Goal: Information Seeking & Learning: Learn about a topic

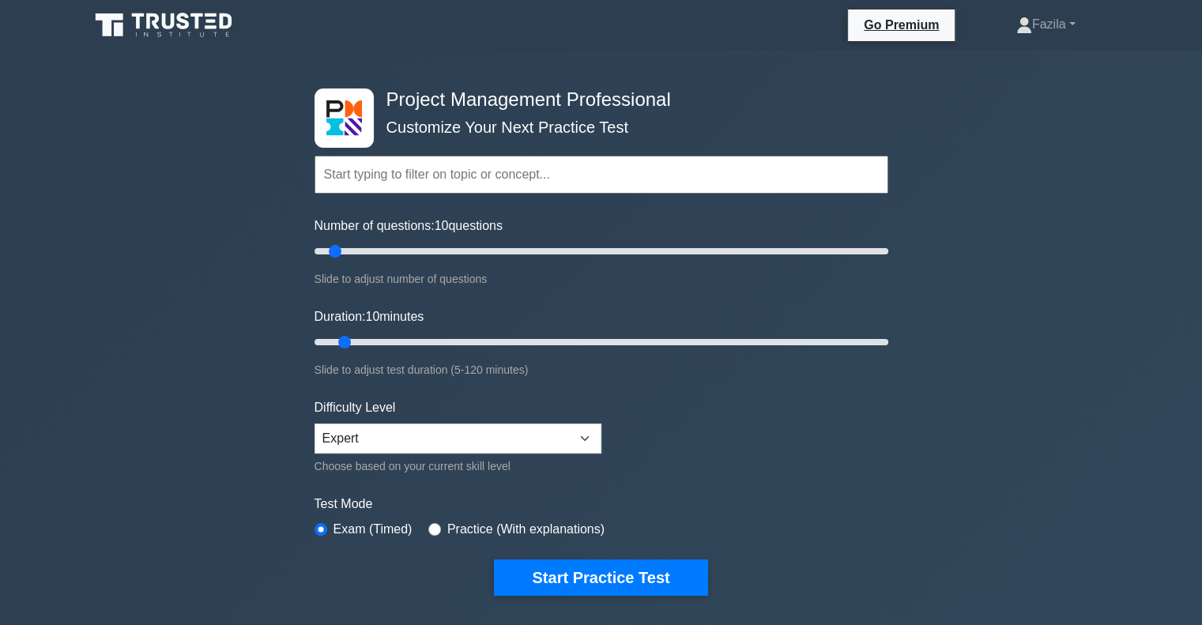
click at [586, 169] on input "text" at bounding box center [602, 175] width 574 height 38
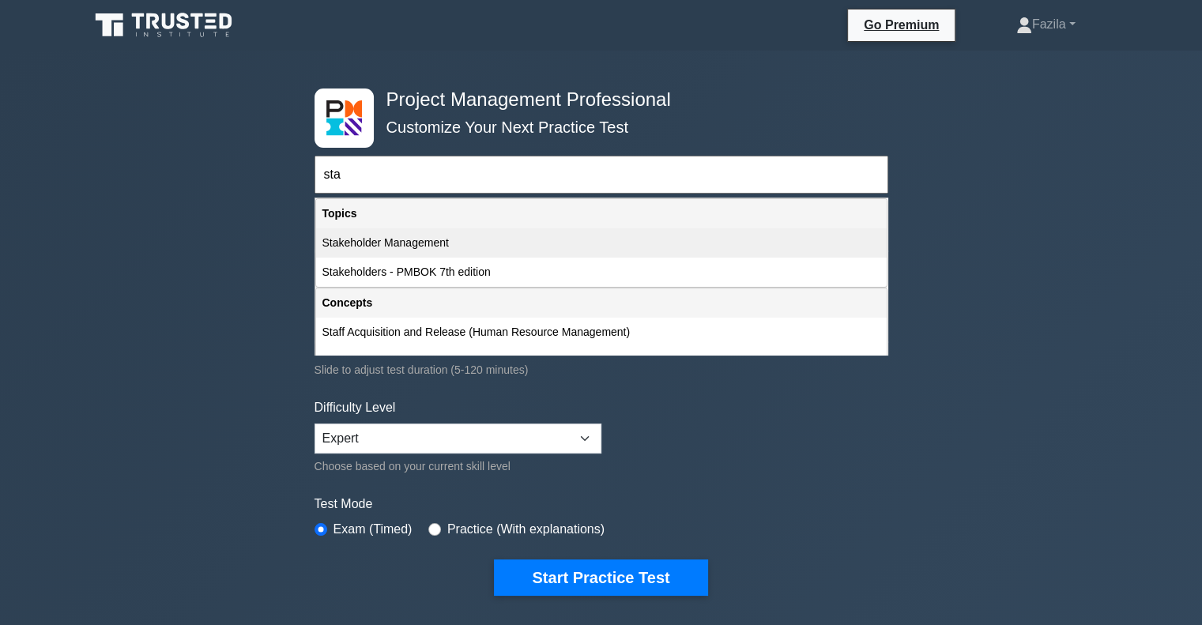
type input "sta"
click at [427, 237] on div "Stakeholder Management" at bounding box center [601, 242] width 571 height 29
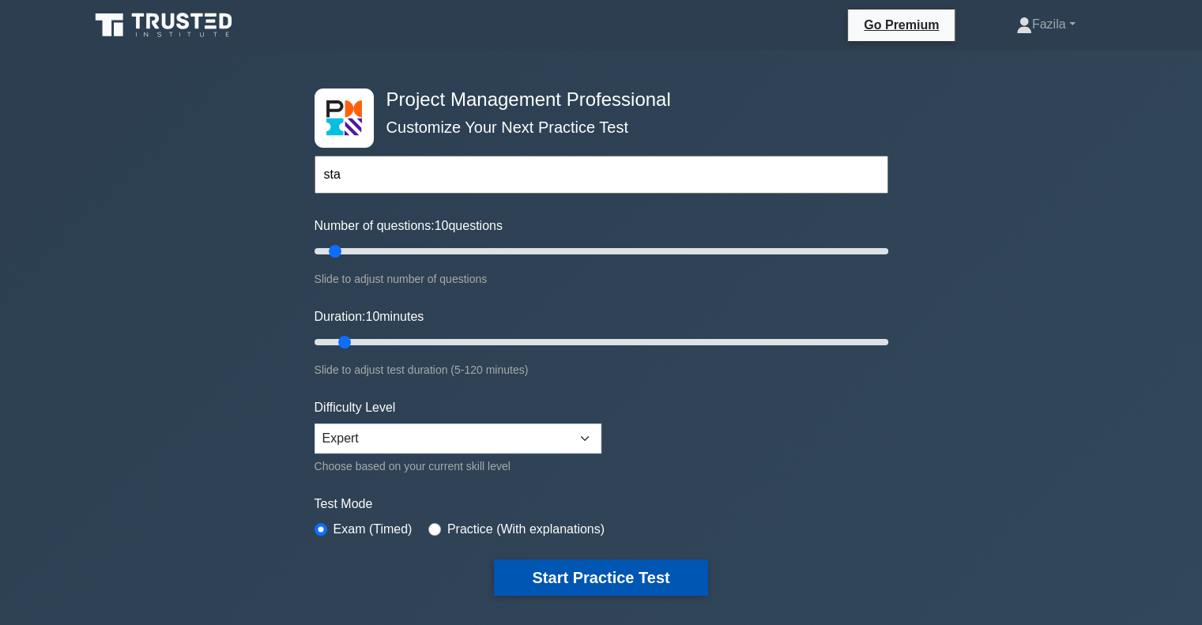
click at [616, 580] on button "Start Practice Test" at bounding box center [600, 578] width 213 height 36
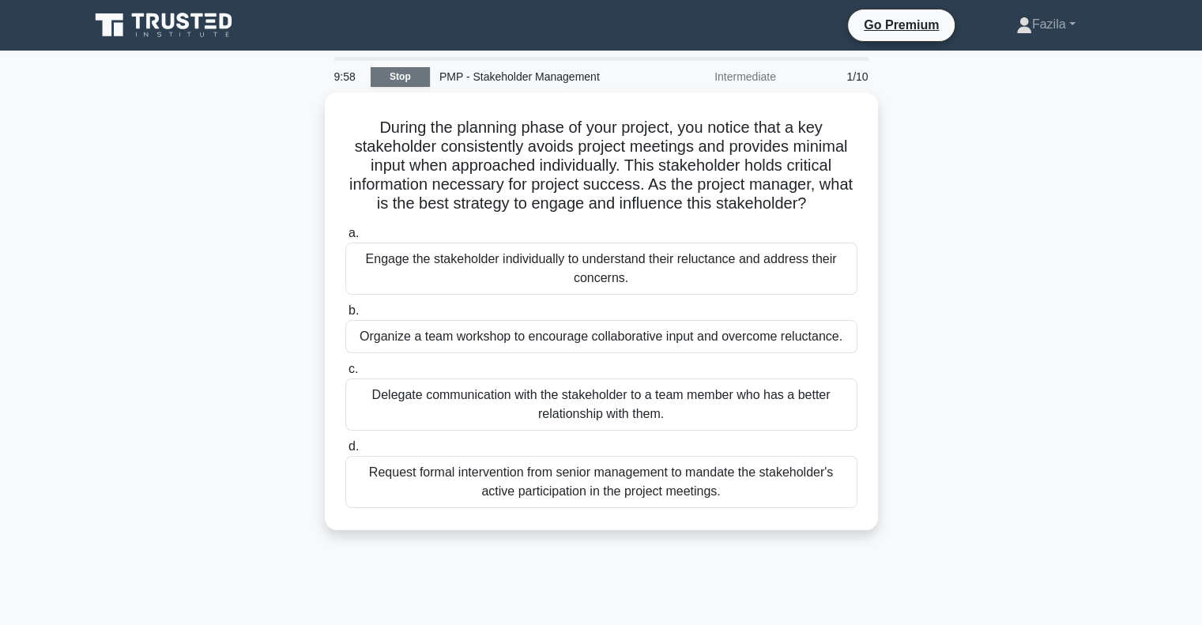
click at [398, 79] on link "Stop" at bounding box center [400, 77] width 59 height 20
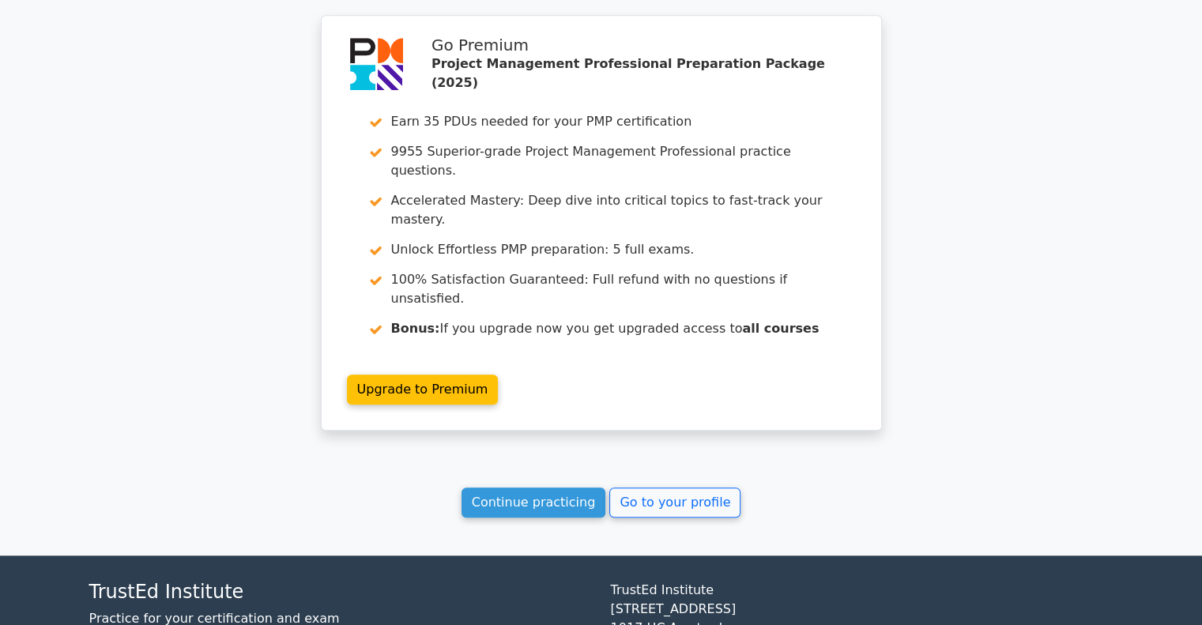
scroll to position [1314, 0]
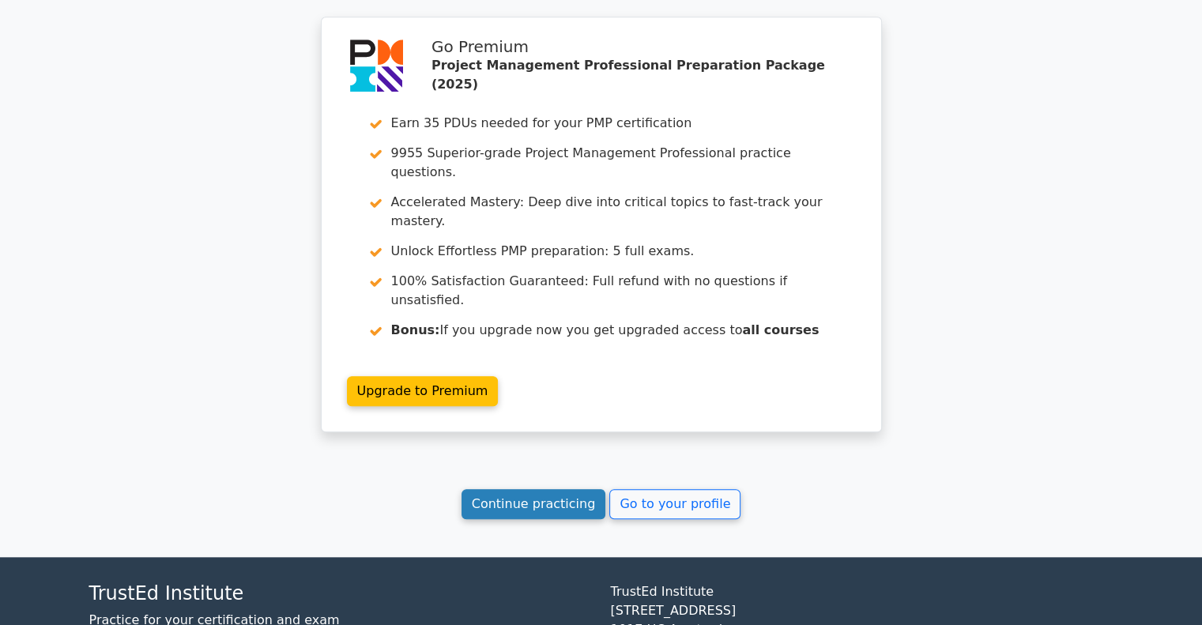
click at [558, 489] on link "Continue practicing" at bounding box center [534, 504] width 145 height 30
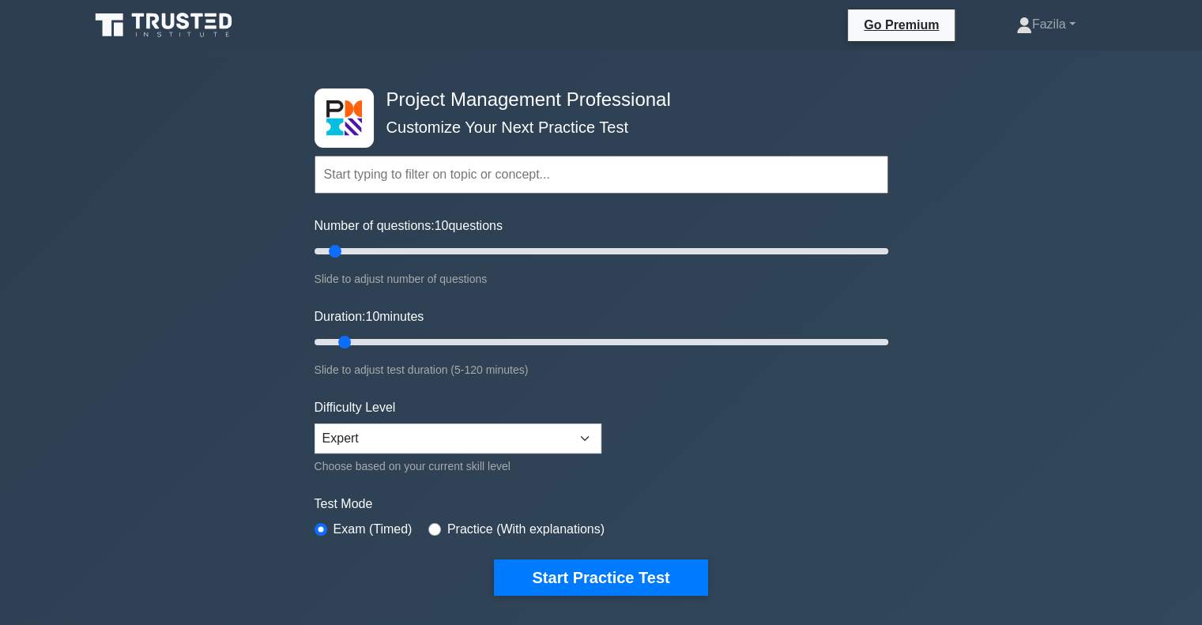
click at [430, 167] on input "text" at bounding box center [602, 175] width 574 height 38
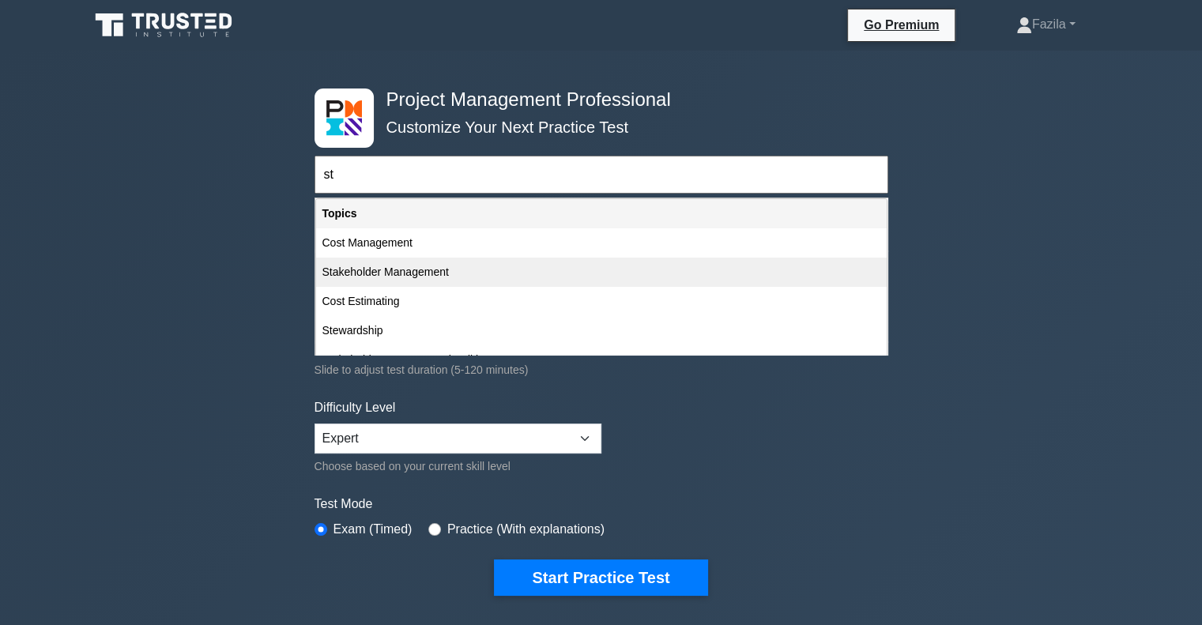
click at [397, 275] on div "Stakeholder Management" at bounding box center [601, 272] width 571 height 29
type input "Stakeholder Management"
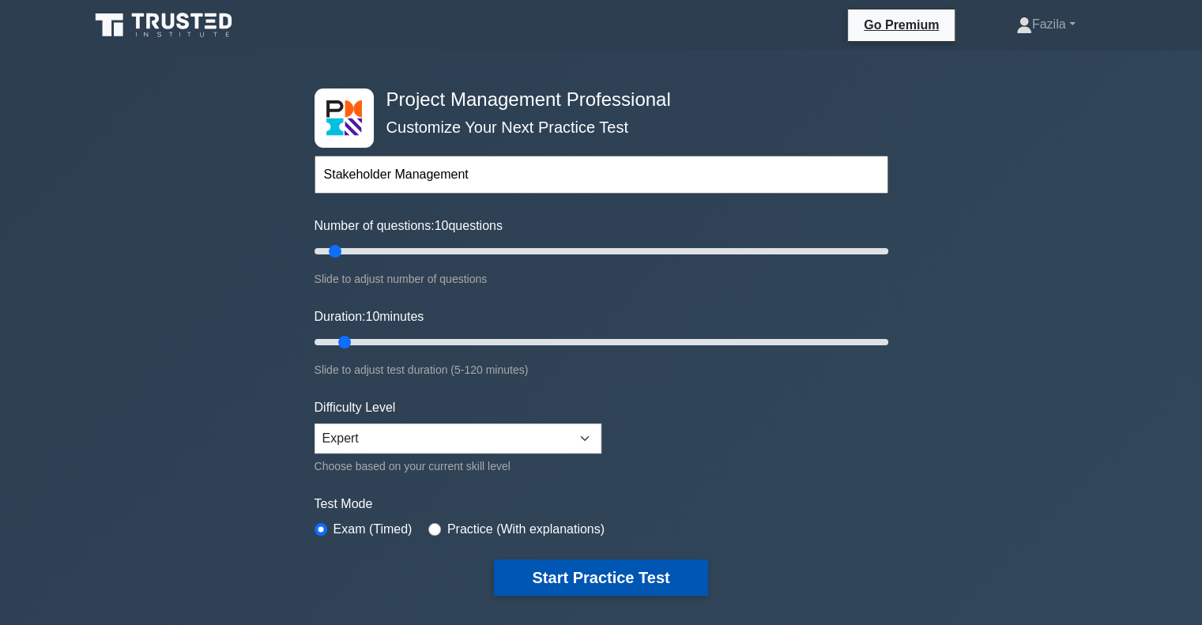
click at [531, 560] on button "Start Practice Test" at bounding box center [600, 578] width 213 height 36
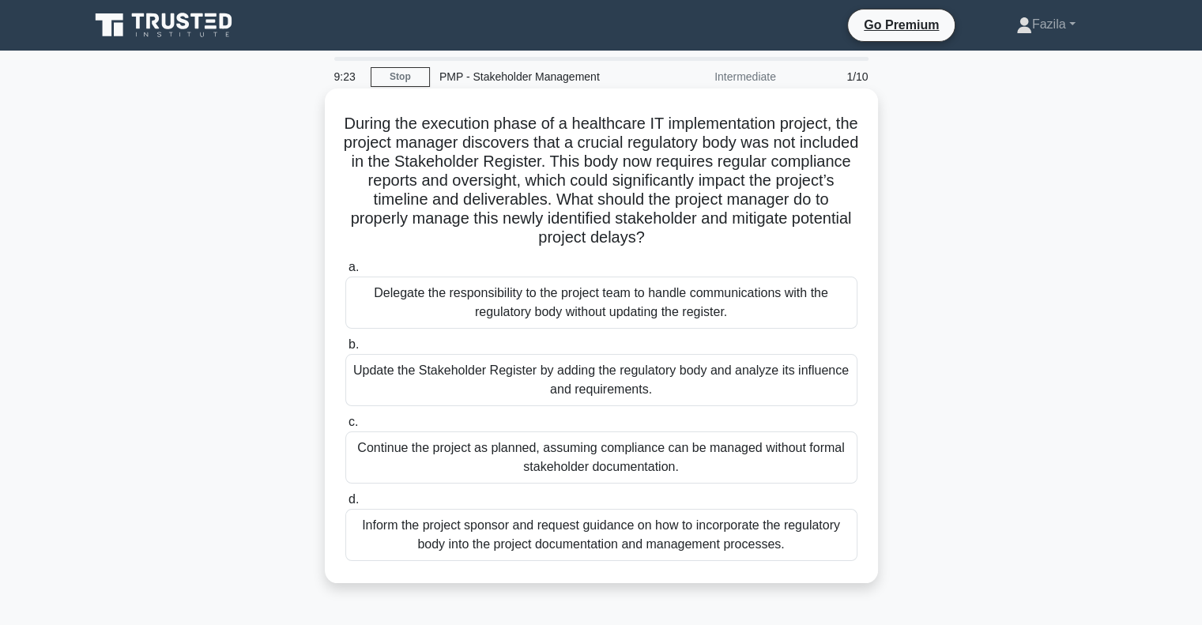
click at [502, 388] on div "Update the Stakeholder Register by adding the regulatory body and analyze its i…" at bounding box center [601, 380] width 512 height 52
click at [345, 350] on input "b. Update the Stakeholder Register by adding the regulatory body and analyze it…" at bounding box center [345, 345] width 0 height 10
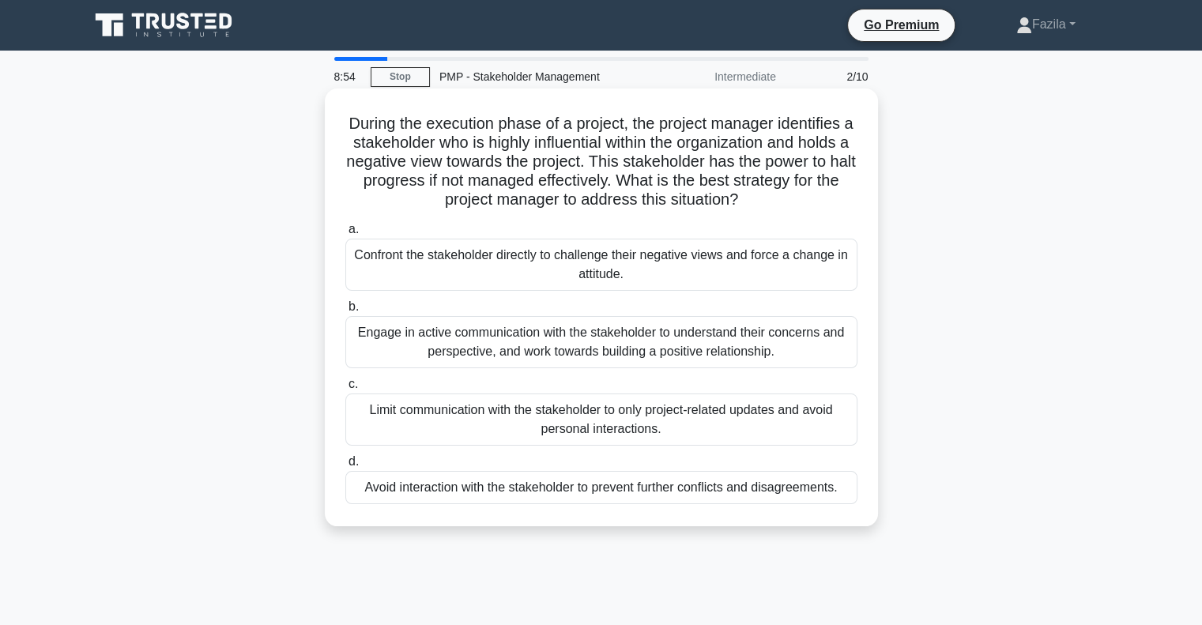
click at [492, 353] on div "Engage in active communication with the stakeholder to understand their concern…" at bounding box center [601, 342] width 512 height 52
click at [345, 312] on input "b. Engage in active communication with the stakeholder to understand their conc…" at bounding box center [345, 307] width 0 height 10
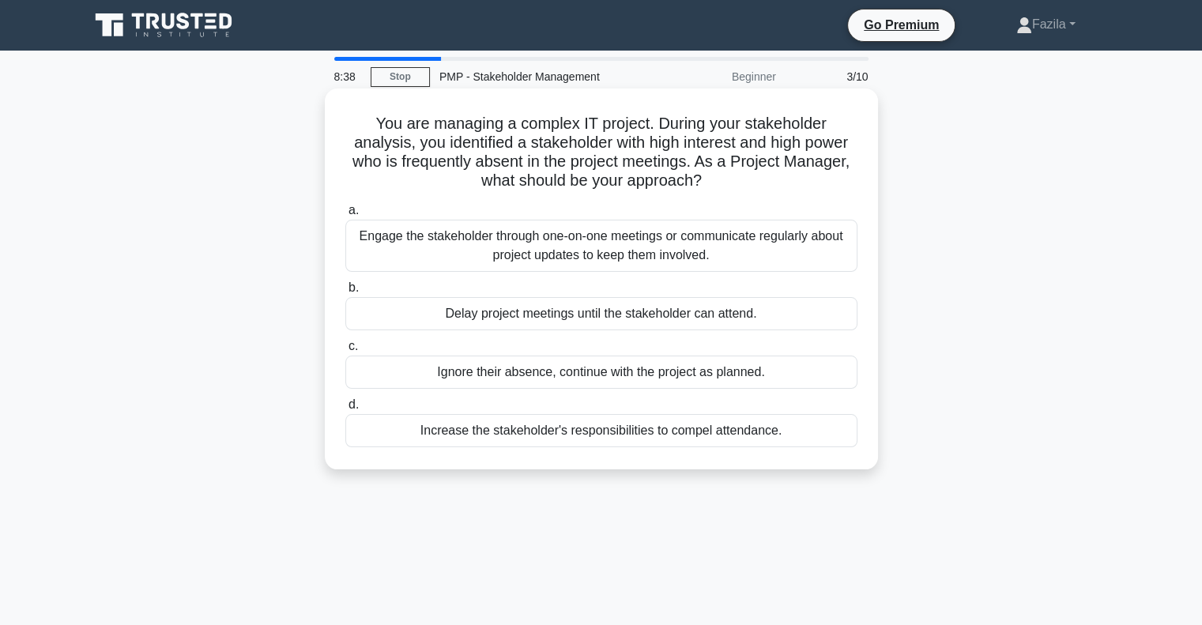
click at [484, 257] on div "Engage the stakeholder through one-on-one meetings or communicate regularly abo…" at bounding box center [601, 246] width 512 height 52
click at [345, 216] on input "a. Engage the stakeholder through one-on-one meetings or communicate regularly …" at bounding box center [345, 211] width 0 height 10
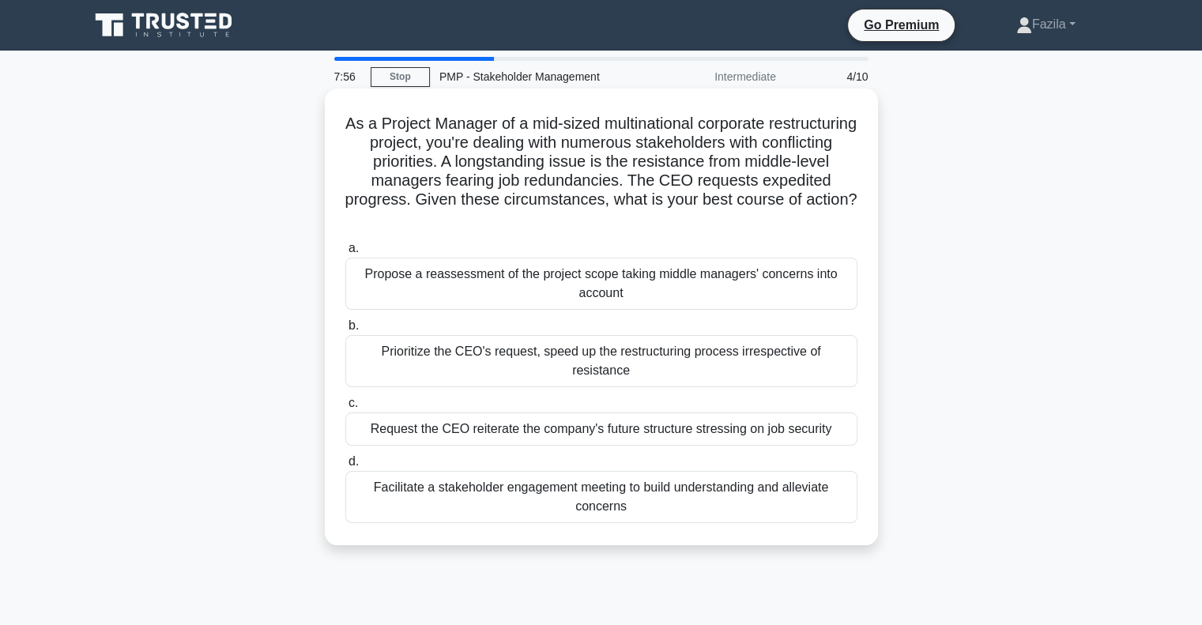
click at [459, 478] on div "Facilitate a stakeholder engagement meeting to build understanding and alleviat…" at bounding box center [601, 497] width 512 height 52
click at [345, 467] on input "d. Facilitate a stakeholder engagement meeting to build understanding and allev…" at bounding box center [345, 462] width 0 height 10
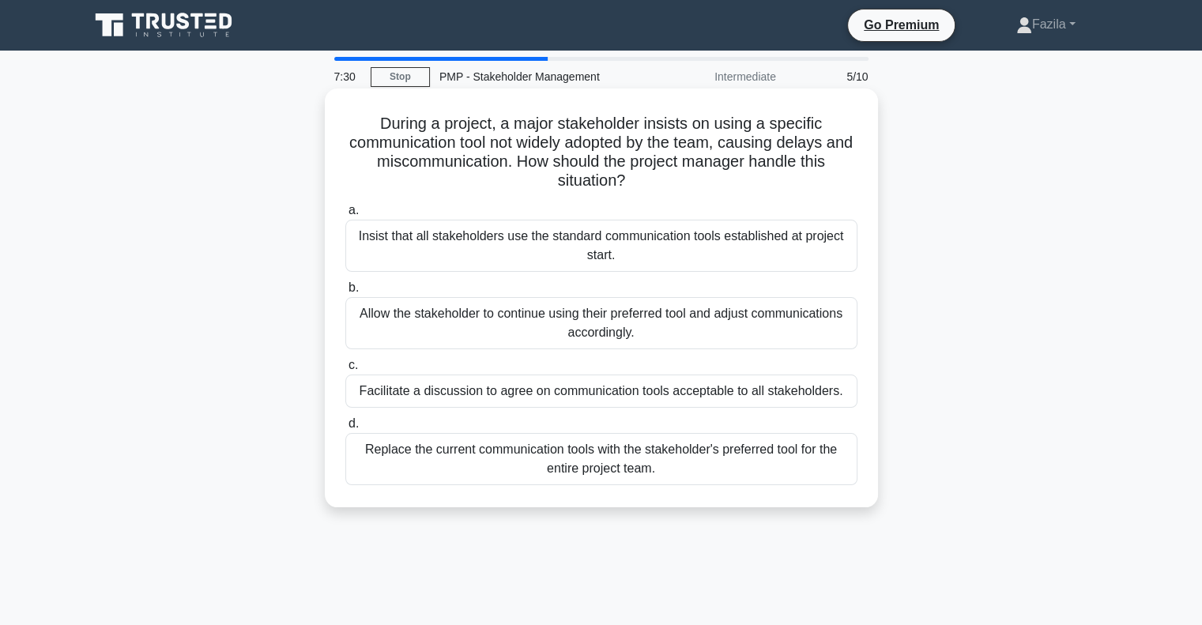
click at [424, 383] on div "Facilitate a discussion to agree on communication tools acceptable to all stake…" at bounding box center [601, 391] width 512 height 33
click at [345, 371] on input "c. Facilitate a discussion to agree on communication tools acceptable to all st…" at bounding box center [345, 366] width 0 height 10
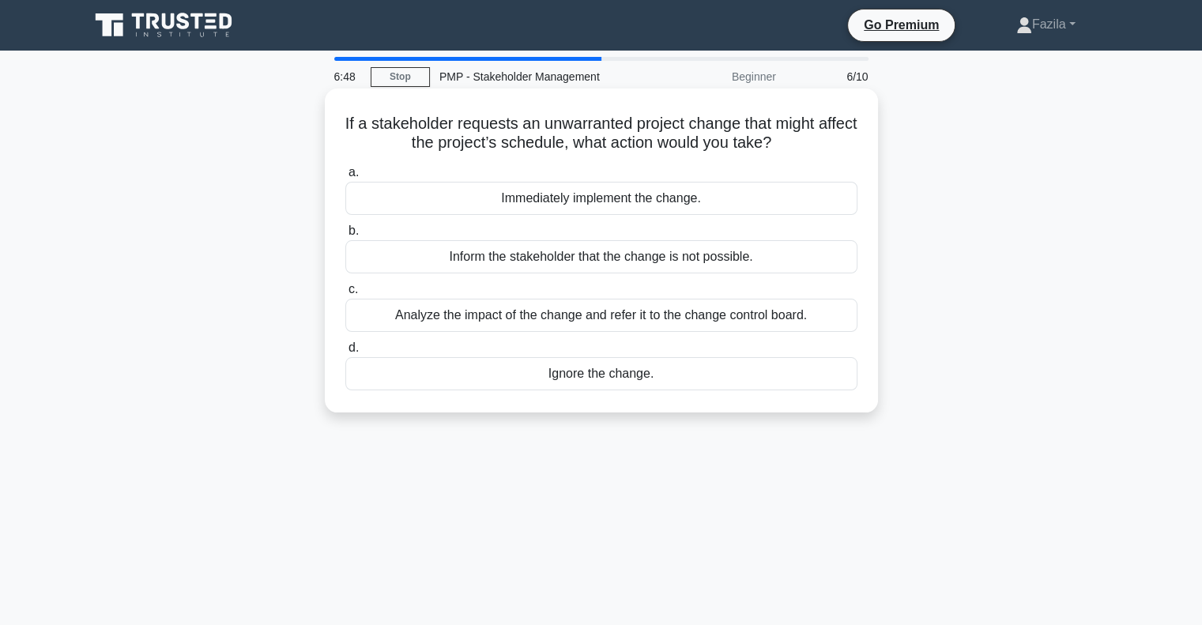
click at [764, 306] on div "Analyze the impact of the change and refer it to the change control board." at bounding box center [601, 315] width 512 height 33
click at [345, 295] on input "c. Analyze the impact of the change and refer it to the change control board." at bounding box center [345, 290] width 0 height 10
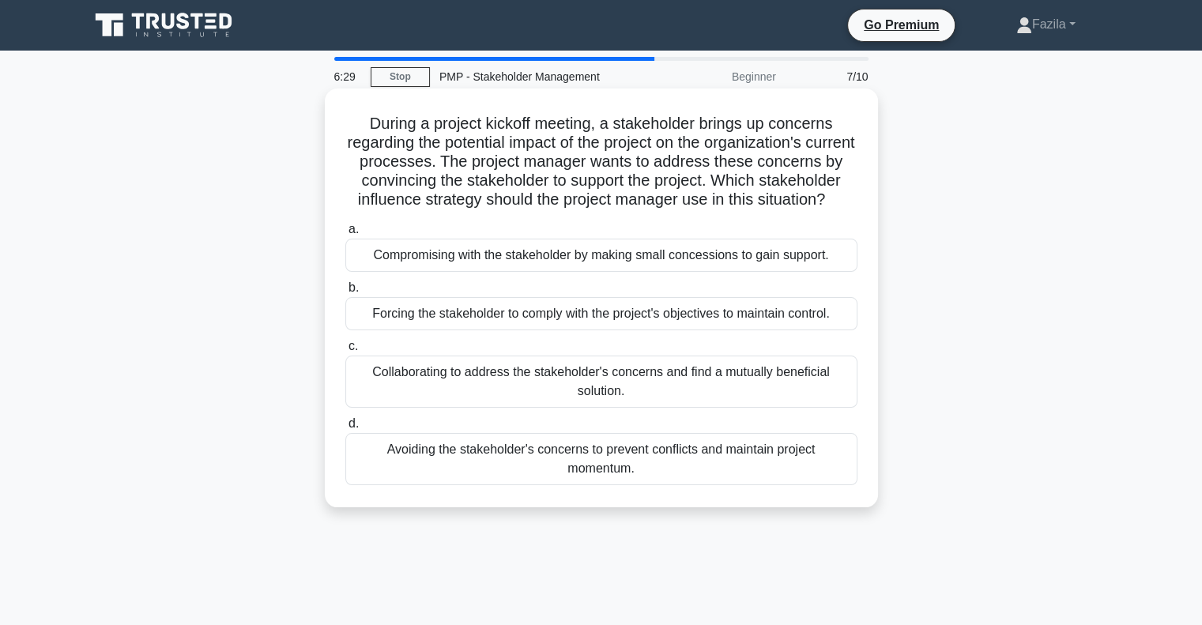
click at [662, 396] on div "Collaborating to address the stakeholder's concerns and find a mutually benefic…" at bounding box center [601, 382] width 512 height 52
click at [345, 352] on input "c. Collaborating to address the stakeholder's concerns and find a mutually bene…" at bounding box center [345, 347] width 0 height 10
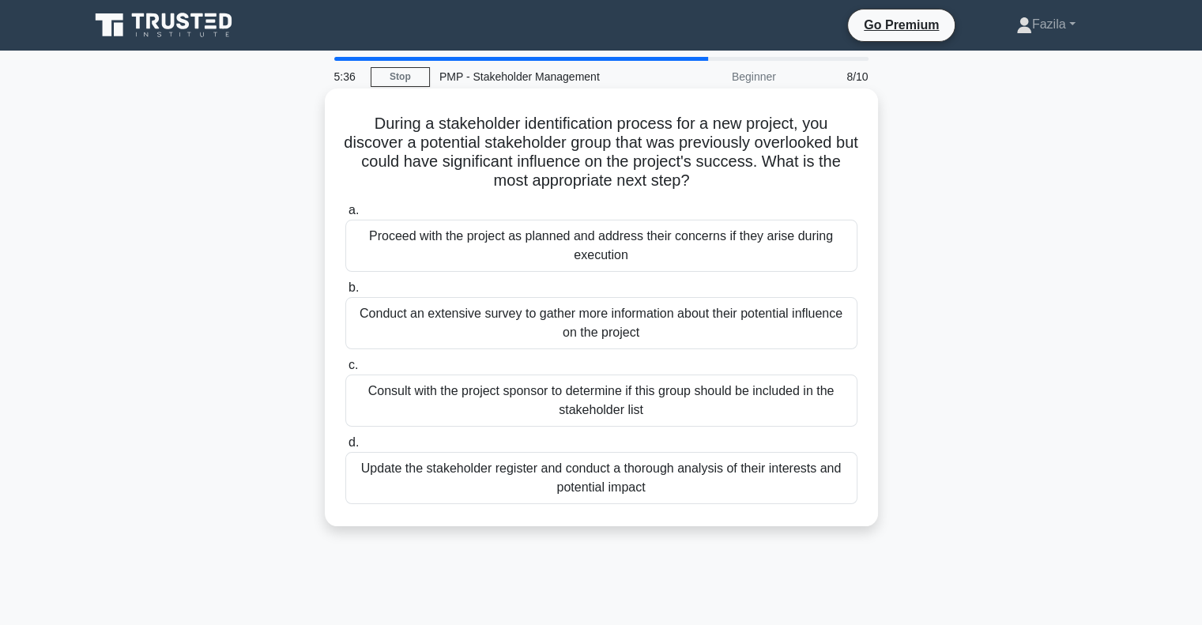
click at [450, 321] on div "Conduct an extensive survey to gather more information about their potential in…" at bounding box center [601, 323] width 512 height 52
click at [345, 293] on input "b. Conduct an extensive survey to gather more information about their potential…" at bounding box center [345, 288] width 0 height 10
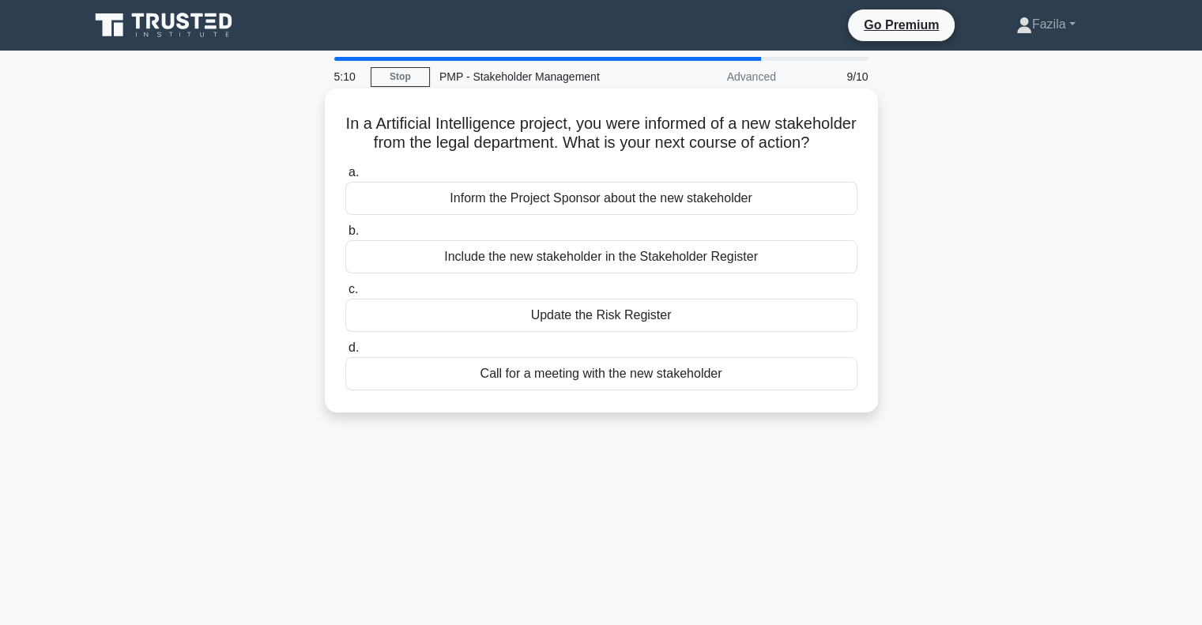
click at [405, 215] on div "Inform the Project Sponsor about the new stakeholder" at bounding box center [601, 198] width 512 height 33
click at [345, 178] on input "a. Inform the Project Sponsor about the new stakeholder" at bounding box center [345, 173] width 0 height 10
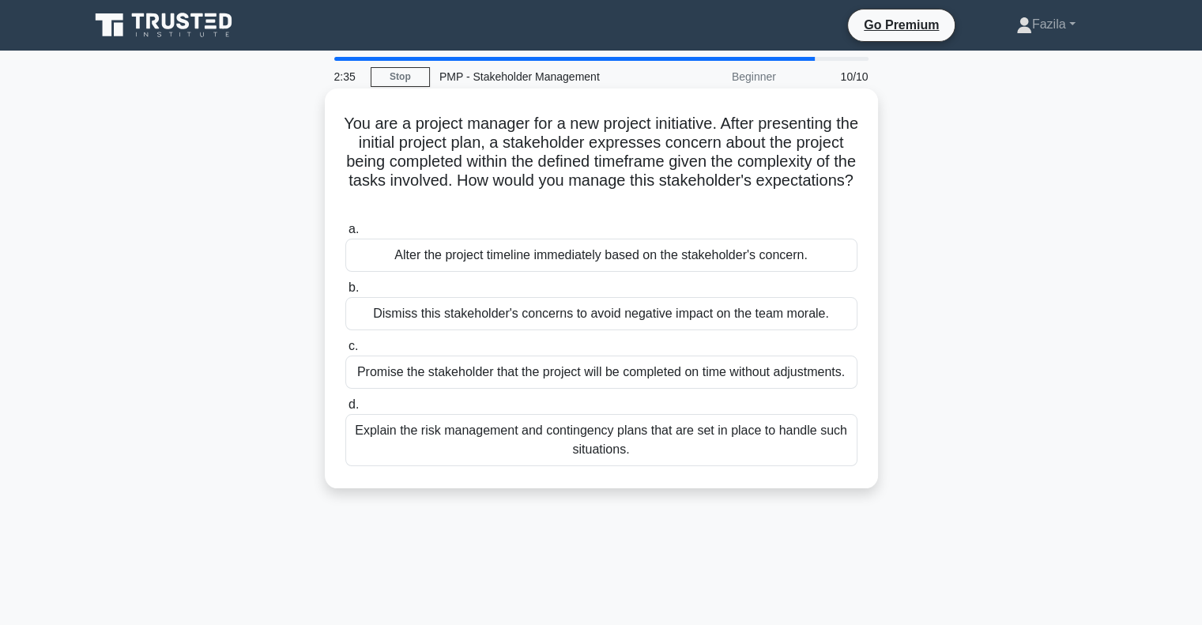
click at [546, 428] on div "Explain the risk management and contingency plans that are set in place to hand…" at bounding box center [601, 440] width 512 height 52
click at [345, 410] on input "d. Explain the risk management and contingency plans that are set in place to h…" at bounding box center [345, 405] width 0 height 10
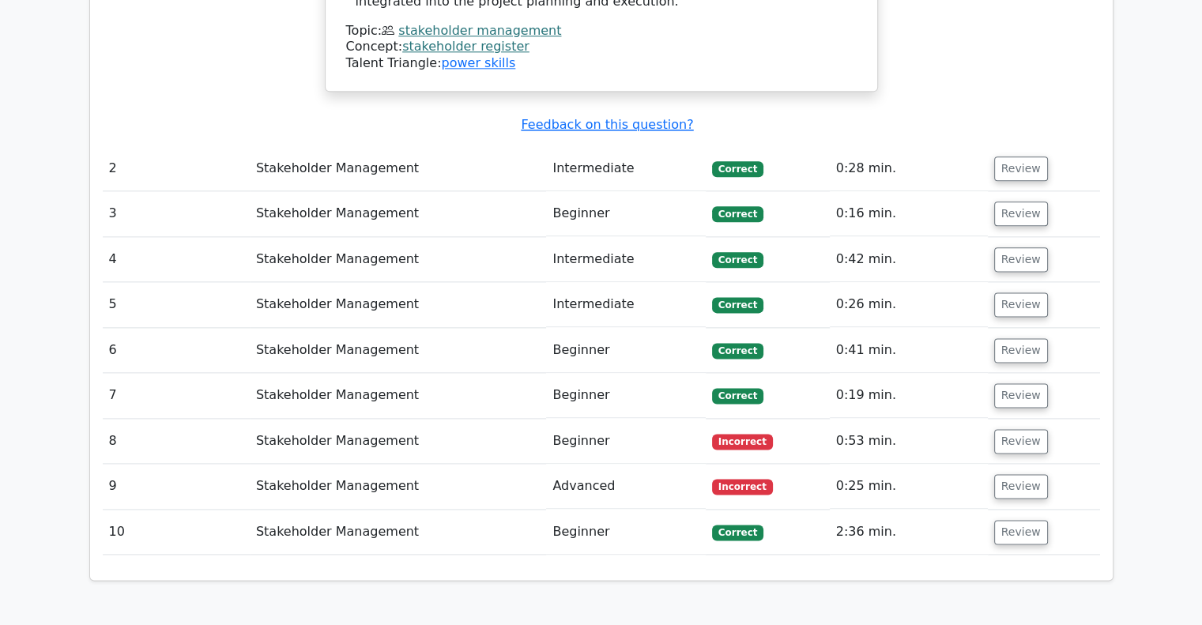
scroll to position [1984, 0]
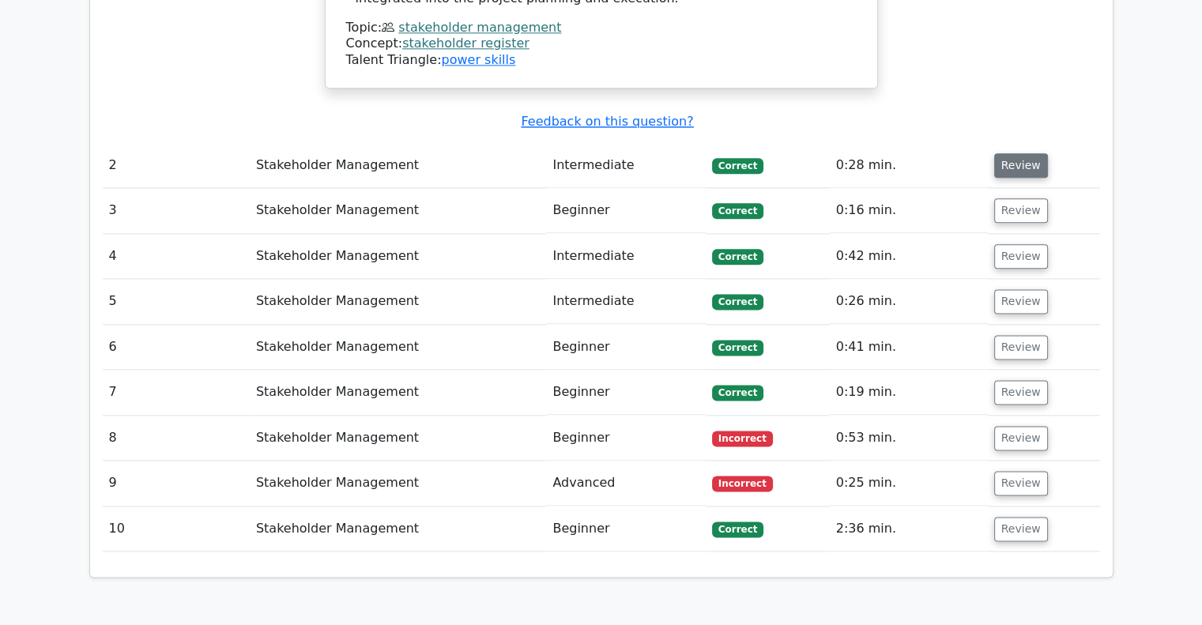
click at [999, 153] on button "Review" at bounding box center [1022, 165] width 54 height 25
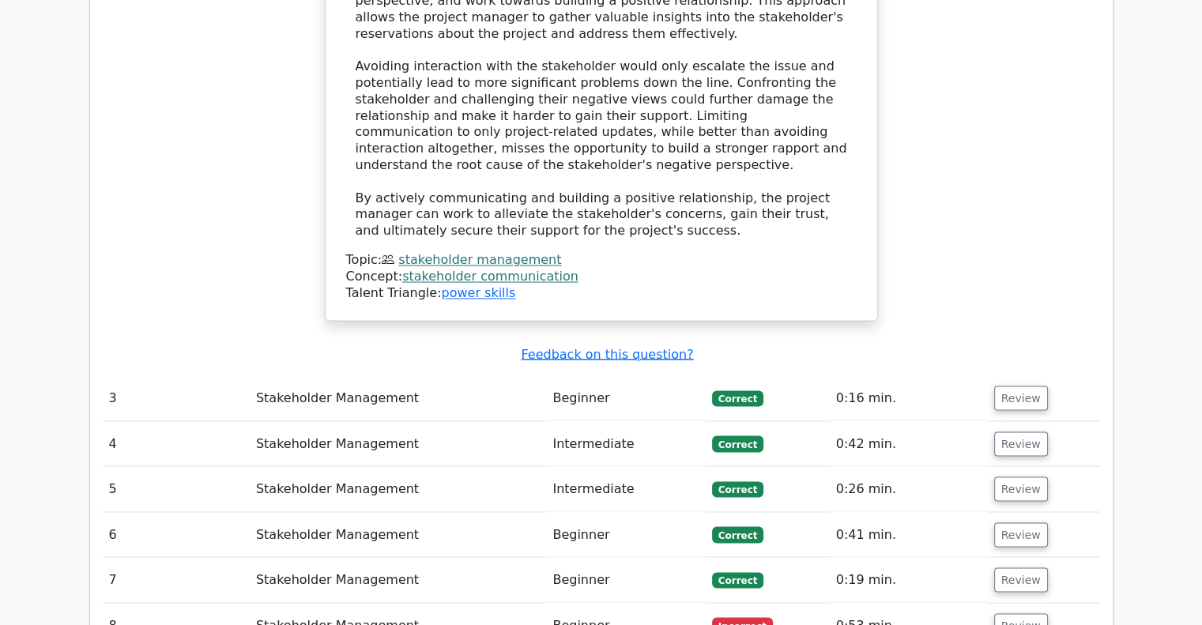
scroll to position [2697, 0]
click at [1021, 385] on button "Review" at bounding box center [1022, 397] width 54 height 25
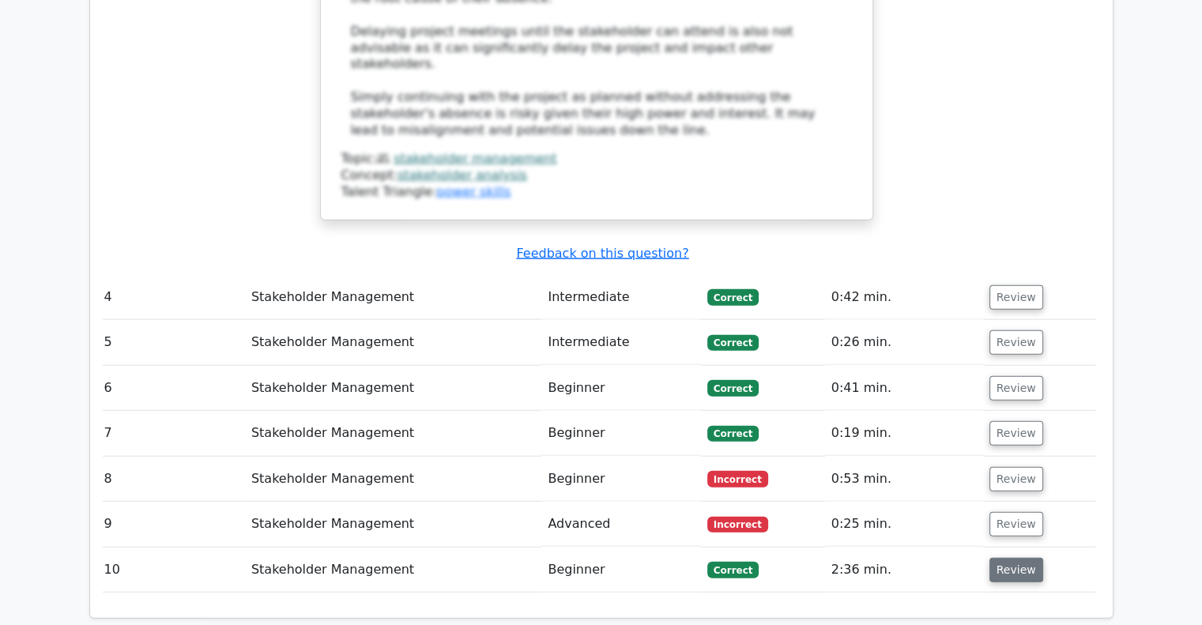
scroll to position [3690, 0]
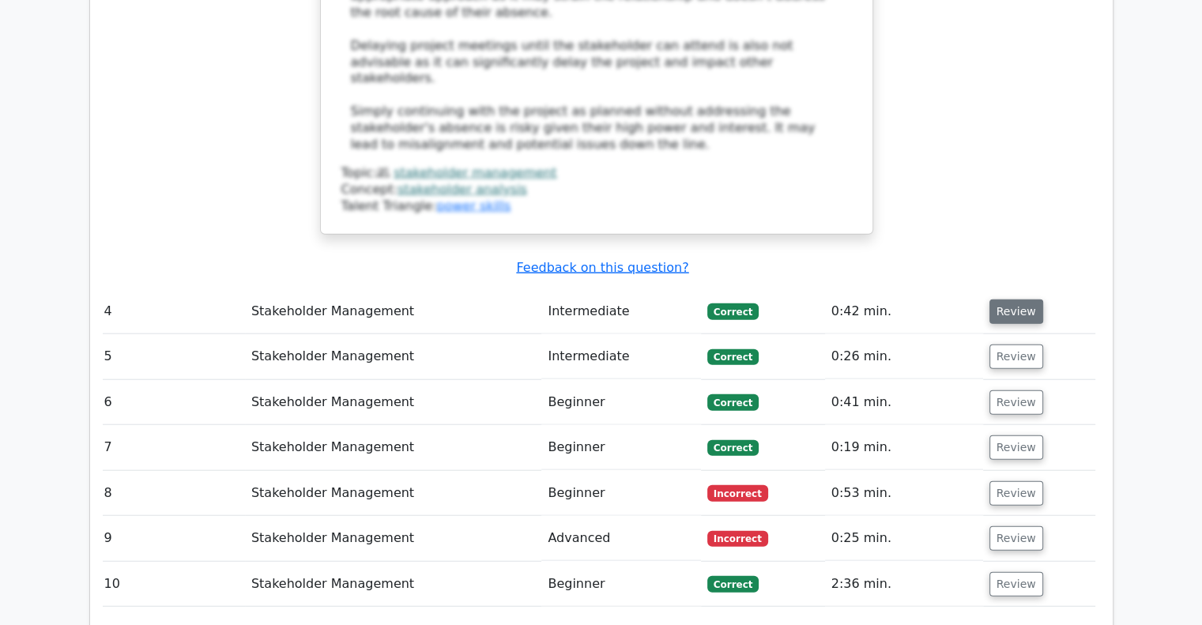
click at [999, 300] on button "Review" at bounding box center [1017, 312] width 54 height 25
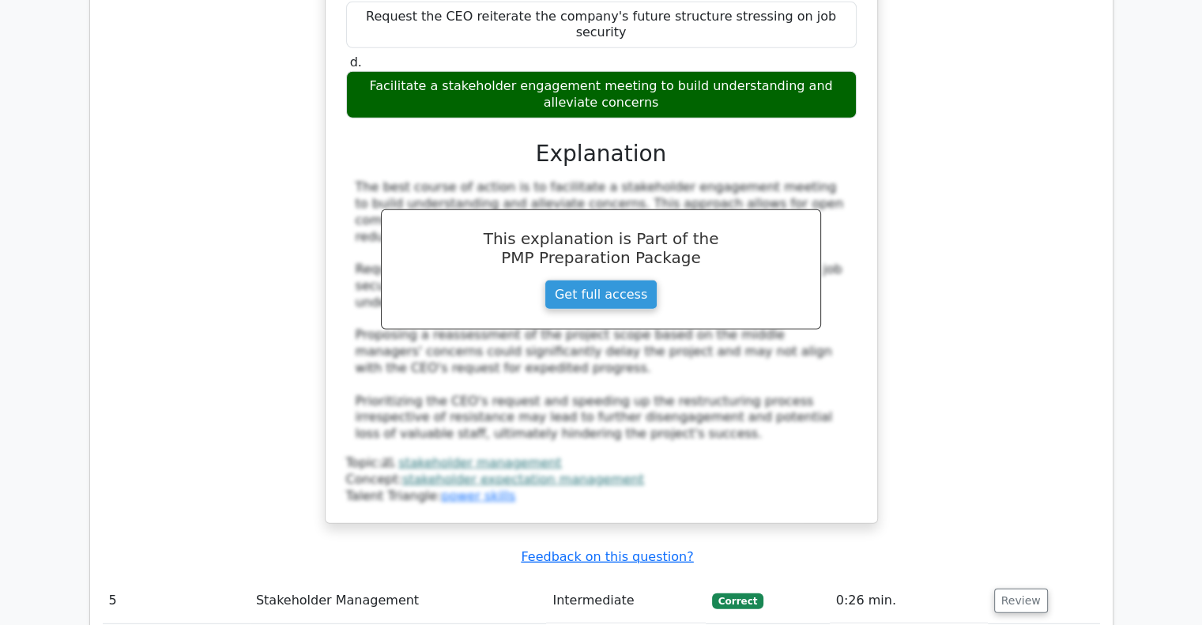
scroll to position [4332, 0]
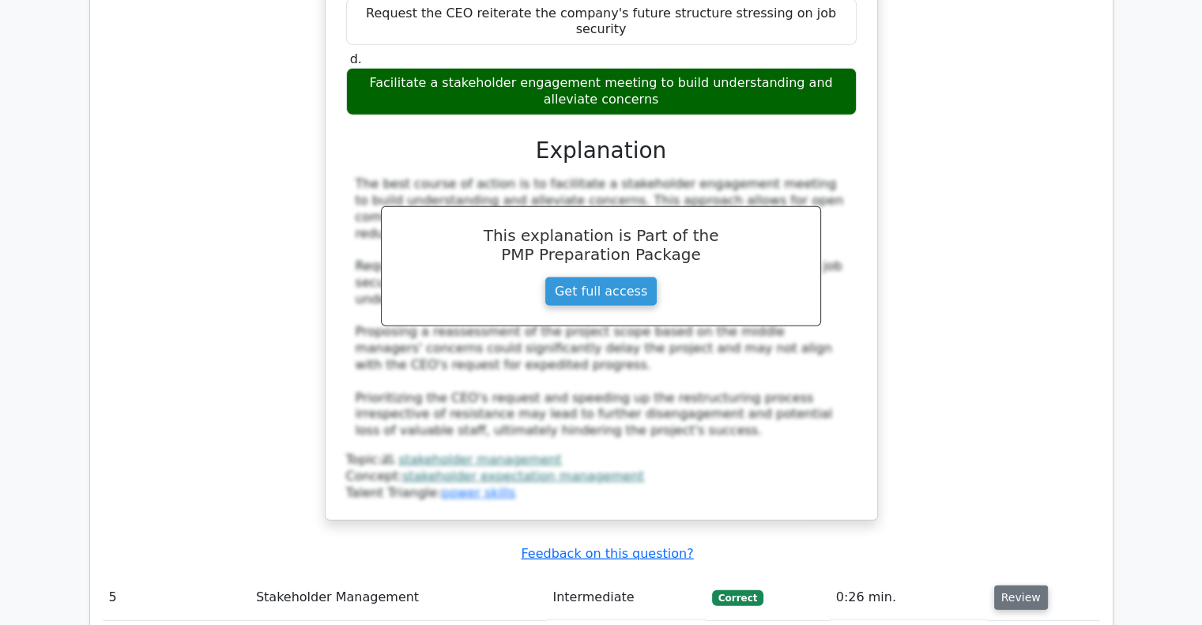
click at [1004, 586] on button "Review" at bounding box center [1022, 598] width 54 height 25
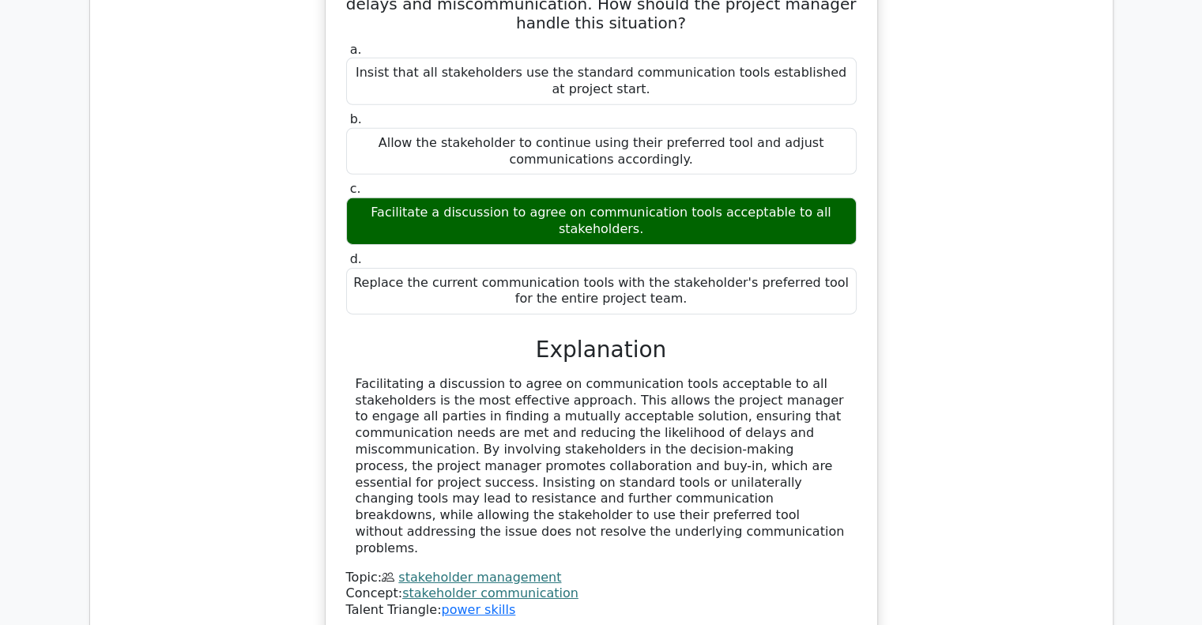
scroll to position [5028, 0]
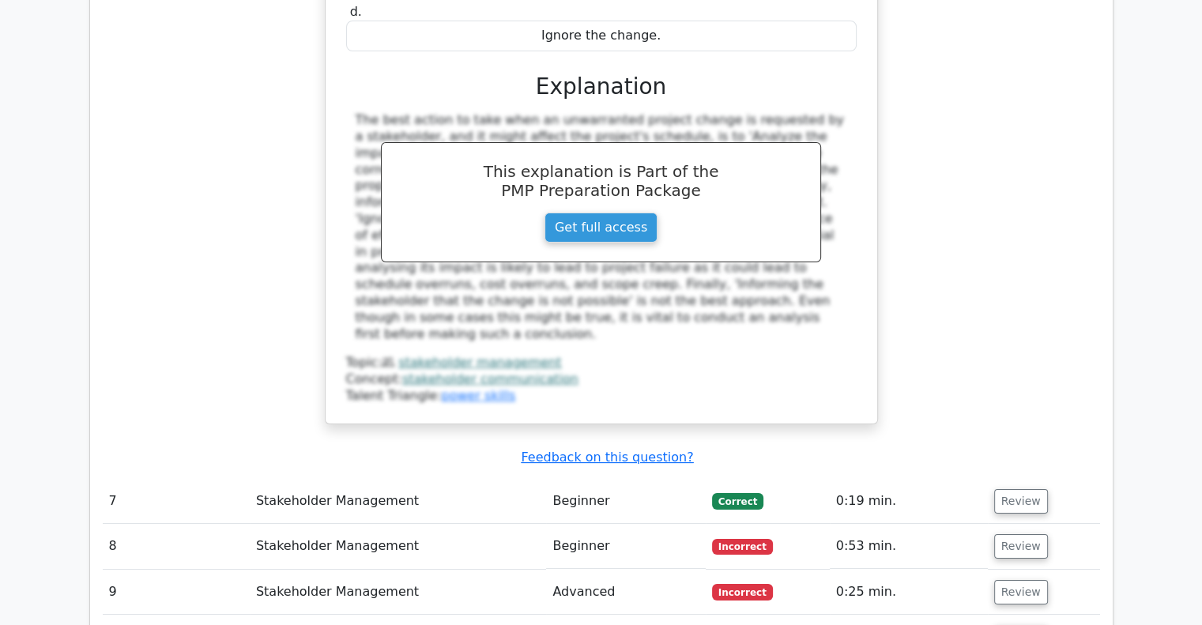
scroll to position [5966, 0]
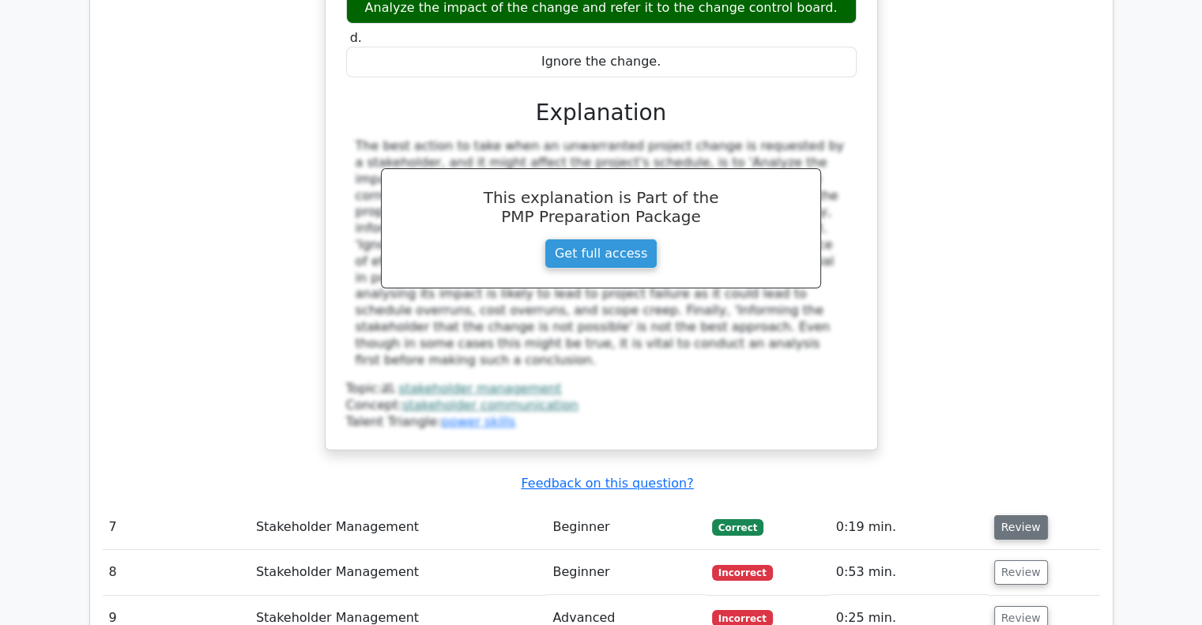
click at [1017, 515] on button "Review" at bounding box center [1022, 527] width 54 height 25
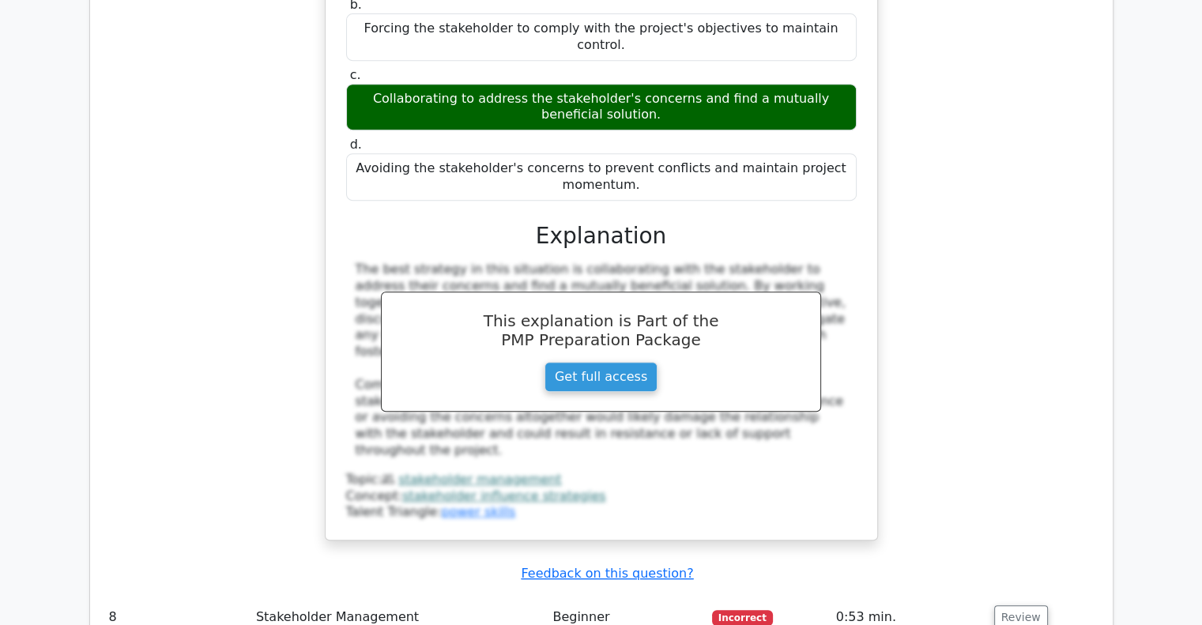
scroll to position [6744, 0]
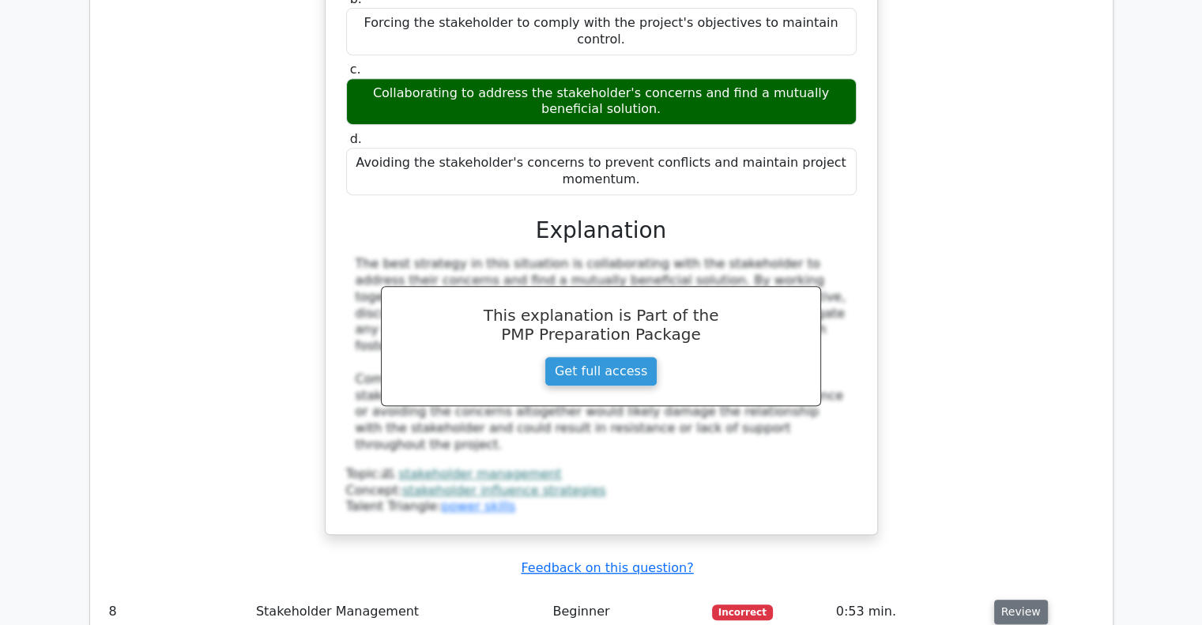
click at [1017, 600] on button "Review" at bounding box center [1022, 612] width 54 height 25
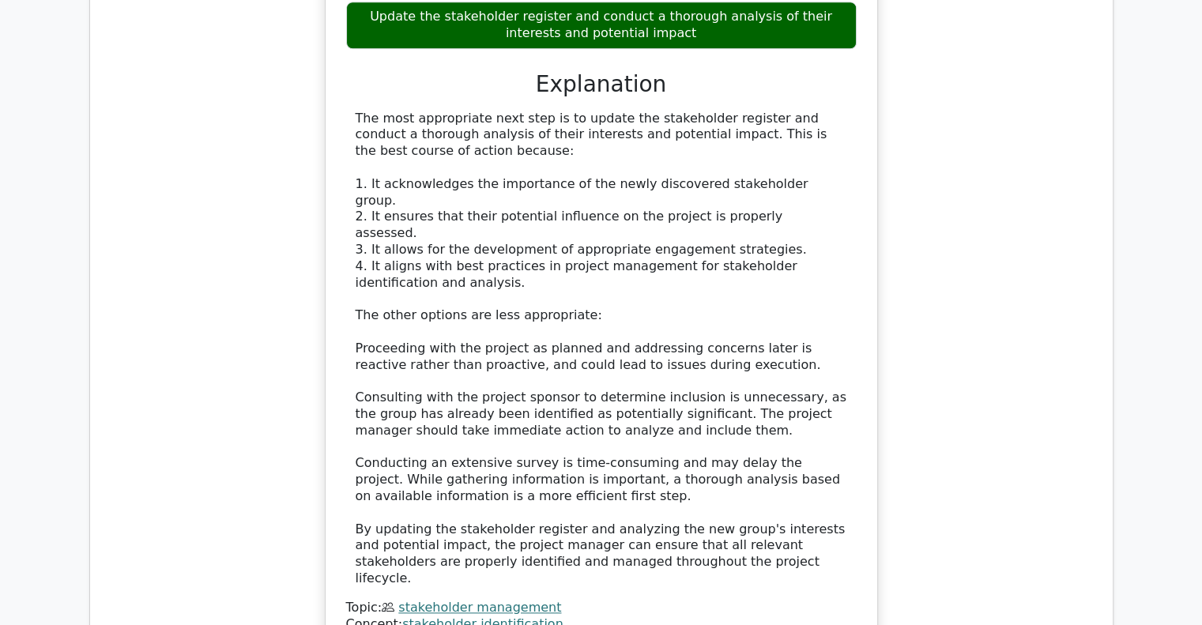
scroll to position [7716, 0]
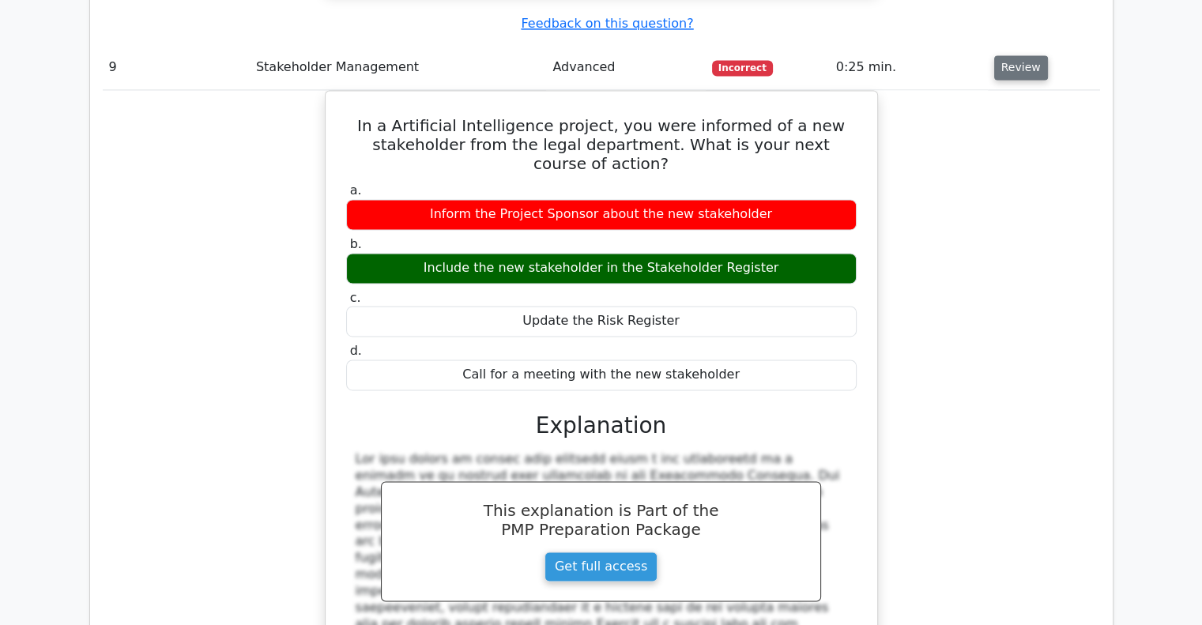
scroll to position [8475, 0]
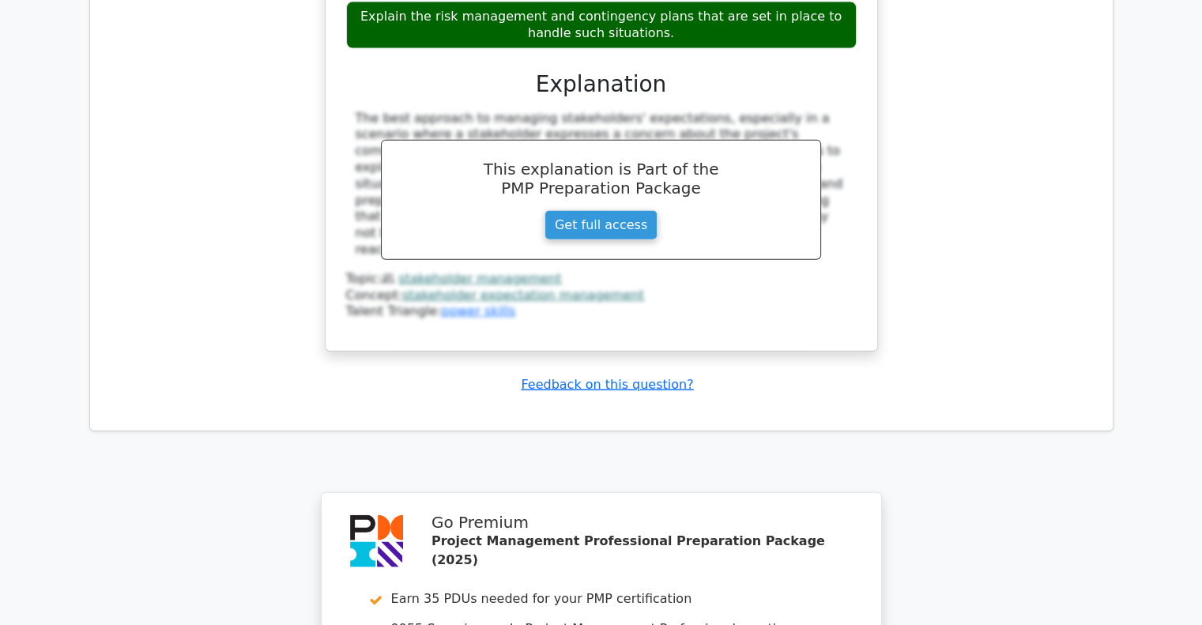
scroll to position [9733, 0]
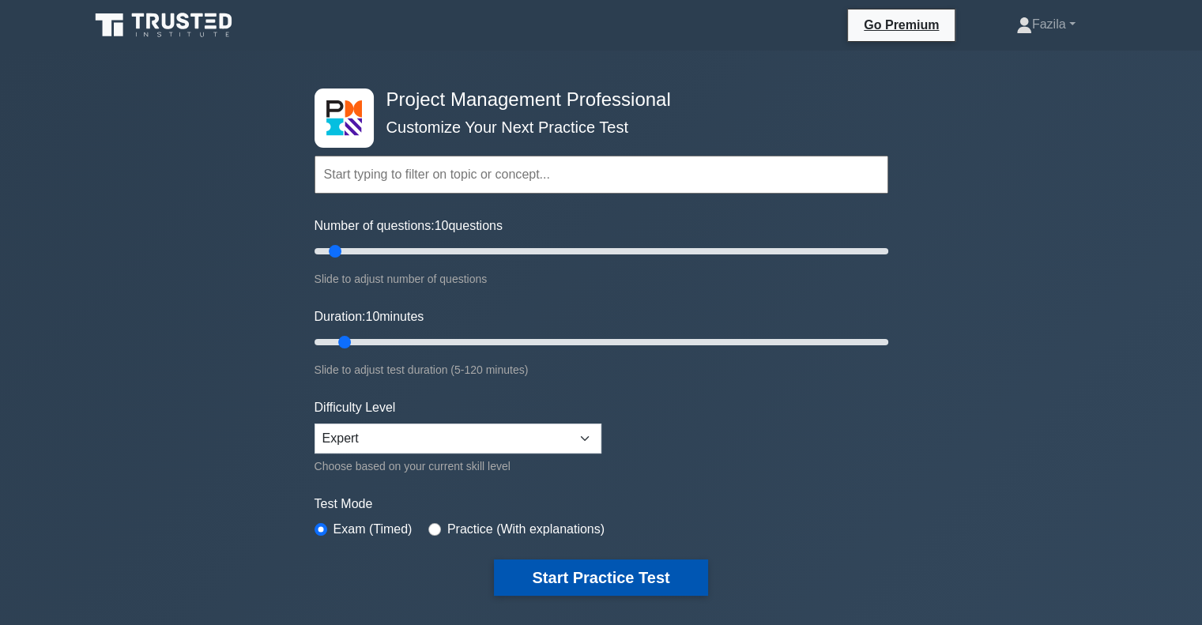
click at [537, 564] on button "Start Practice Test" at bounding box center [600, 578] width 213 height 36
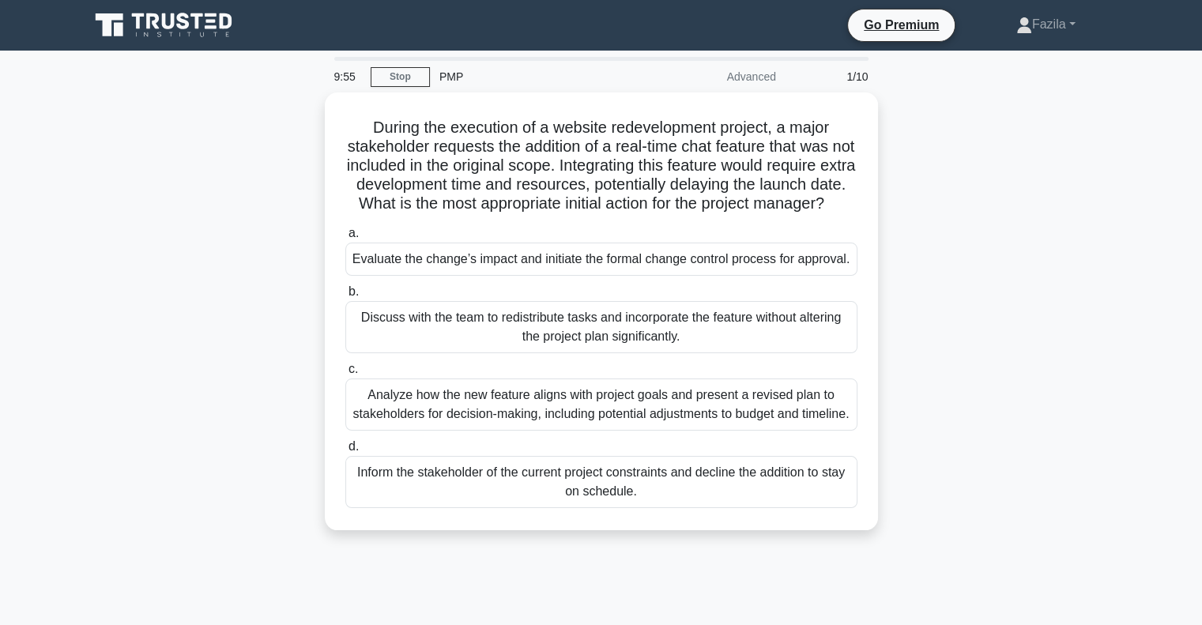
click at [1047, 264] on div "During the execution of a website redevelopment project, a major stakeholder re…" at bounding box center [602, 320] width 1044 height 457
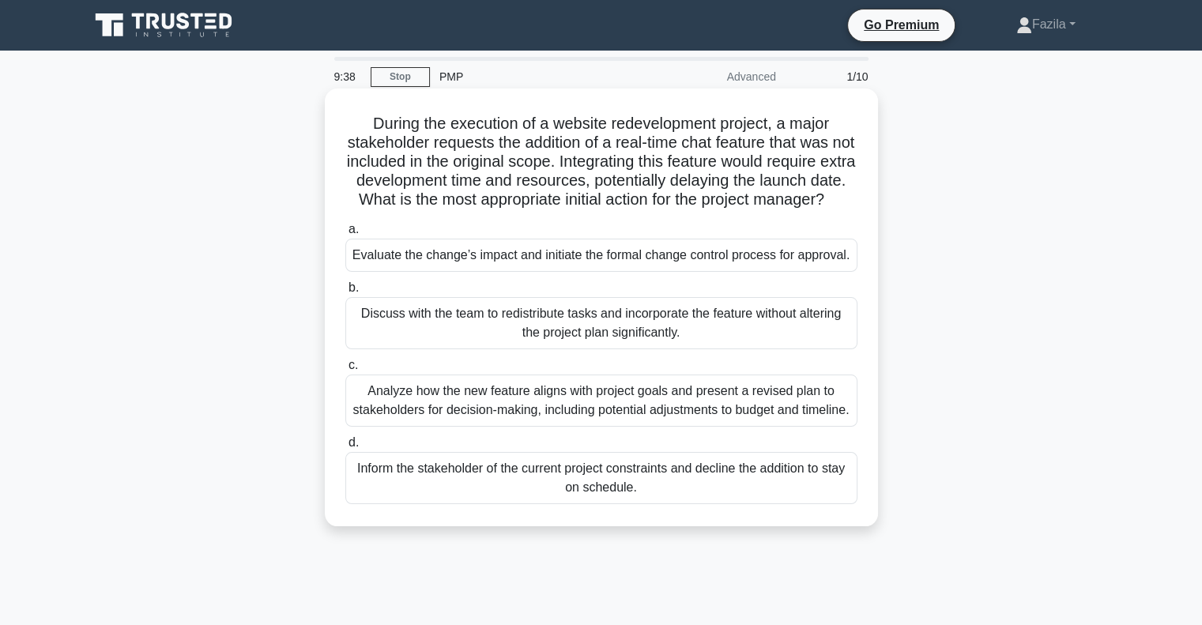
click at [563, 427] on div "Analyze how the new feature aligns with project goals and present a revised pla…" at bounding box center [601, 401] width 512 height 52
click at [345, 371] on input "c. Analyze how the new feature aligns with project goals and present a revised …" at bounding box center [345, 366] width 0 height 10
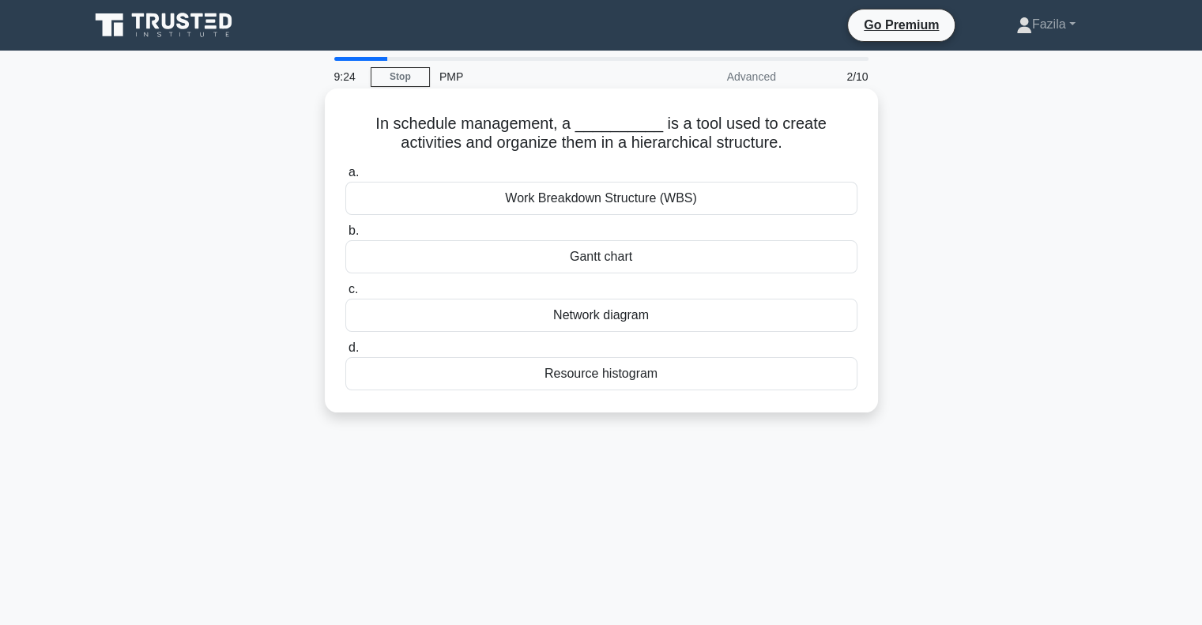
click at [436, 194] on div "Work Breakdown Structure (WBS)" at bounding box center [601, 198] width 512 height 33
click at [345, 178] on input "a. Work Breakdown Structure (WBS)" at bounding box center [345, 173] width 0 height 10
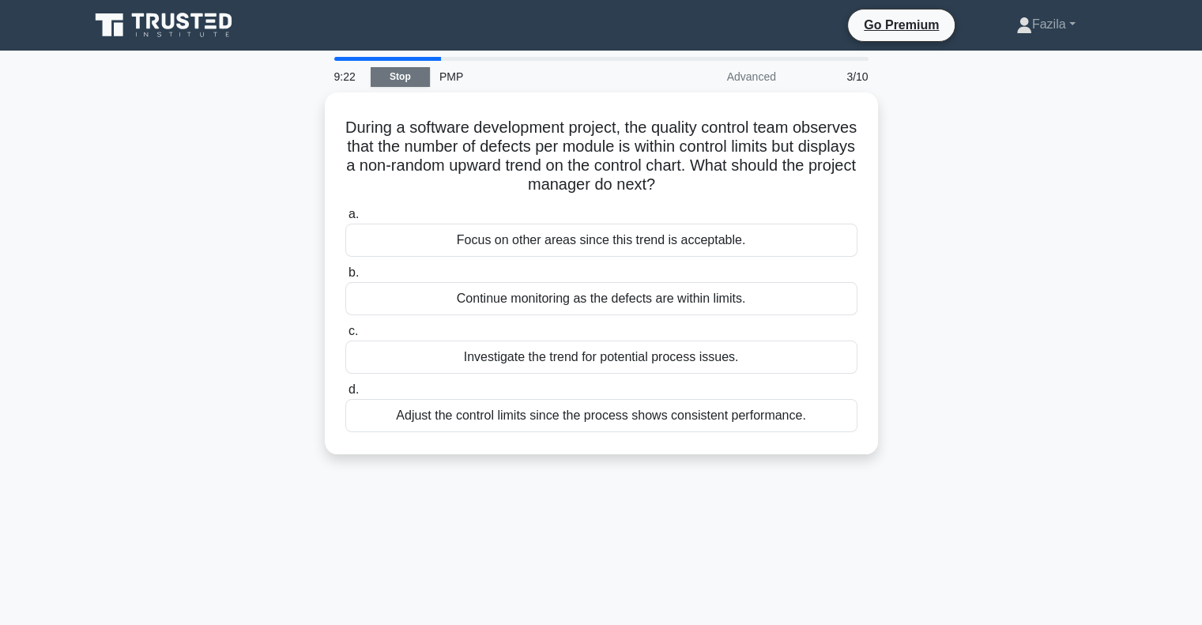
click at [418, 83] on link "Stop" at bounding box center [400, 77] width 59 height 20
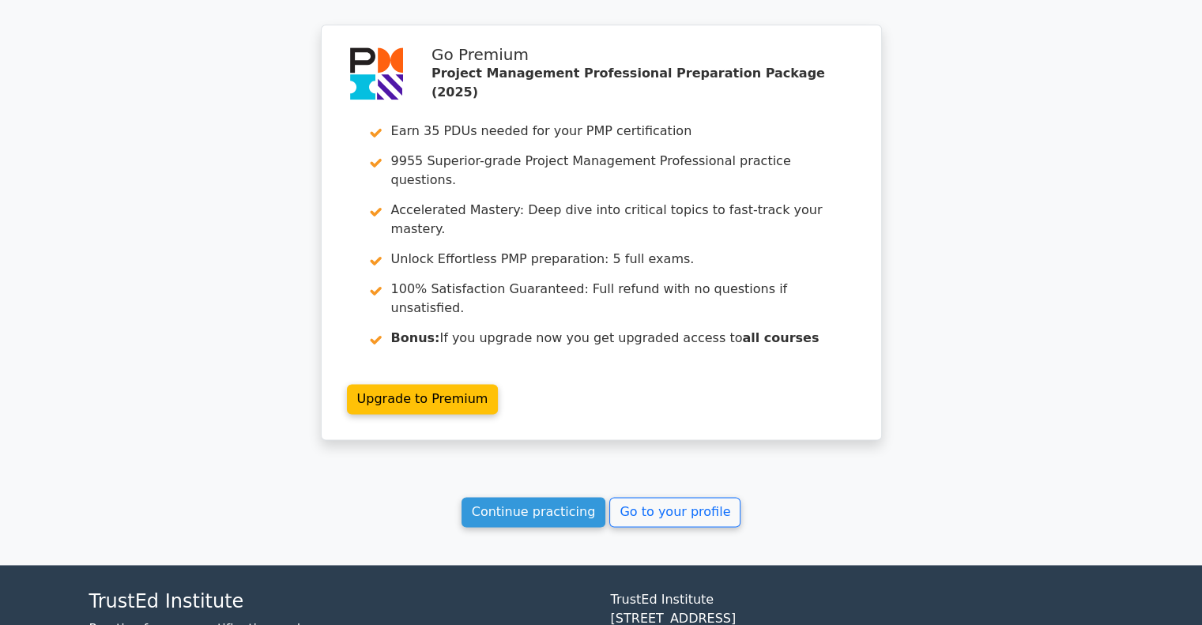
scroll to position [2134, 0]
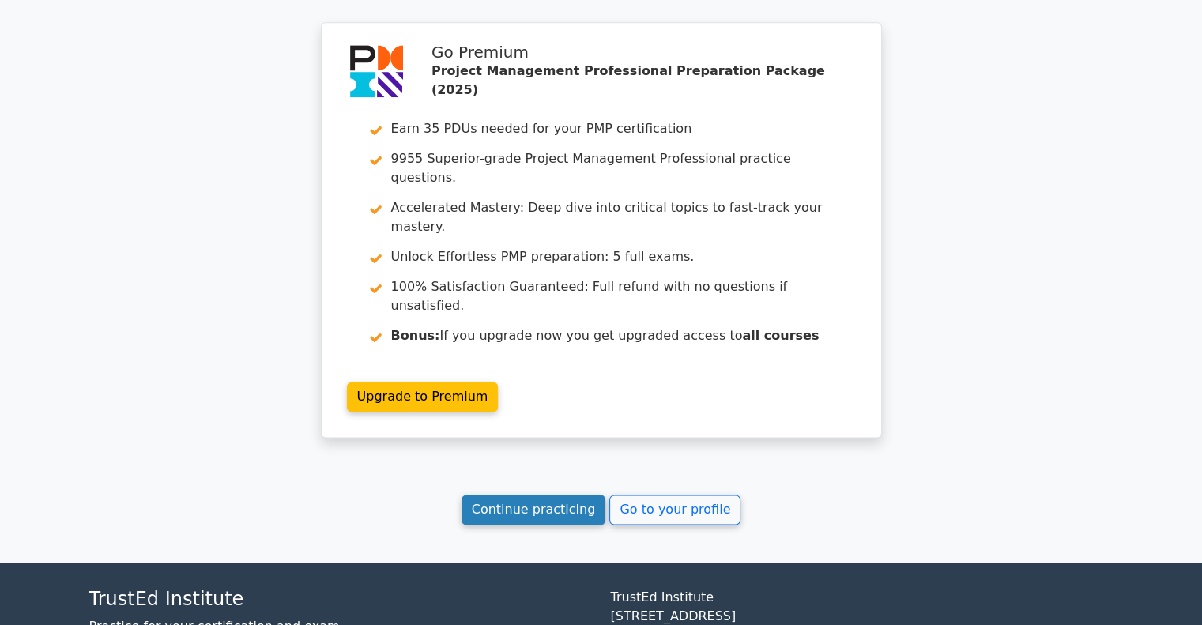
click at [496, 495] on link "Continue practicing" at bounding box center [534, 510] width 145 height 30
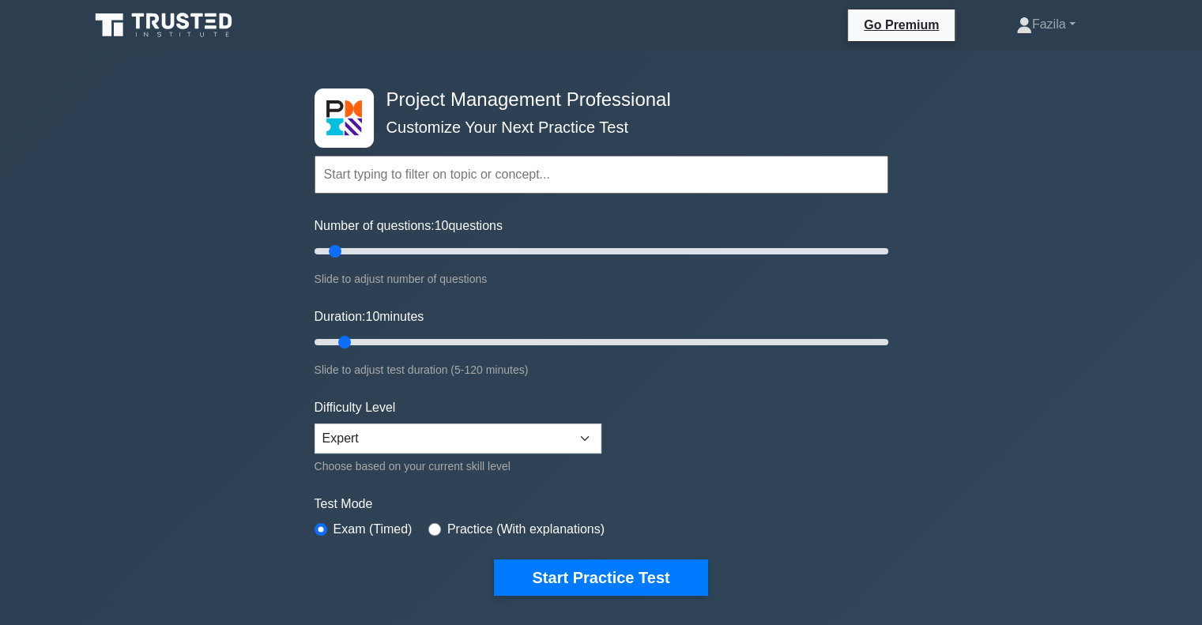
click at [481, 171] on input "text" at bounding box center [602, 175] width 574 height 38
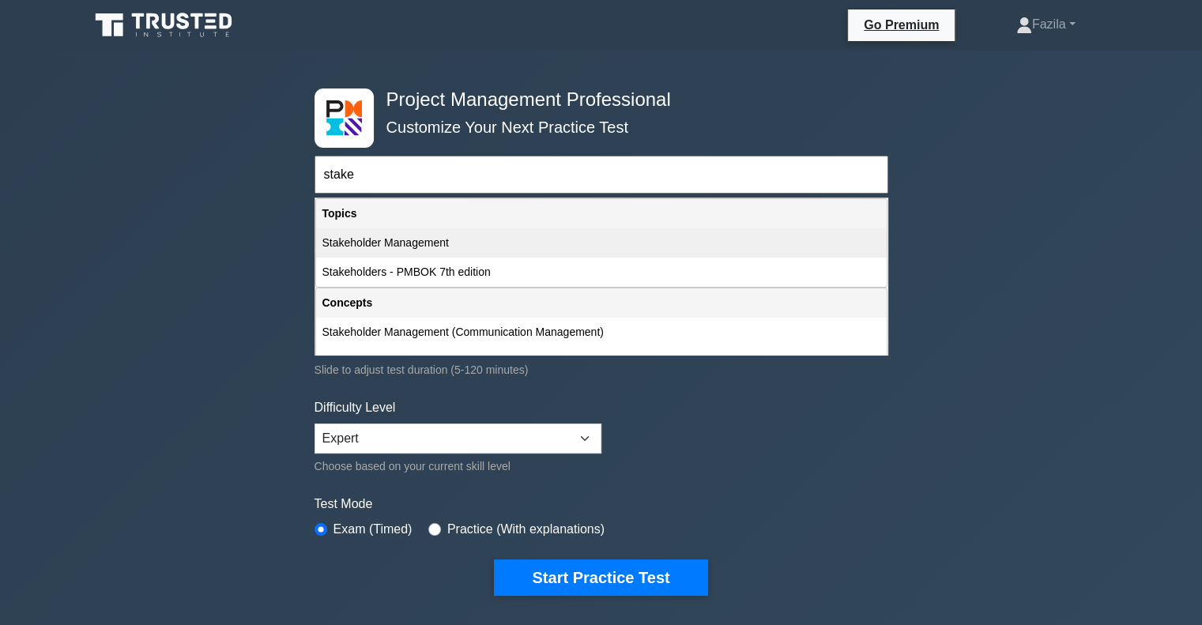
click at [447, 230] on div "Stakeholder Management" at bounding box center [601, 242] width 571 height 29
type input "Stakeholder Management"
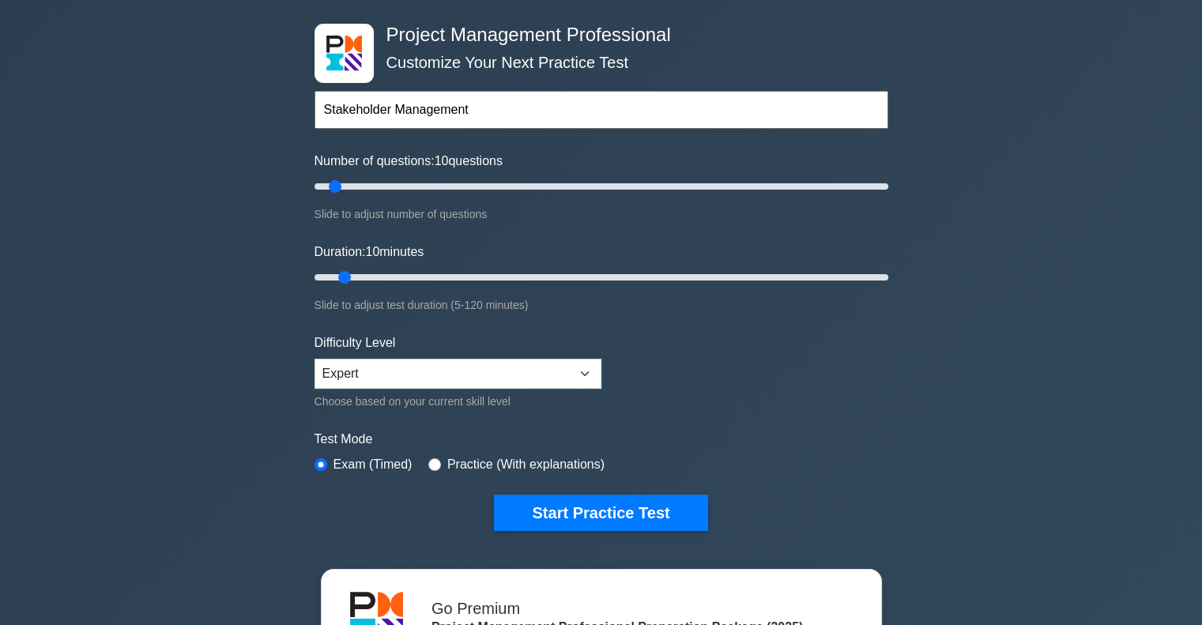
scroll to position [59, 0]
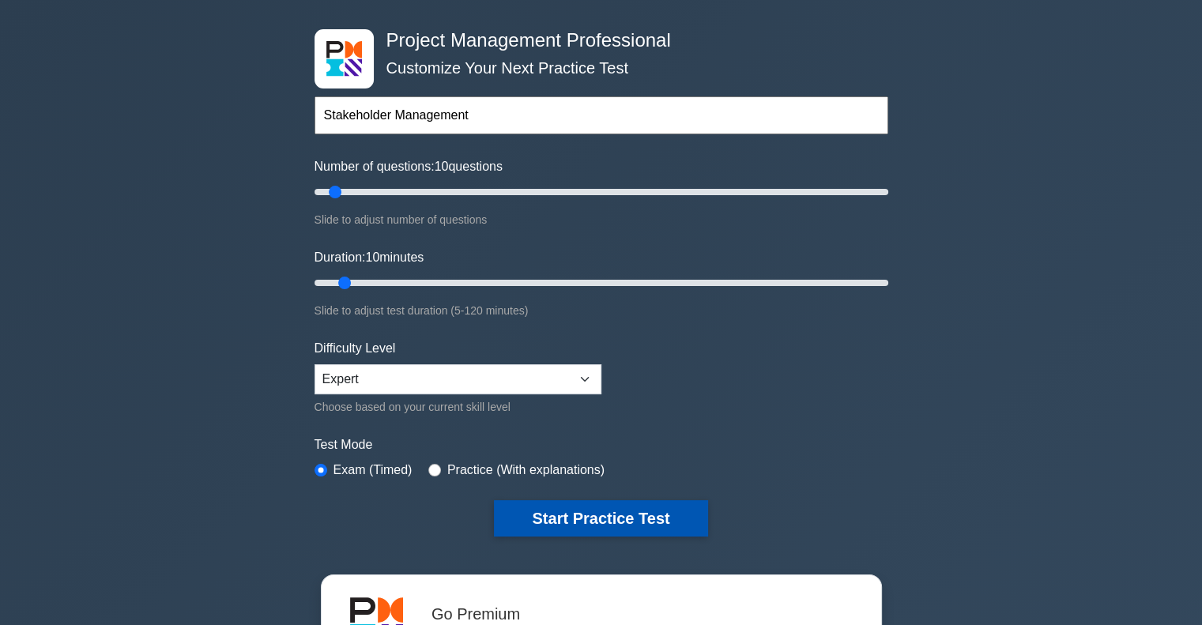
click at [588, 518] on button "Start Practice Test" at bounding box center [600, 518] width 213 height 36
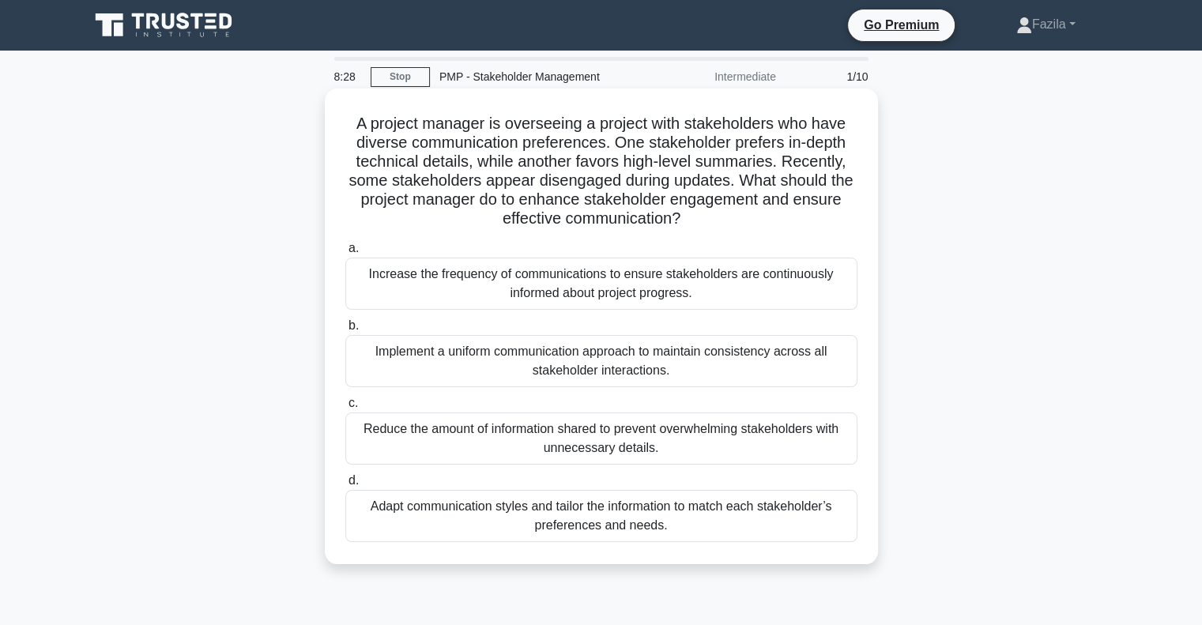
click at [497, 532] on div "Adapt communication styles and tailor the information to match each stakeholder…" at bounding box center [601, 516] width 512 height 52
click at [345, 486] on input "d. Adapt communication styles and tailor the information to match each stakehol…" at bounding box center [345, 481] width 0 height 10
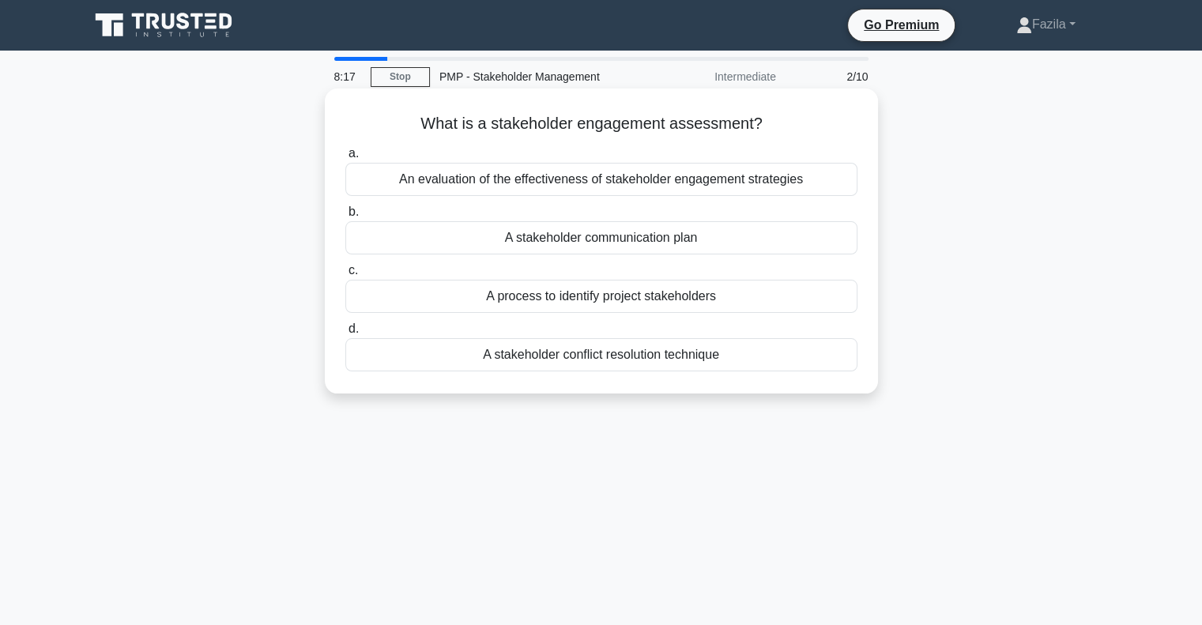
click at [485, 176] on div "An evaluation of the effectiveness of stakeholder engagement strategies" at bounding box center [601, 179] width 512 height 33
click at [345, 159] on input "a. An evaluation of the effectiveness of stakeholder engagement strategies" at bounding box center [345, 154] width 0 height 10
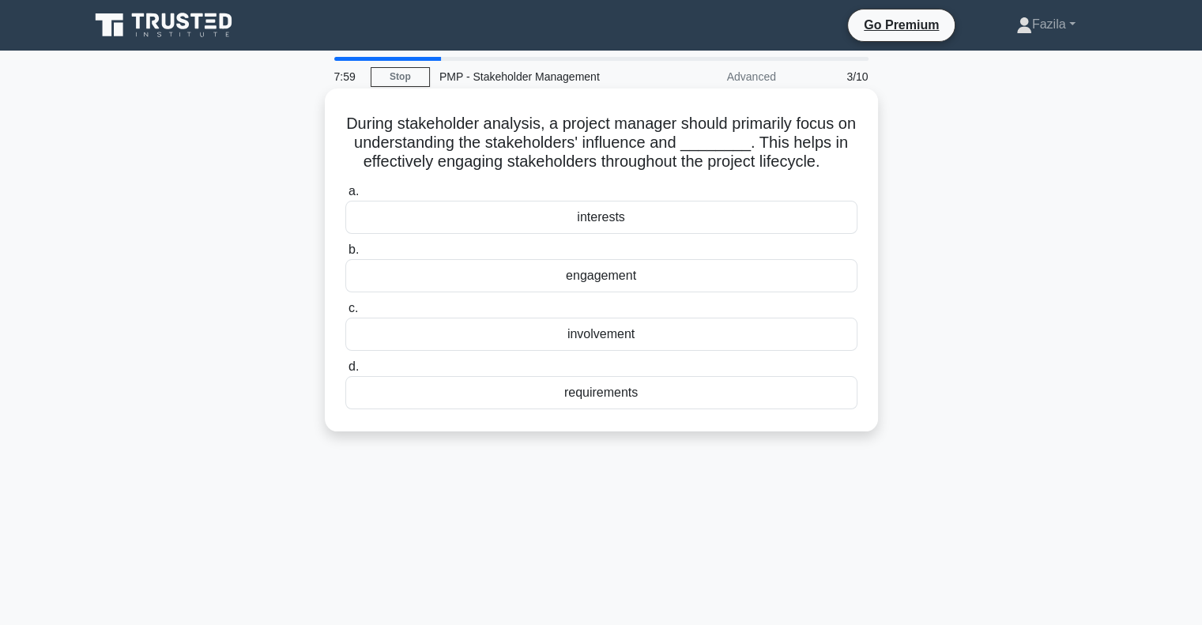
click at [571, 222] on div "interests" at bounding box center [601, 217] width 512 height 33
click at [345, 197] on input "a. interests" at bounding box center [345, 192] width 0 height 10
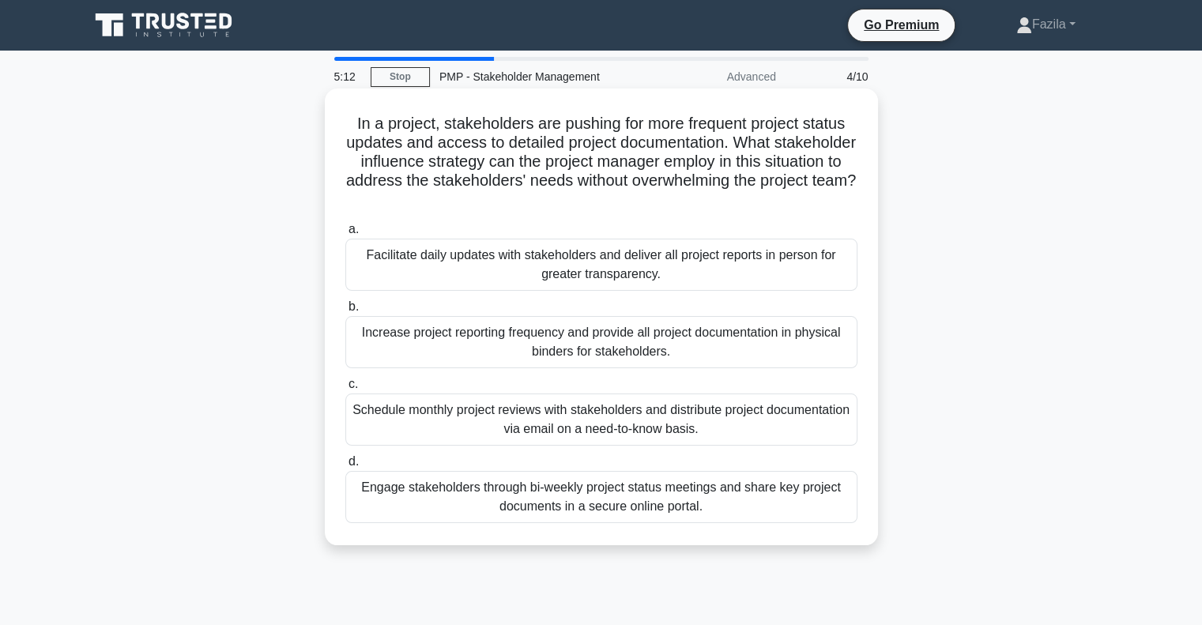
click at [551, 483] on div "Engage stakeholders through bi-weekly project status meetings and share key pro…" at bounding box center [601, 497] width 512 height 52
click at [345, 467] on input "d. Engage stakeholders through bi-weekly project status meetings and share key …" at bounding box center [345, 462] width 0 height 10
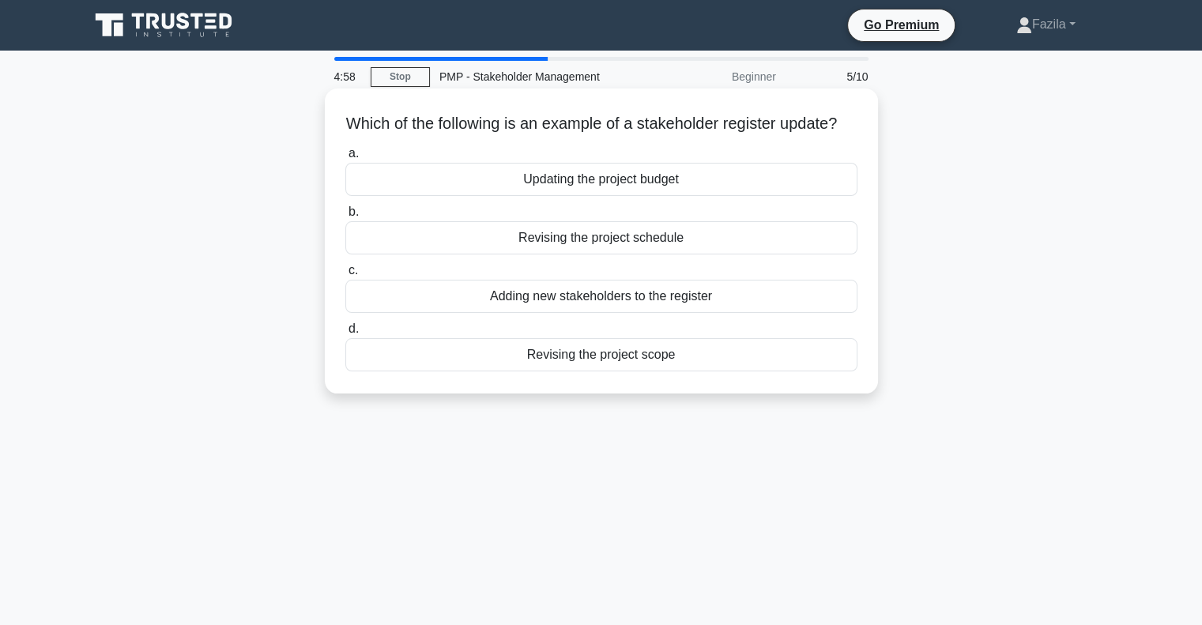
click at [461, 313] on div "Adding new stakeholders to the register" at bounding box center [601, 296] width 512 height 33
click at [345, 276] on input "c. Adding new stakeholders to the register" at bounding box center [345, 271] width 0 height 10
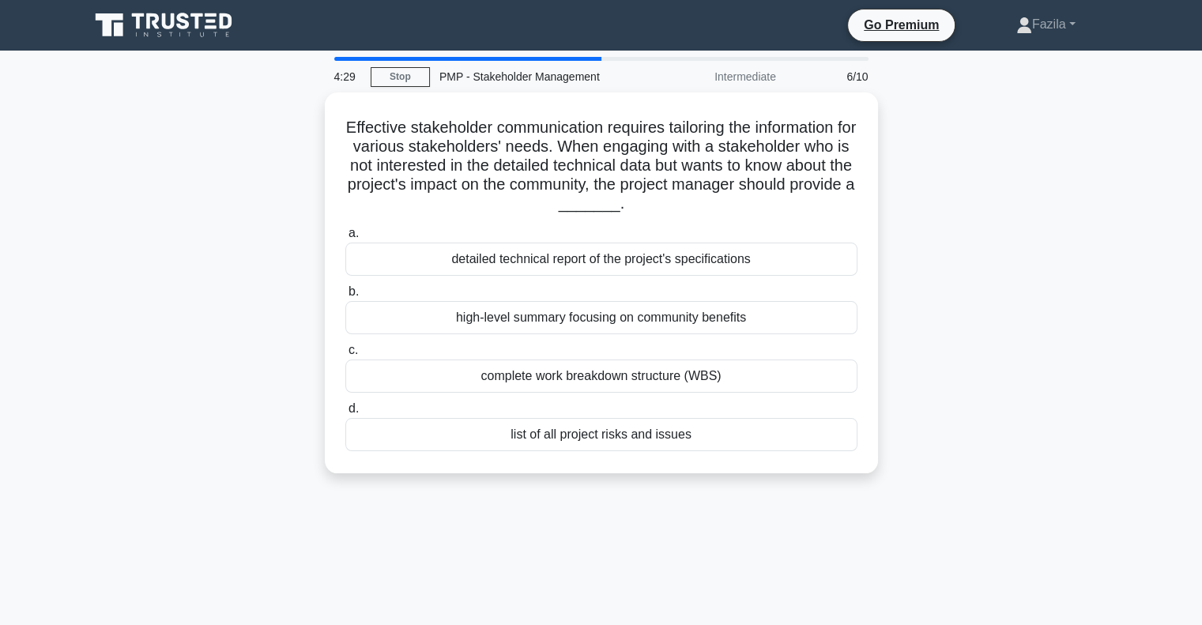
click at [461, 326] on div "high-level summary focusing on community benefits" at bounding box center [601, 317] width 512 height 33
click at [345, 297] on input "b. high-level summary focusing on community benefits" at bounding box center [345, 292] width 0 height 10
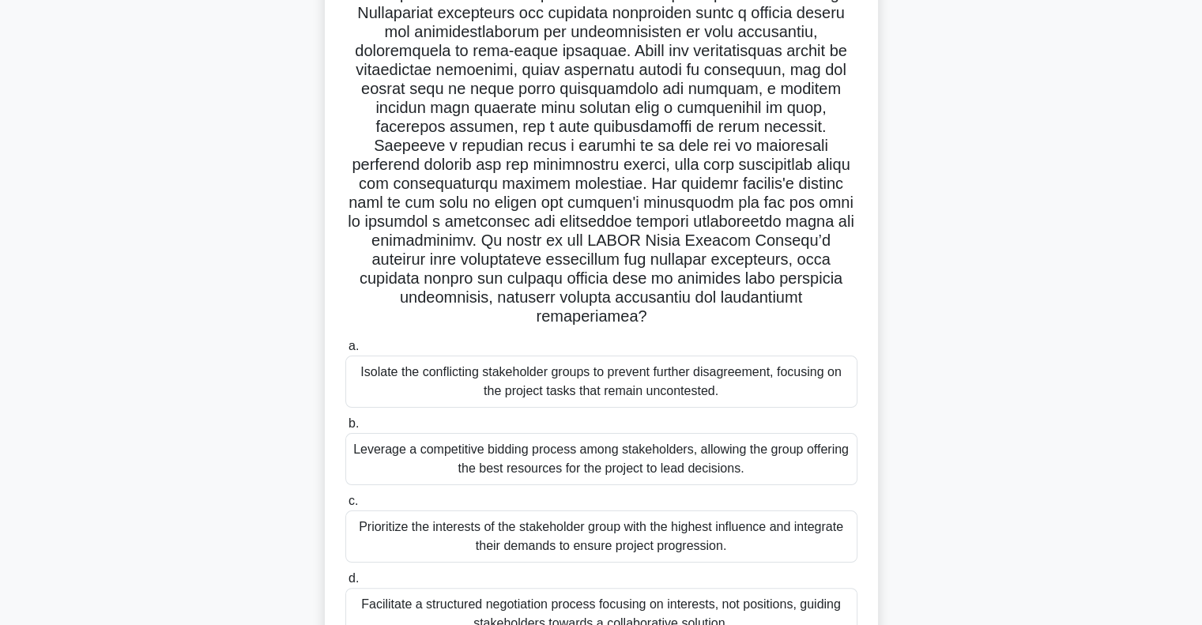
scroll to position [169, 0]
click at [493, 515] on div "Prioritize the interests of the stakeholder group with the highest influence an…" at bounding box center [601, 535] width 512 height 52
click at [345, 505] on input "c. Prioritize the interests of the stakeholder group with the highest influence…" at bounding box center [345, 500] width 0 height 10
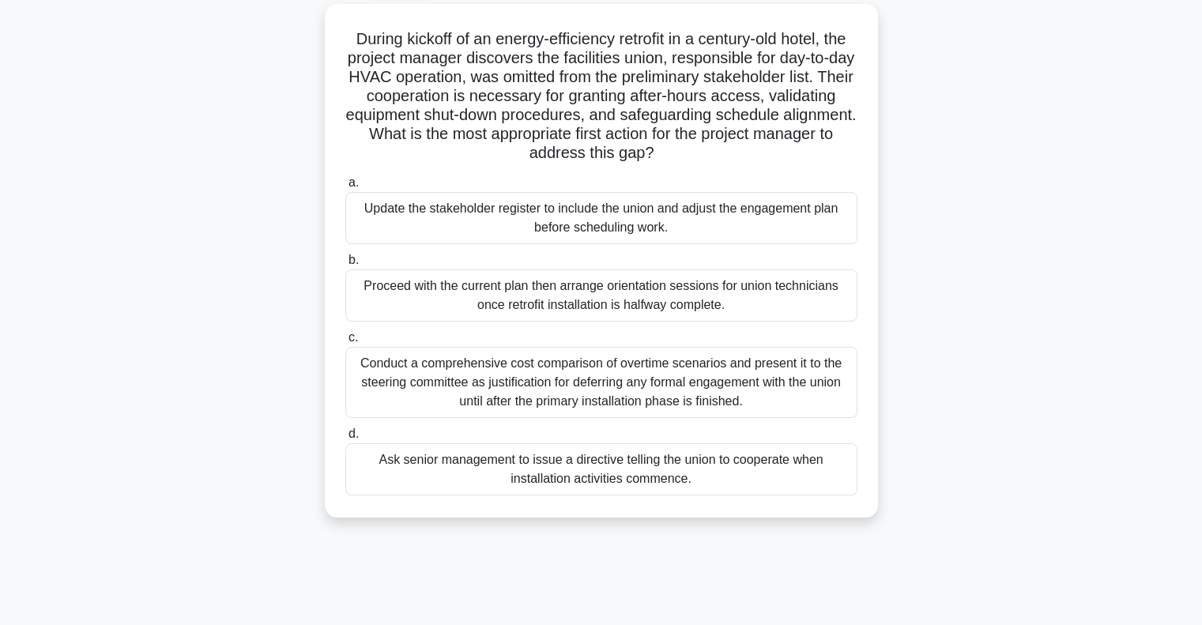
scroll to position [0, 0]
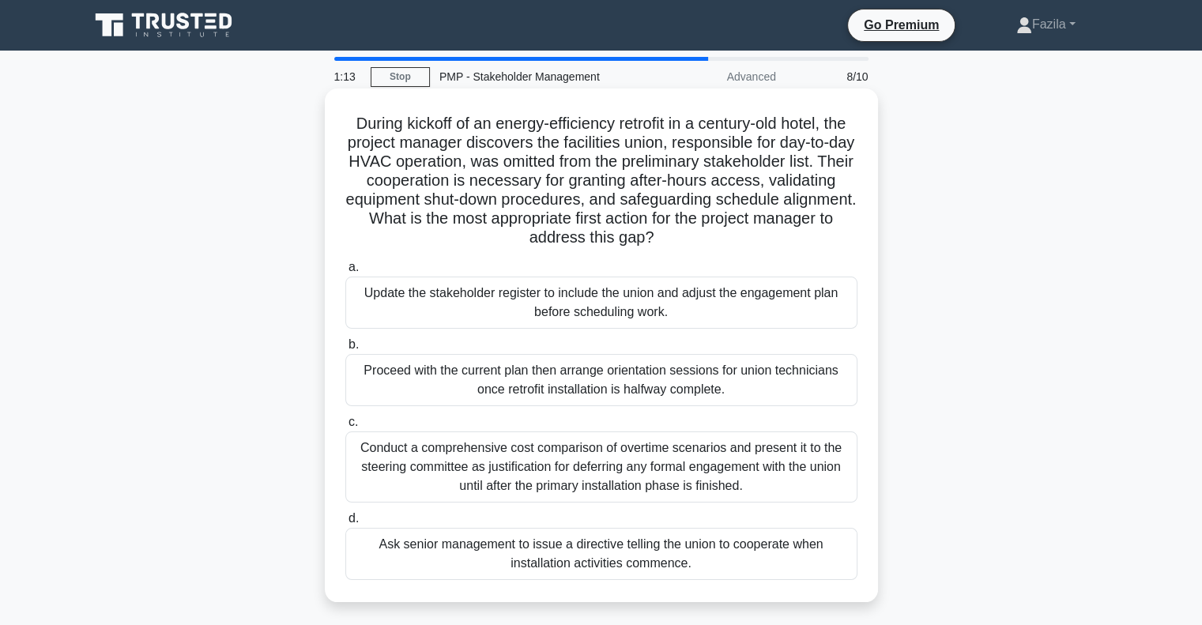
click at [472, 499] on div "Conduct a comprehensive cost comparison of overtime scenarios and present it to…" at bounding box center [601, 467] width 512 height 71
click at [345, 428] on input "c. Conduct a comprehensive cost comparison of overtime scenarios and present it…" at bounding box center [345, 422] width 0 height 10
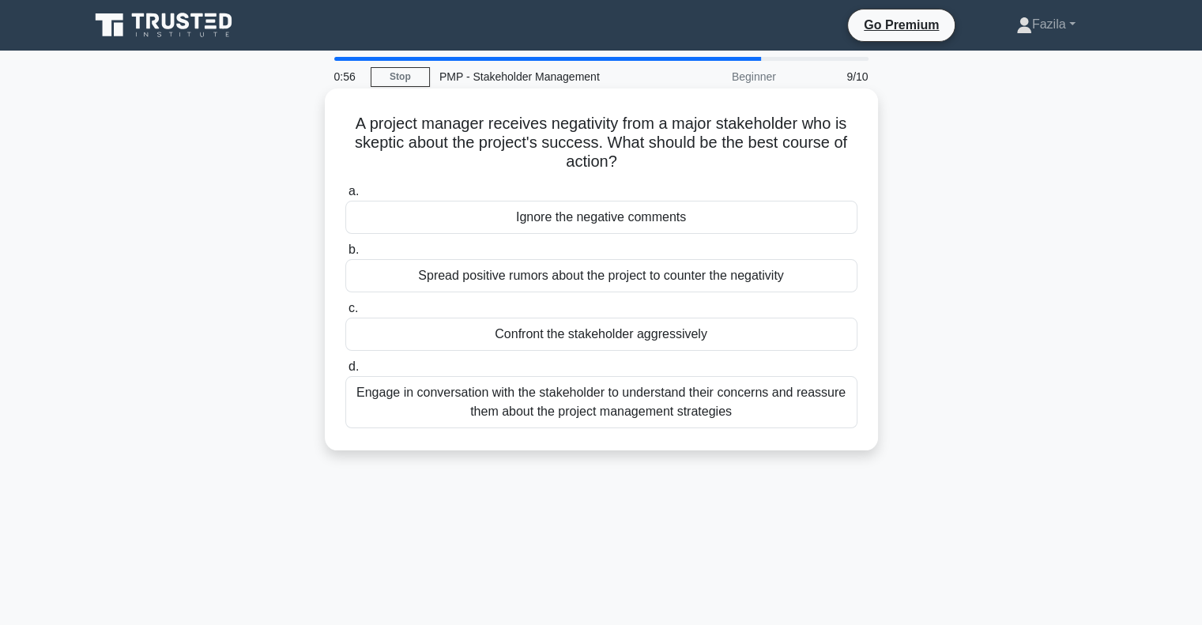
click at [452, 410] on div "Engage in conversation with the stakeholder to understand their concerns and re…" at bounding box center [601, 402] width 512 height 52
click at [345, 372] on input "d. Engage in conversation with the stakeholder to understand their concerns and…" at bounding box center [345, 367] width 0 height 10
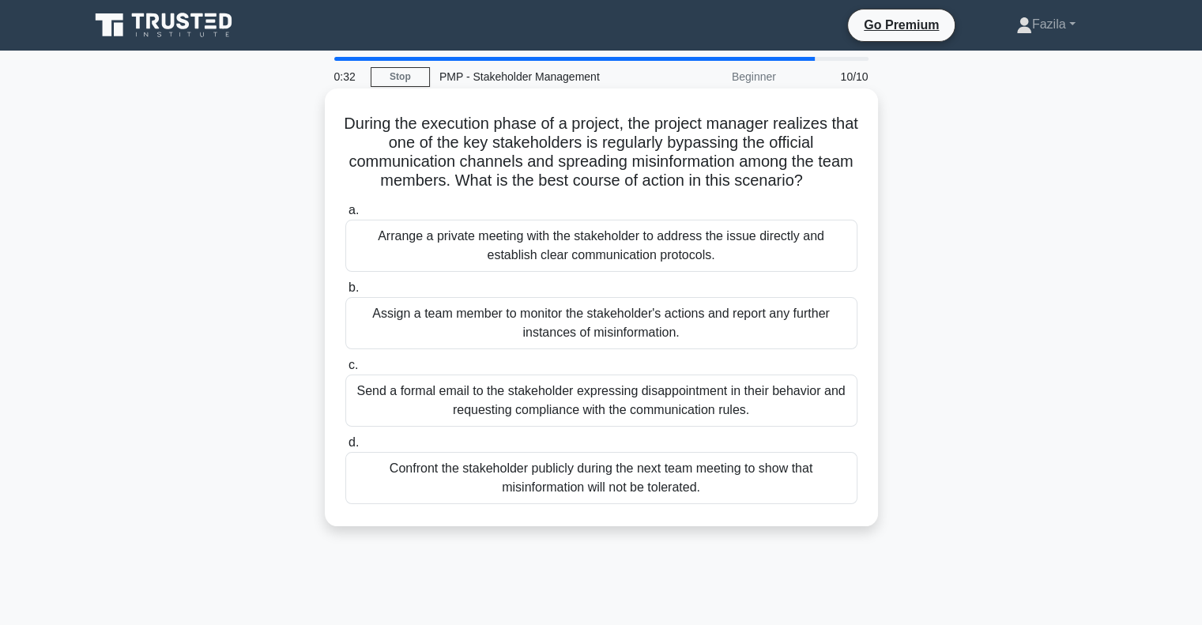
click at [478, 255] on div "Arrange a private meeting with the stakeholder to address the issue directly an…" at bounding box center [601, 246] width 512 height 52
click at [345, 216] on input "a. Arrange a private meeting with the stakeholder to address the issue directly…" at bounding box center [345, 211] width 0 height 10
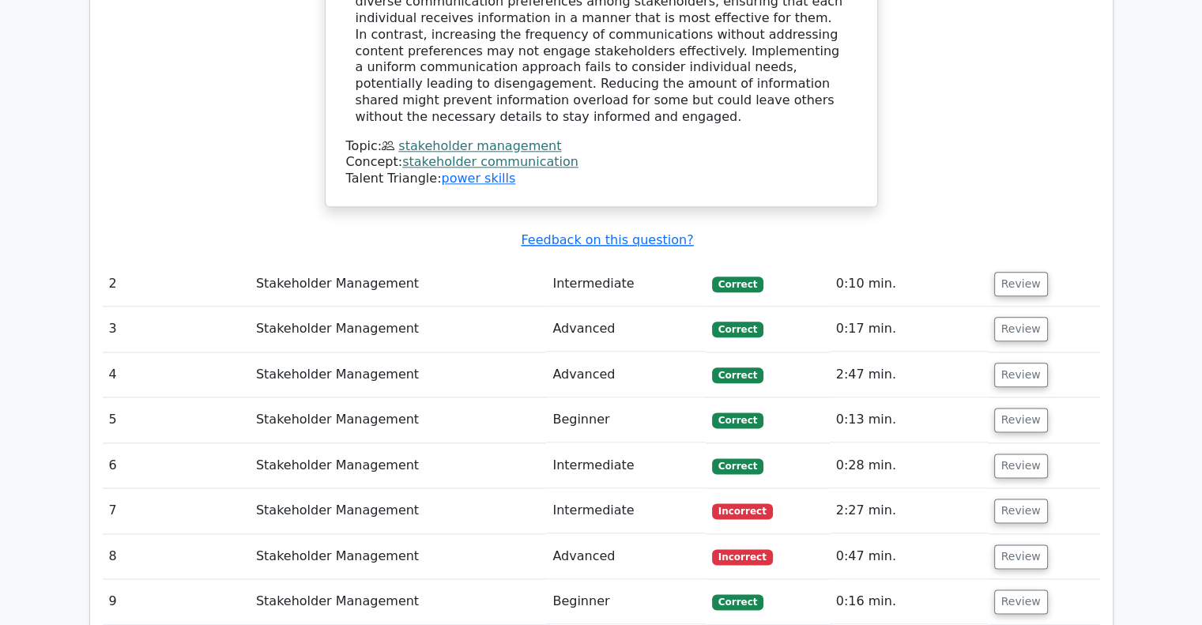
scroll to position [1847, 0]
drag, startPoint x: 1009, startPoint y: 203, endPoint x: 1005, endPoint y: 192, distance: 11.8
click at [1005, 262] on td "Review" at bounding box center [1044, 284] width 112 height 45
click at [1005, 272] on button "Review" at bounding box center [1022, 284] width 54 height 25
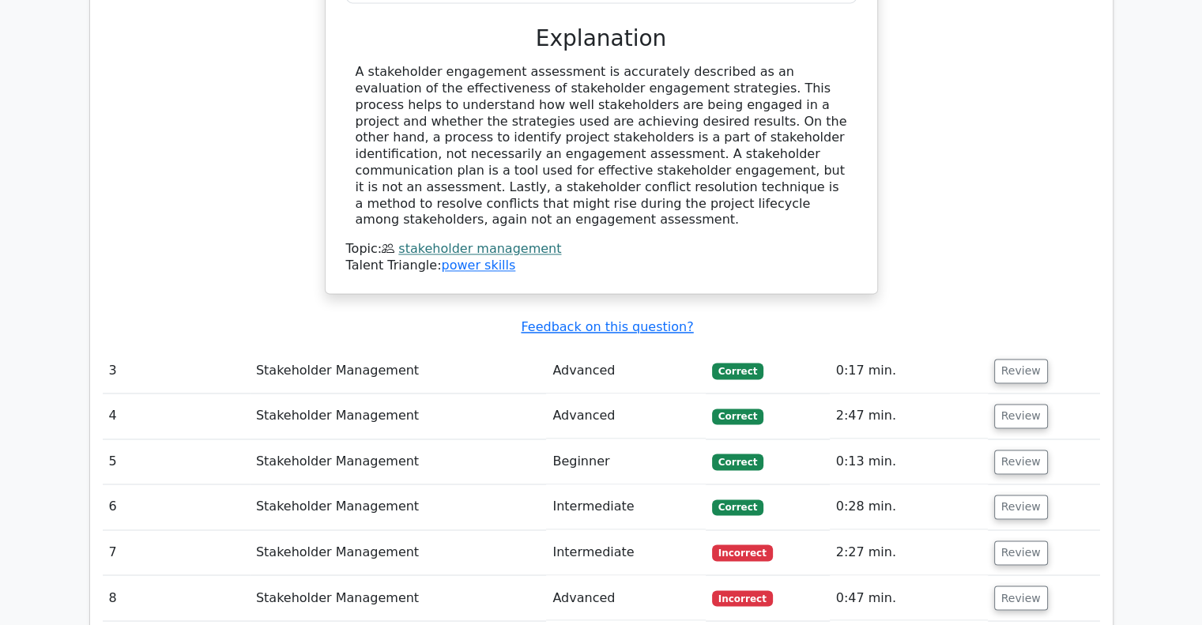
scroll to position [2479, 0]
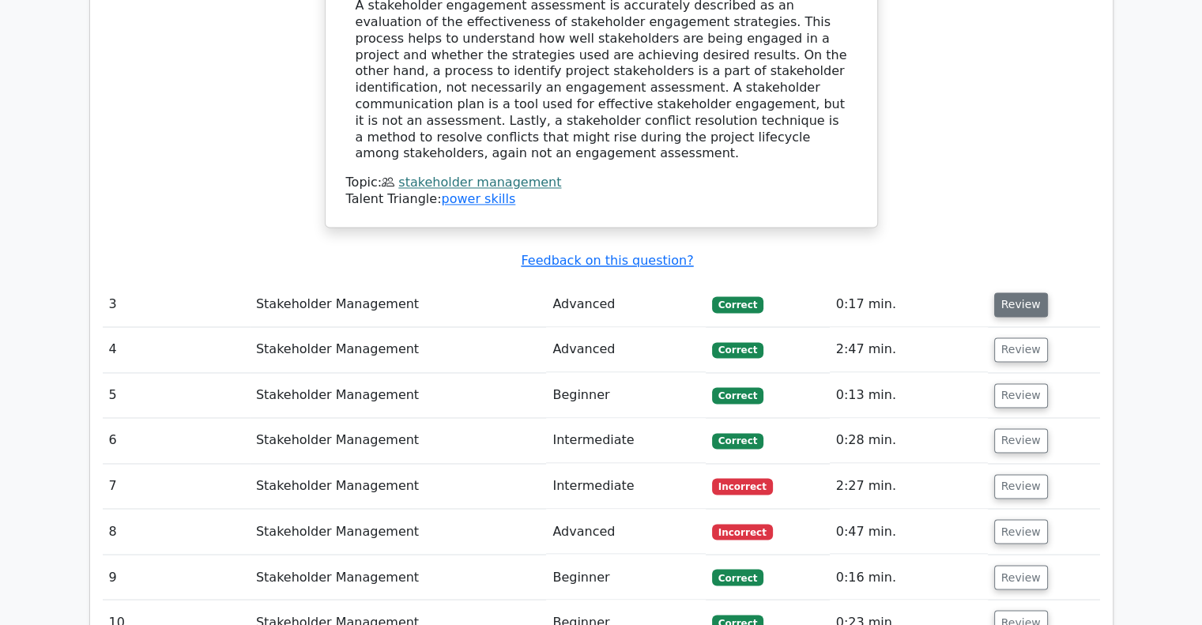
click at [1009, 293] on button "Review" at bounding box center [1022, 305] width 54 height 25
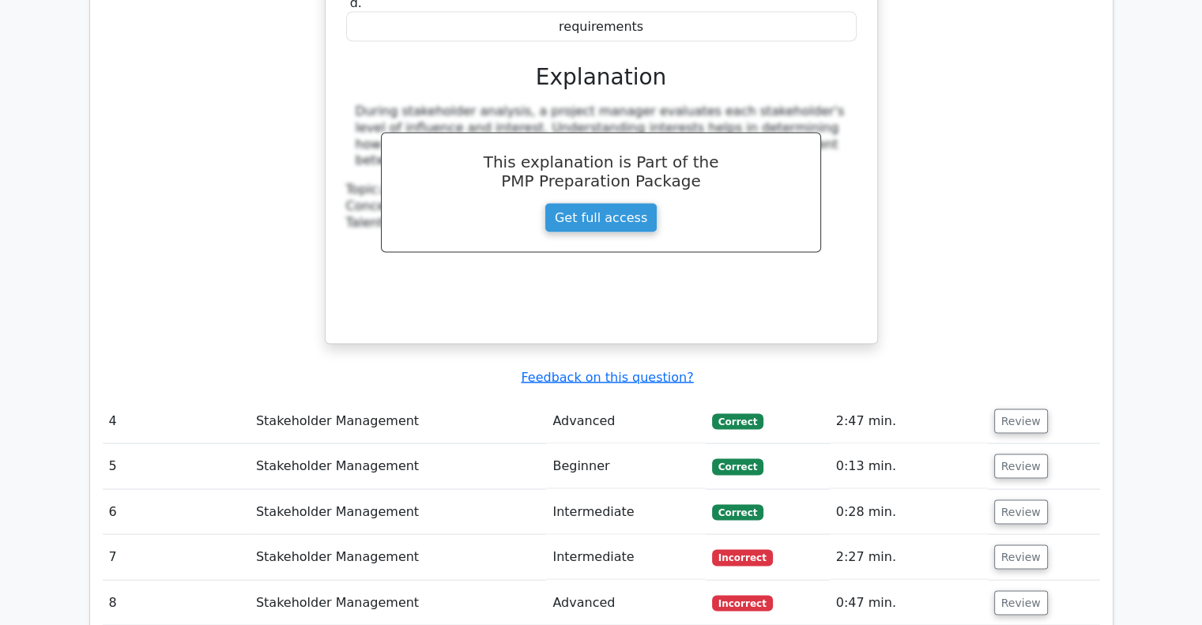
scroll to position [3175, 0]
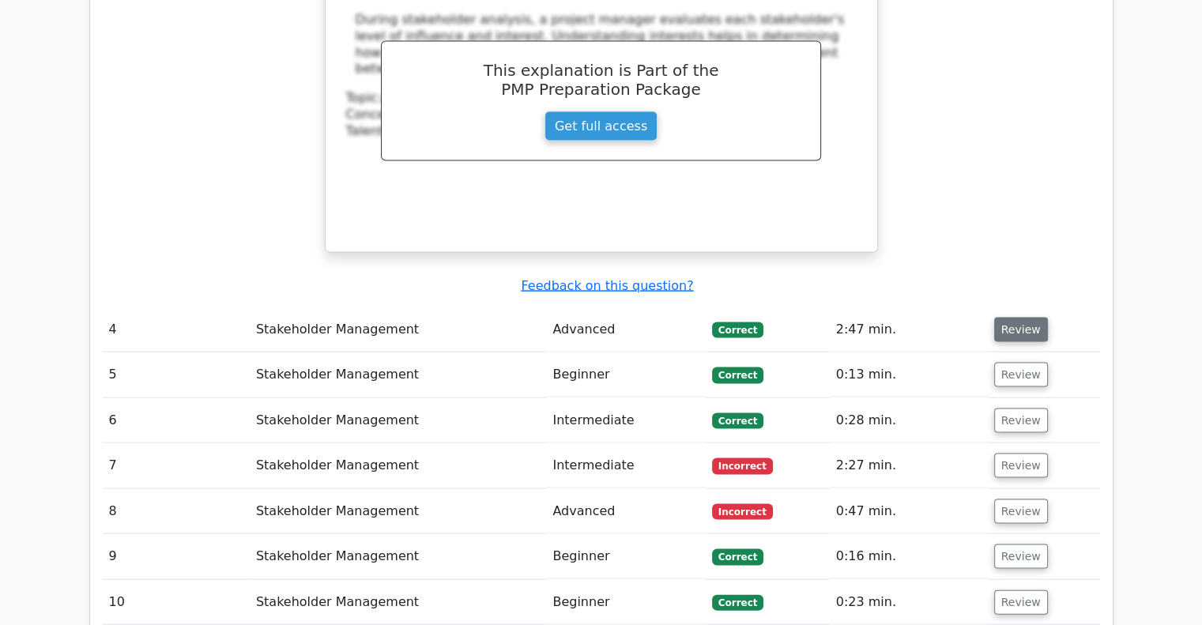
click at [1027, 318] on button "Review" at bounding box center [1022, 330] width 54 height 25
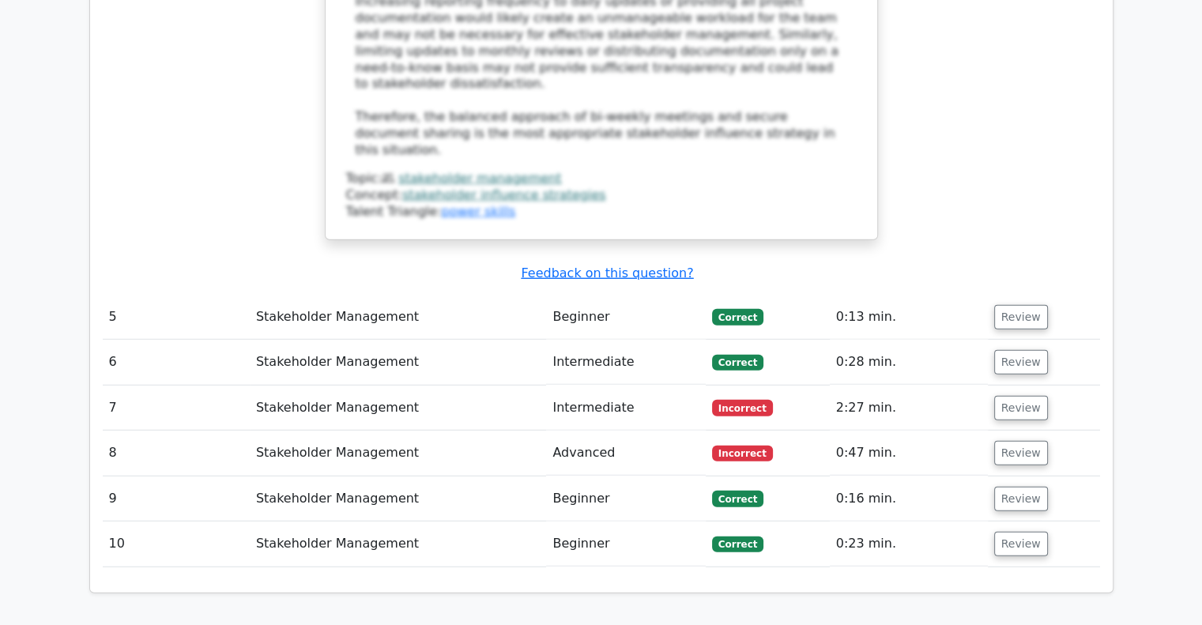
scroll to position [4162, 0]
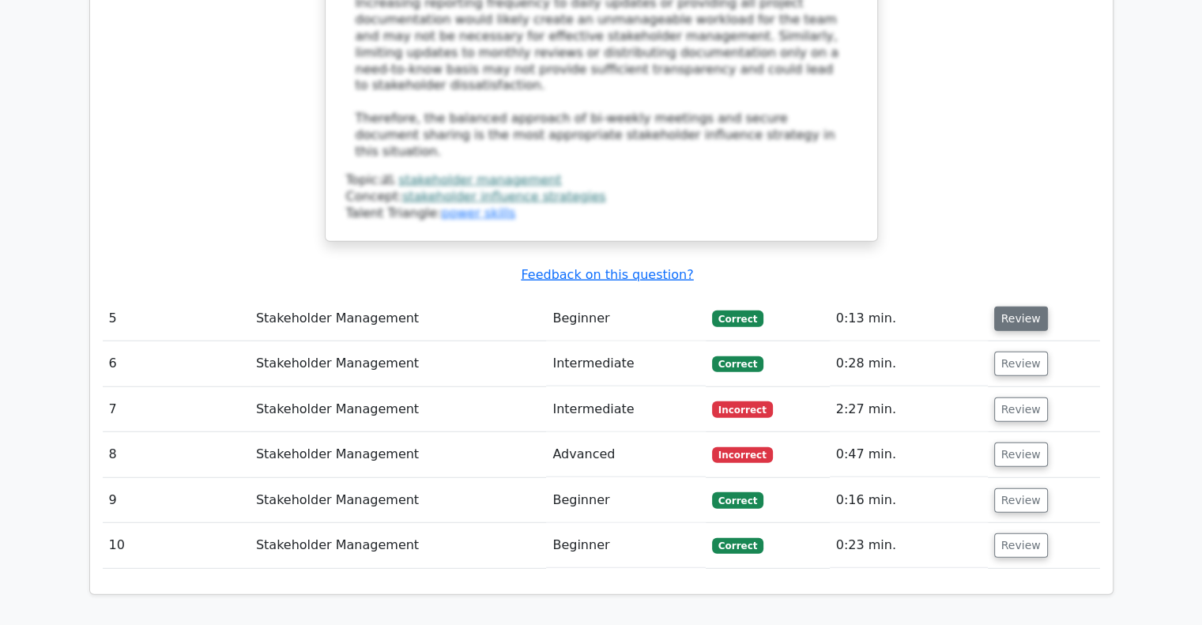
click at [1011, 307] on button "Review" at bounding box center [1022, 319] width 54 height 25
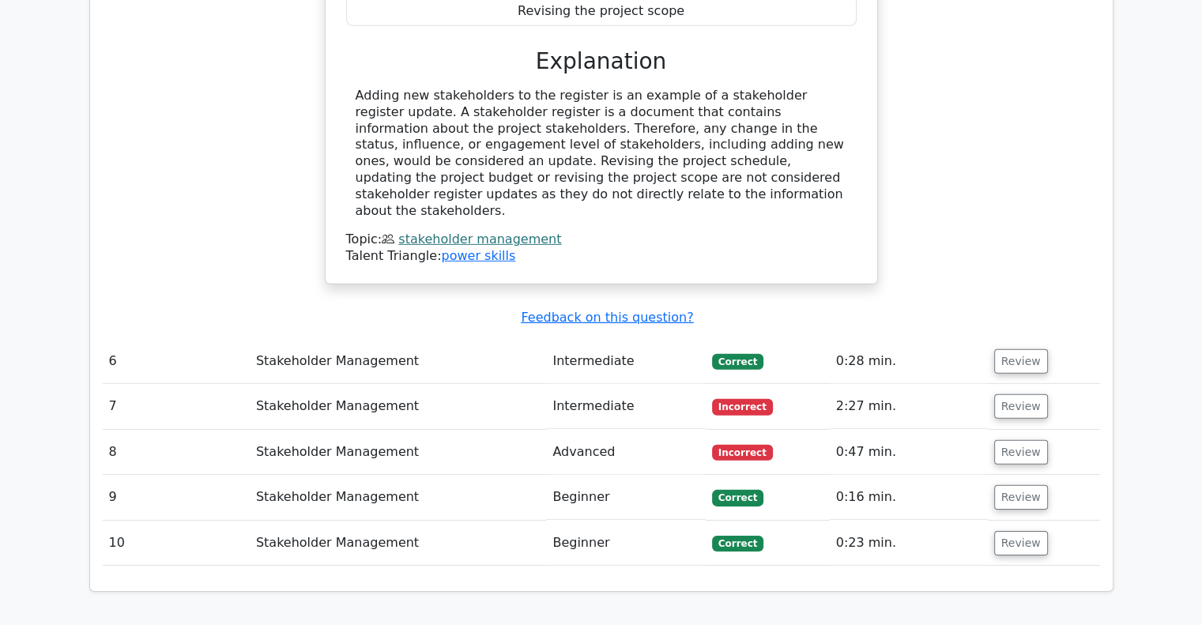
scroll to position [4759, 0]
click at [1011, 349] on button "Review" at bounding box center [1022, 361] width 54 height 25
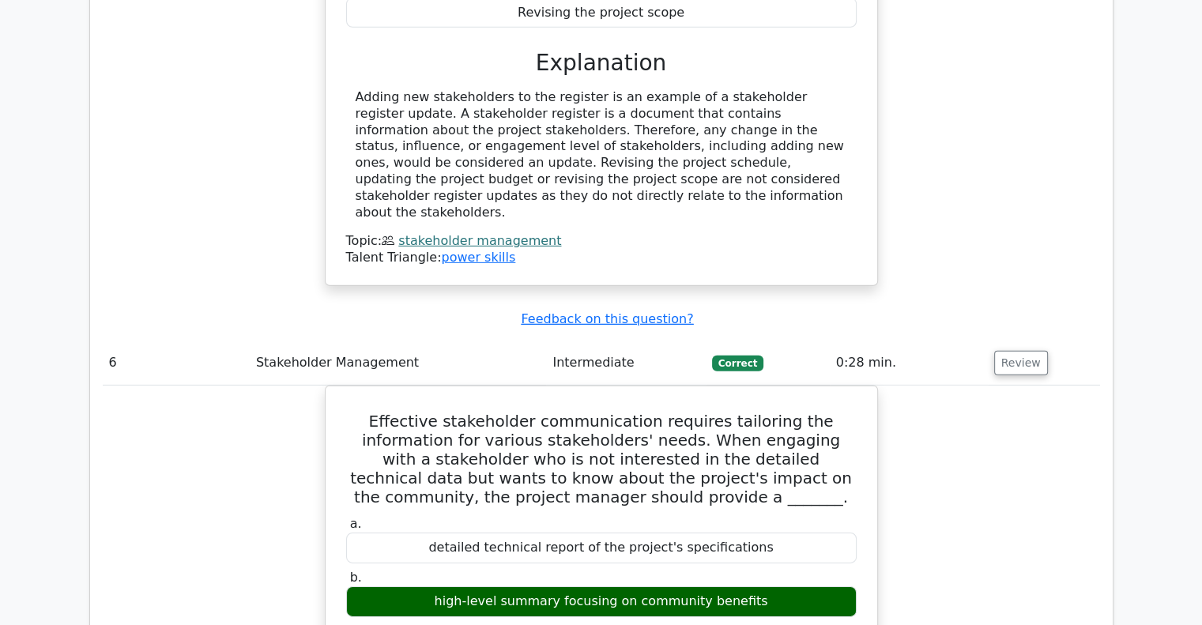
click at [1011, 351] on button "Review" at bounding box center [1022, 363] width 54 height 25
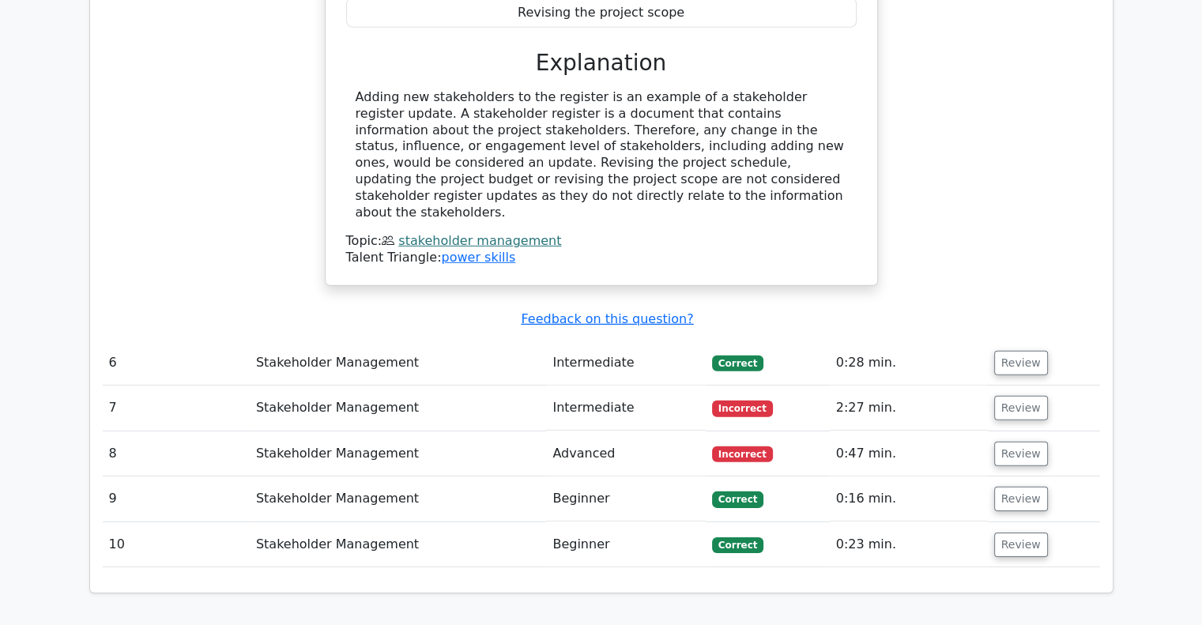
click at [1011, 351] on button "Review" at bounding box center [1022, 363] width 54 height 25
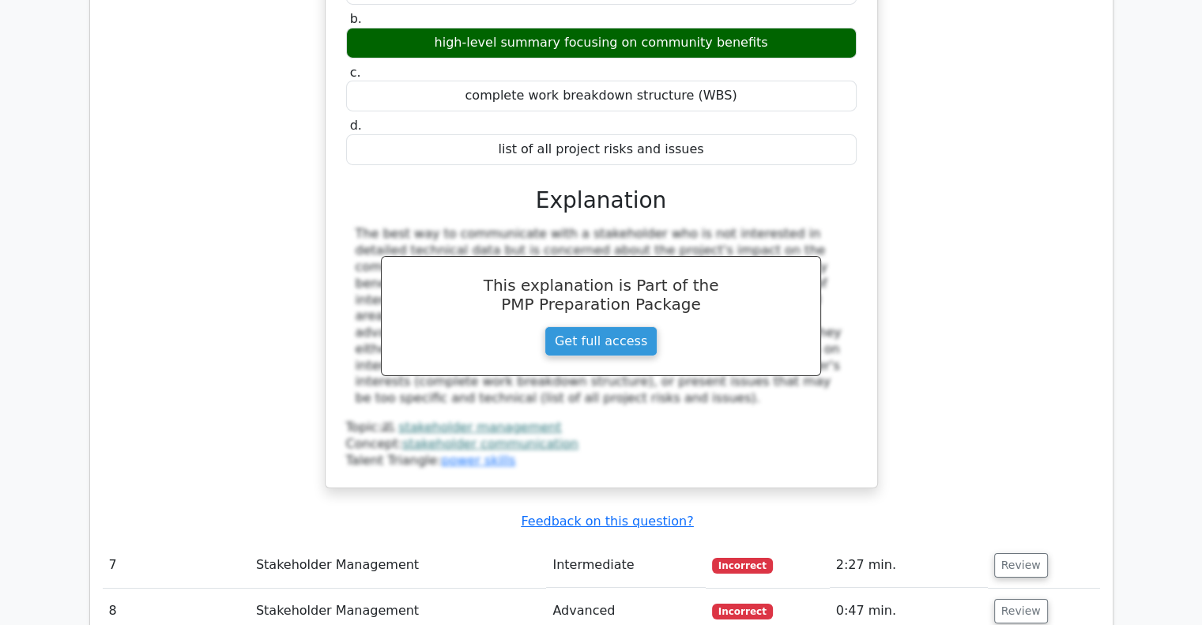
scroll to position [5316, 0]
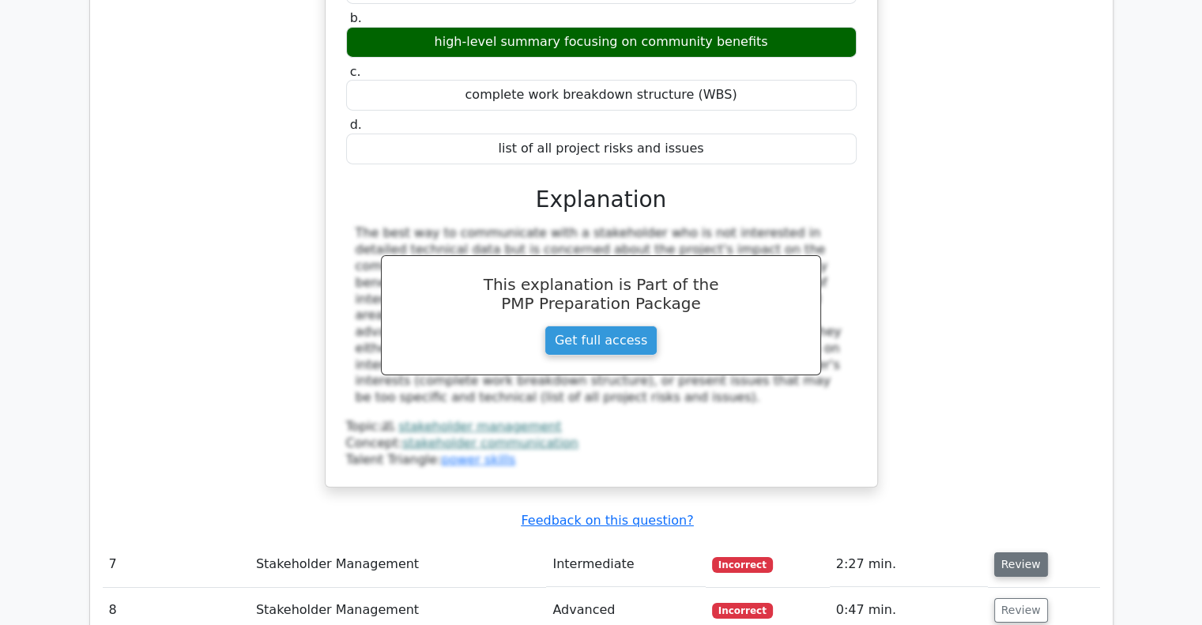
click at [1006, 553] on button "Review" at bounding box center [1022, 565] width 54 height 25
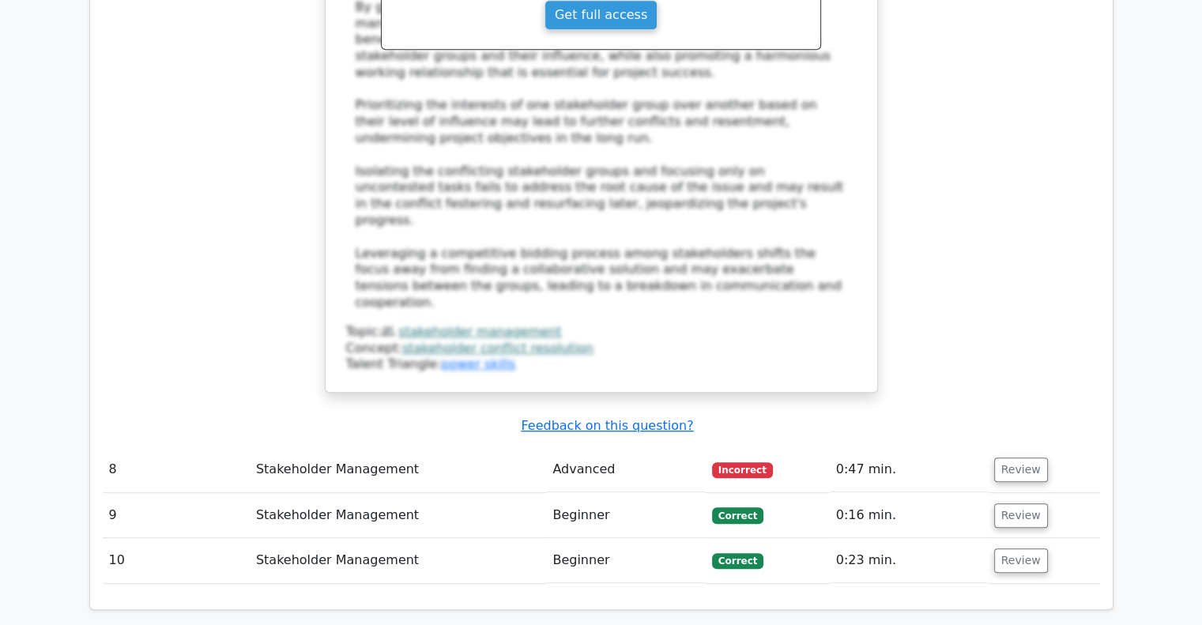
scroll to position [6790, 0]
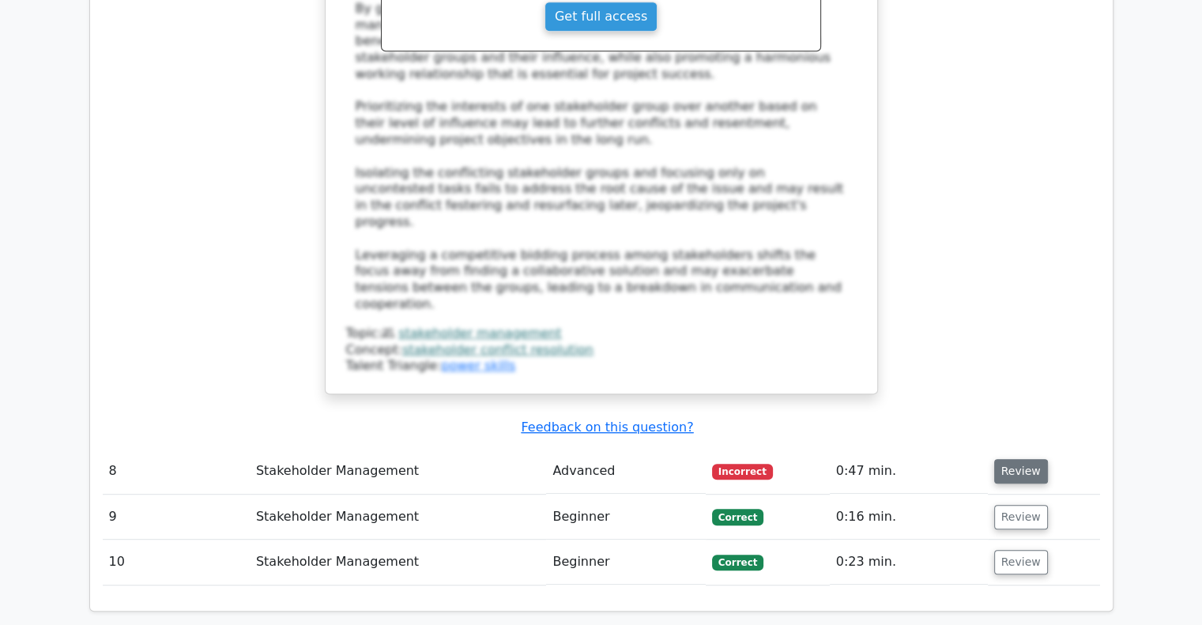
click at [1014, 459] on button "Review" at bounding box center [1022, 471] width 54 height 25
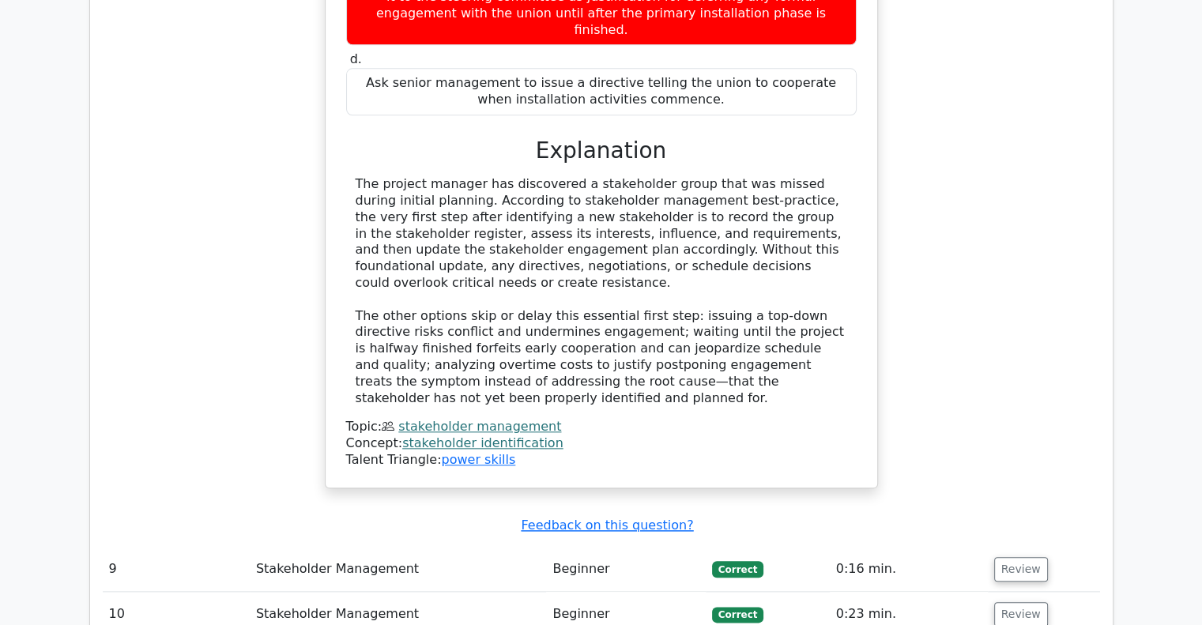
scroll to position [7658, 0]
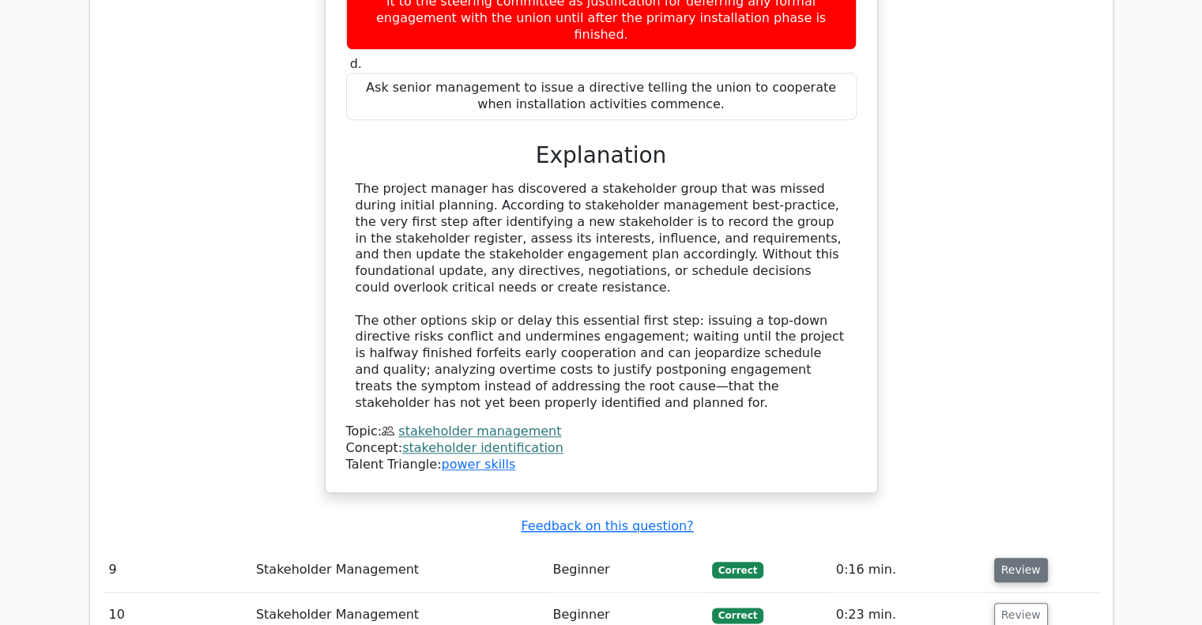
click at [1007, 558] on button "Review" at bounding box center [1022, 570] width 54 height 25
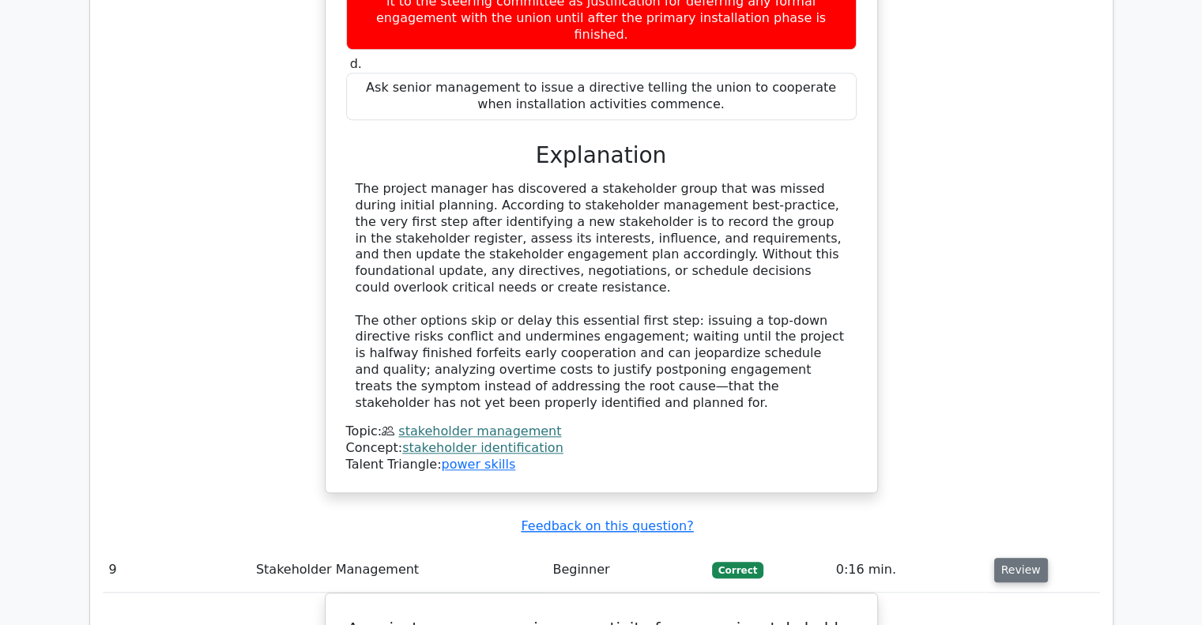
click at [1007, 558] on button "Review" at bounding box center [1022, 570] width 54 height 25
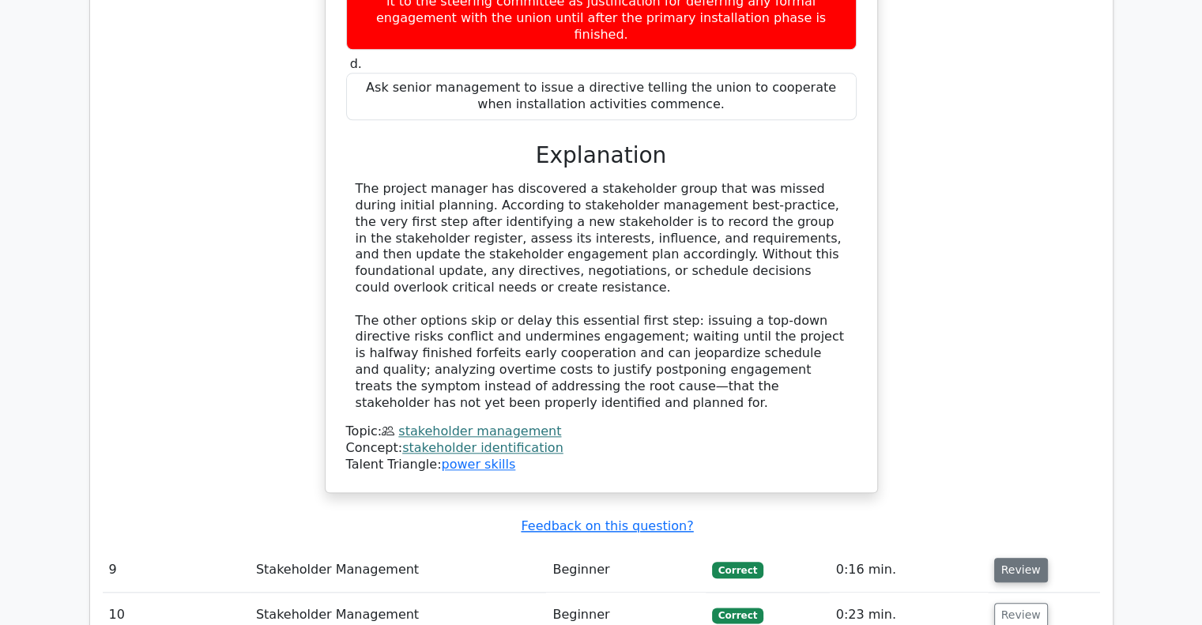
click at [1007, 558] on button "Review" at bounding box center [1022, 570] width 54 height 25
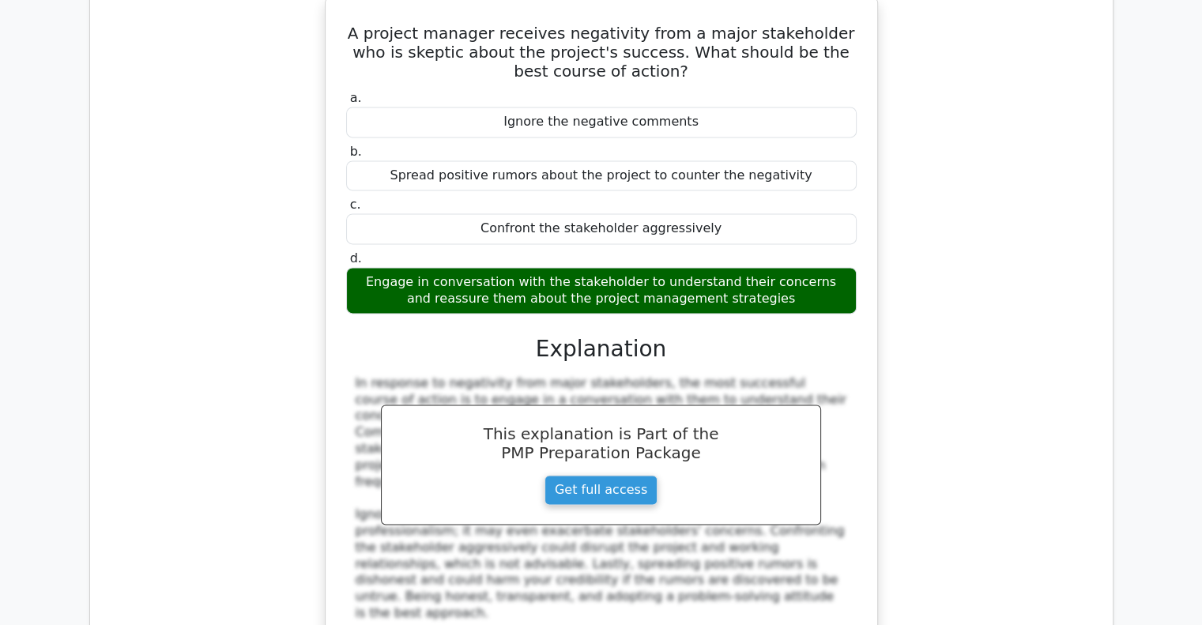
scroll to position [8254, 0]
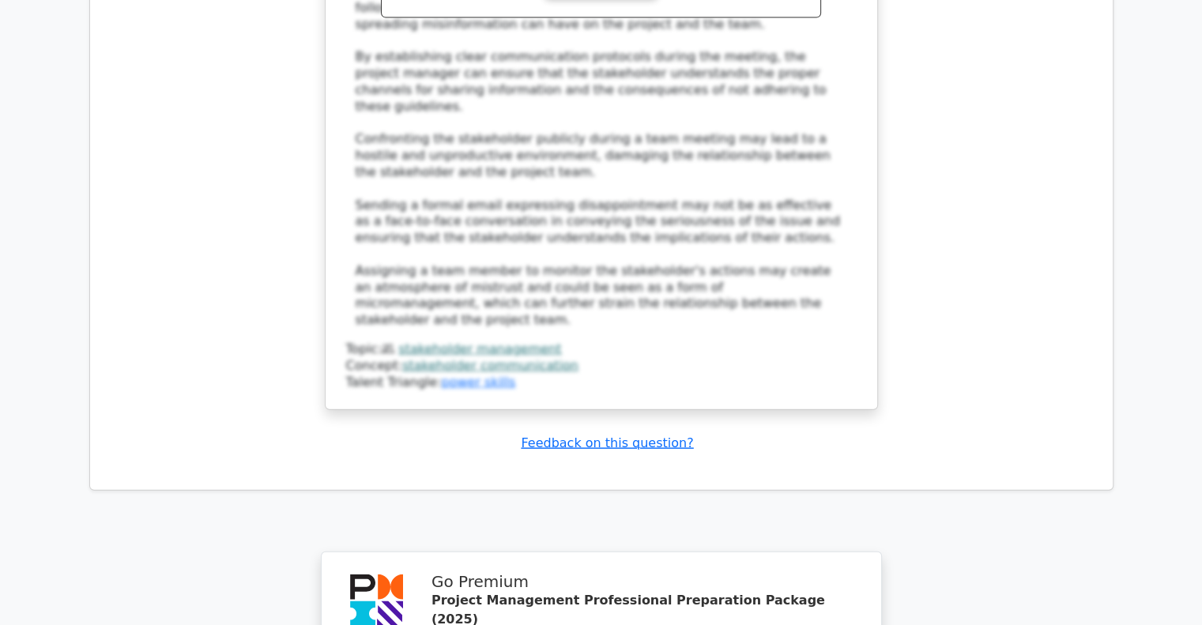
scroll to position [9720, 0]
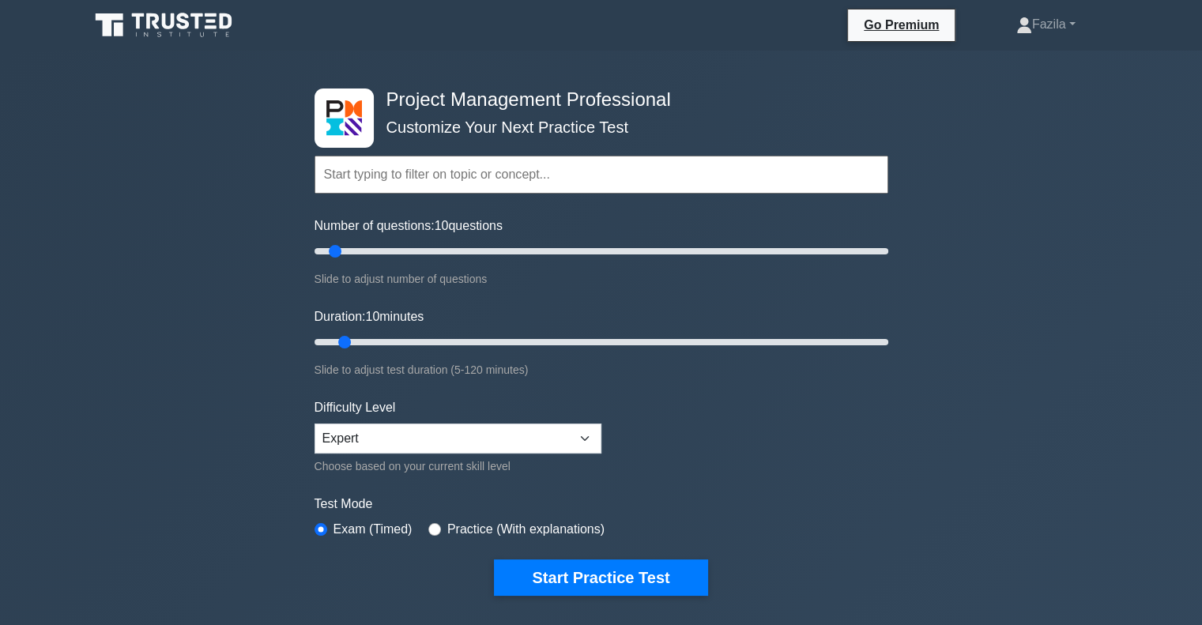
click at [406, 179] on input "text" at bounding box center [602, 175] width 574 height 38
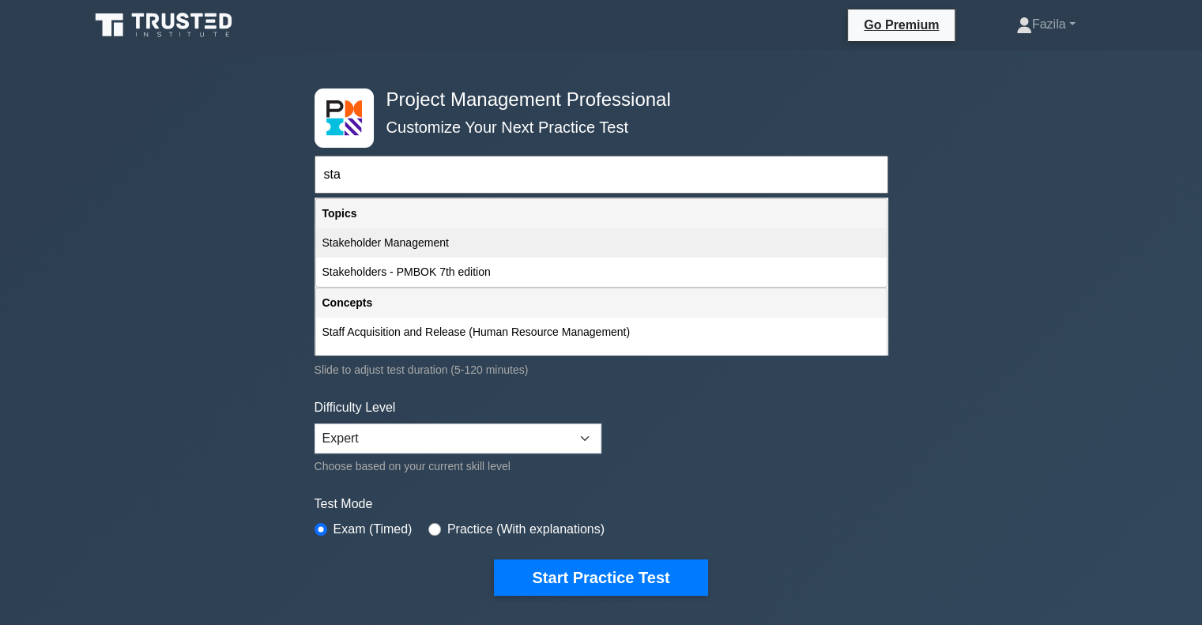
click at [388, 239] on div "Stakeholder Management" at bounding box center [601, 242] width 571 height 29
type input "Stakeholder Management"
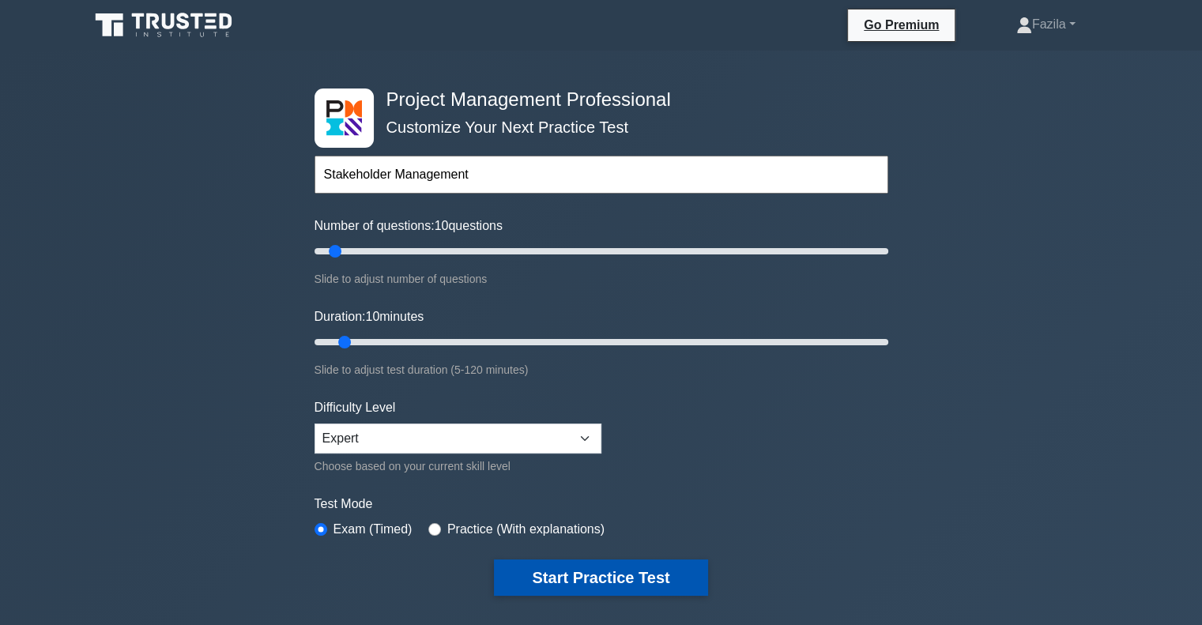
click at [543, 573] on button "Start Practice Test" at bounding box center [600, 578] width 213 height 36
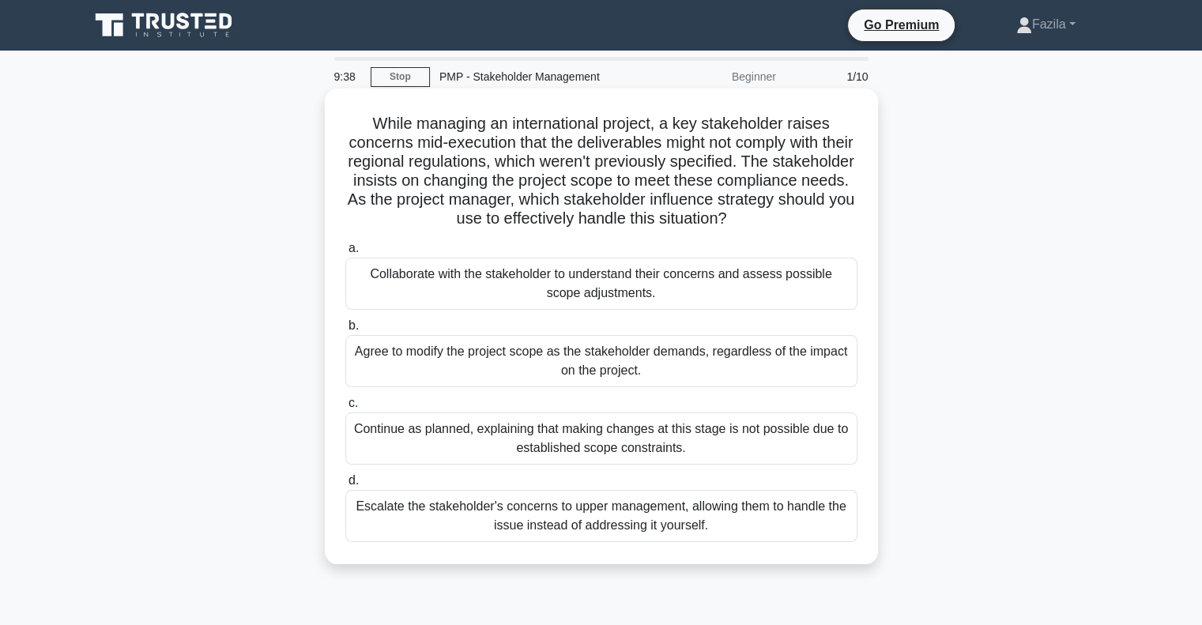
click at [772, 284] on div "Collaborate with the stakeholder to understand their concerns and assess possib…" at bounding box center [601, 284] width 512 height 52
click at [345, 254] on input "a. Collaborate with the stakeholder to understand their concerns and assess pos…" at bounding box center [345, 248] width 0 height 10
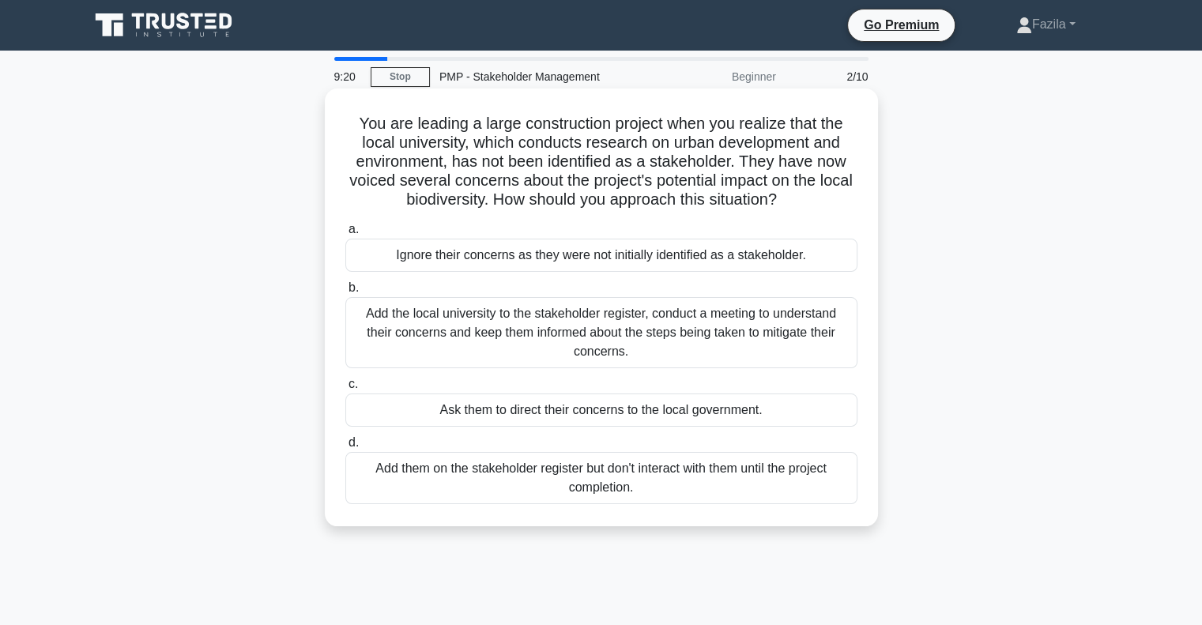
click at [724, 326] on div "Add the local university to the stakeholder register, conduct a meeting to unde…" at bounding box center [601, 332] width 512 height 71
click at [345, 293] on input "b. Add the local university to the stakeholder register, conduct a meeting to u…" at bounding box center [345, 288] width 0 height 10
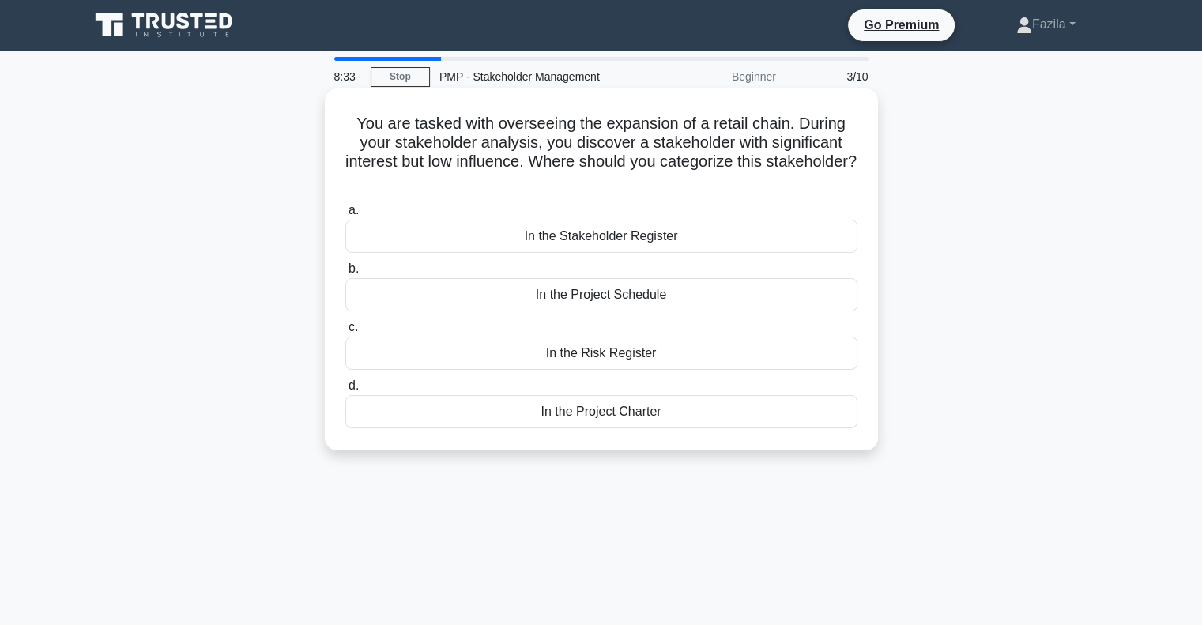
click at [651, 226] on div "In the Stakeholder Register" at bounding box center [601, 236] width 512 height 33
click at [345, 216] on input "a. In the Stakeholder Register" at bounding box center [345, 211] width 0 height 10
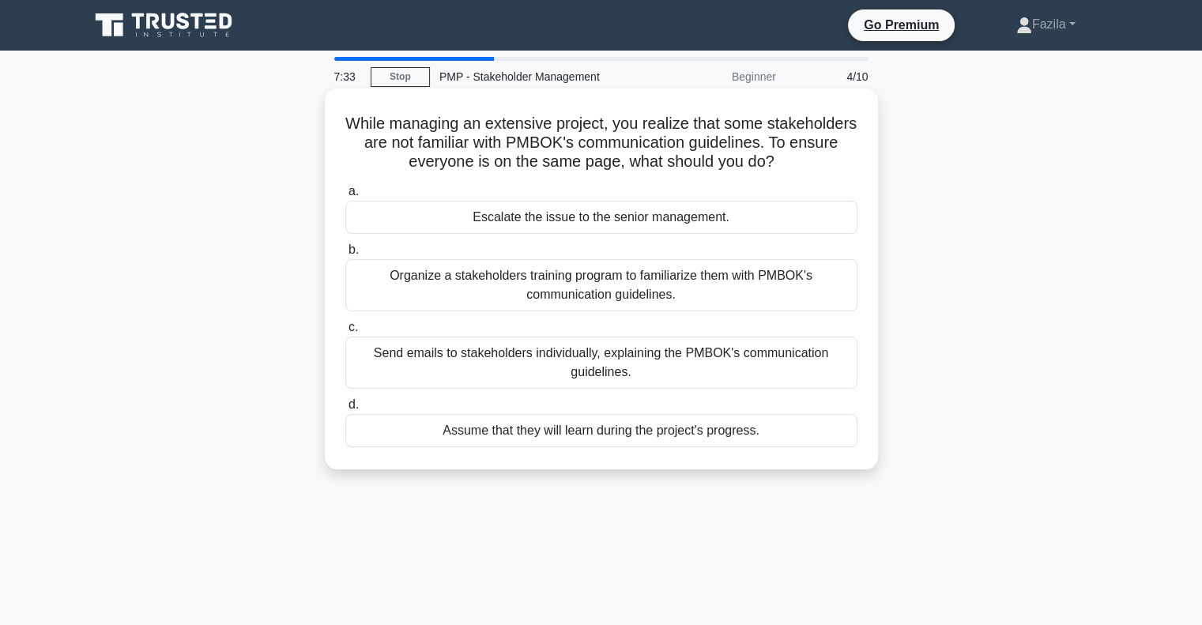
click at [596, 306] on div "Organize a stakeholders training program to familiarize them with PMBOK's commu…" at bounding box center [601, 285] width 512 height 52
click at [345, 255] on input "b. Organize a stakeholders training program to familiarize them with PMBOK's co…" at bounding box center [345, 250] width 0 height 10
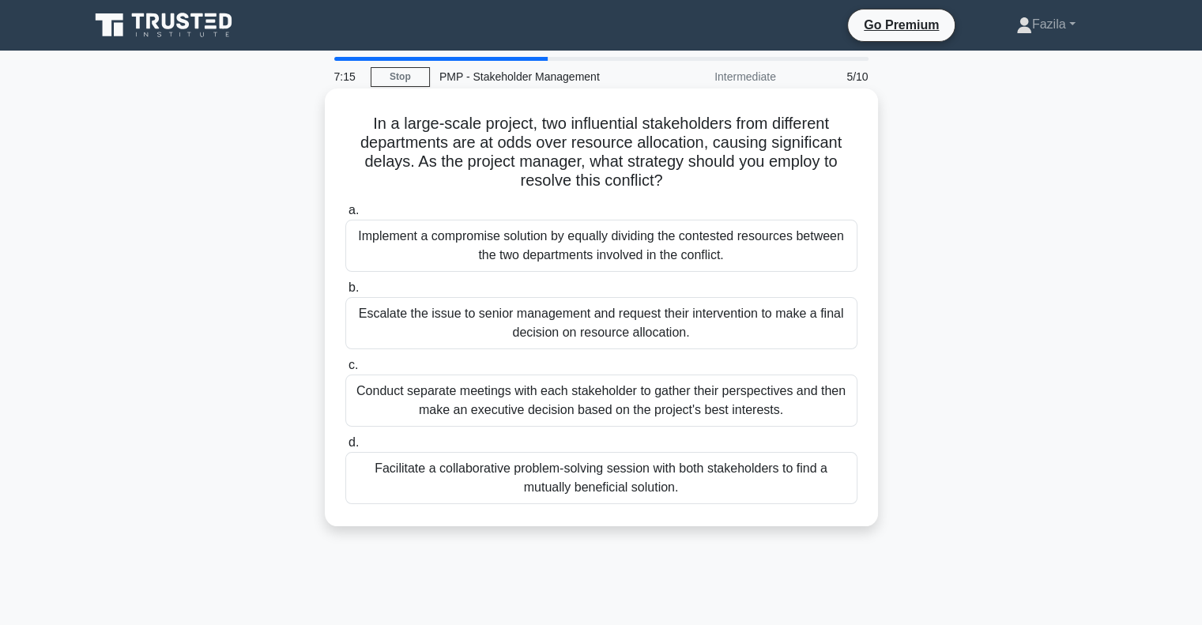
click at [474, 504] on div "Facilitate a collaborative problem-solving session with both stakeholders to fi…" at bounding box center [601, 478] width 512 height 52
click at [345, 448] on input "d. Facilitate a collaborative problem-solving session with both stakeholders to…" at bounding box center [345, 443] width 0 height 10
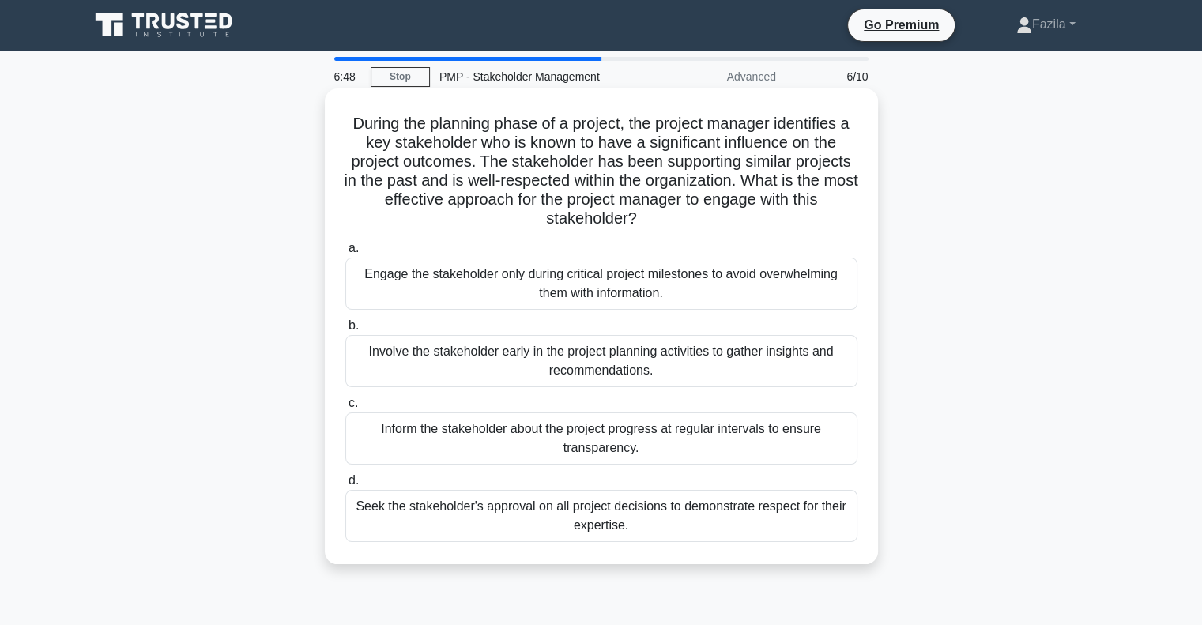
click at [478, 359] on div "Involve the stakeholder early in the project planning activities to gather insi…" at bounding box center [601, 361] width 512 height 52
click at [345, 331] on input "b. Involve the stakeholder early in the project planning activities to gather i…" at bounding box center [345, 326] width 0 height 10
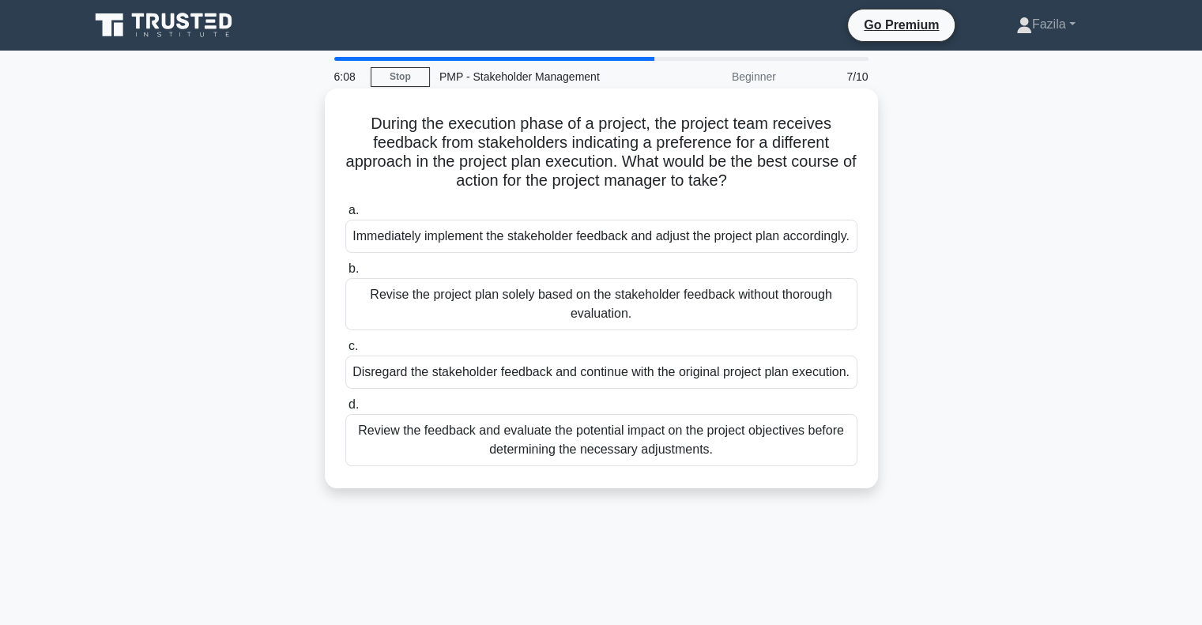
click at [483, 466] on div "Review the feedback and evaluate the potential impact on the project objectives…" at bounding box center [601, 440] width 512 height 52
click at [345, 410] on input "d. Review the feedback and evaluate the potential impact on the project objecti…" at bounding box center [345, 405] width 0 height 10
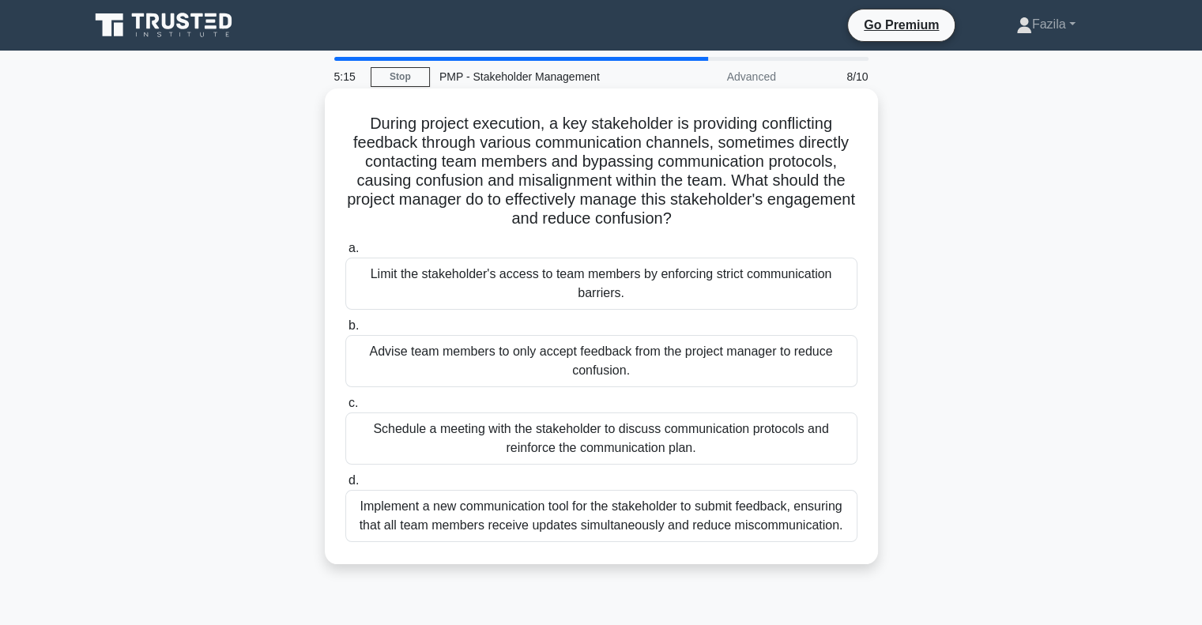
click at [493, 507] on div "Implement a new communication tool for the stakeholder to submit feedback, ensu…" at bounding box center [601, 516] width 512 height 52
click at [345, 486] on input "d. Implement a new communication tool for the stakeholder to submit feedback, e…" at bounding box center [345, 481] width 0 height 10
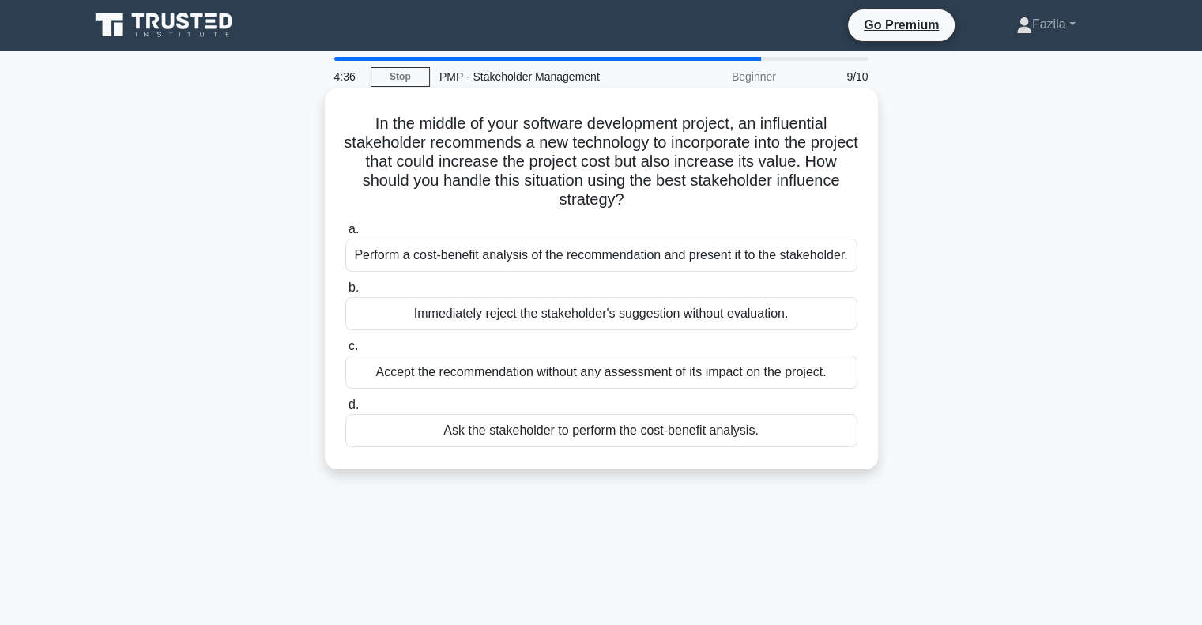
click at [546, 252] on div "Perform a cost-benefit analysis of the recommendation and present it to the sta…" at bounding box center [601, 255] width 512 height 33
click at [345, 235] on input "a. Perform a cost-benefit analysis of the recommendation and present it to the …" at bounding box center [345, 230] width 0 height 10
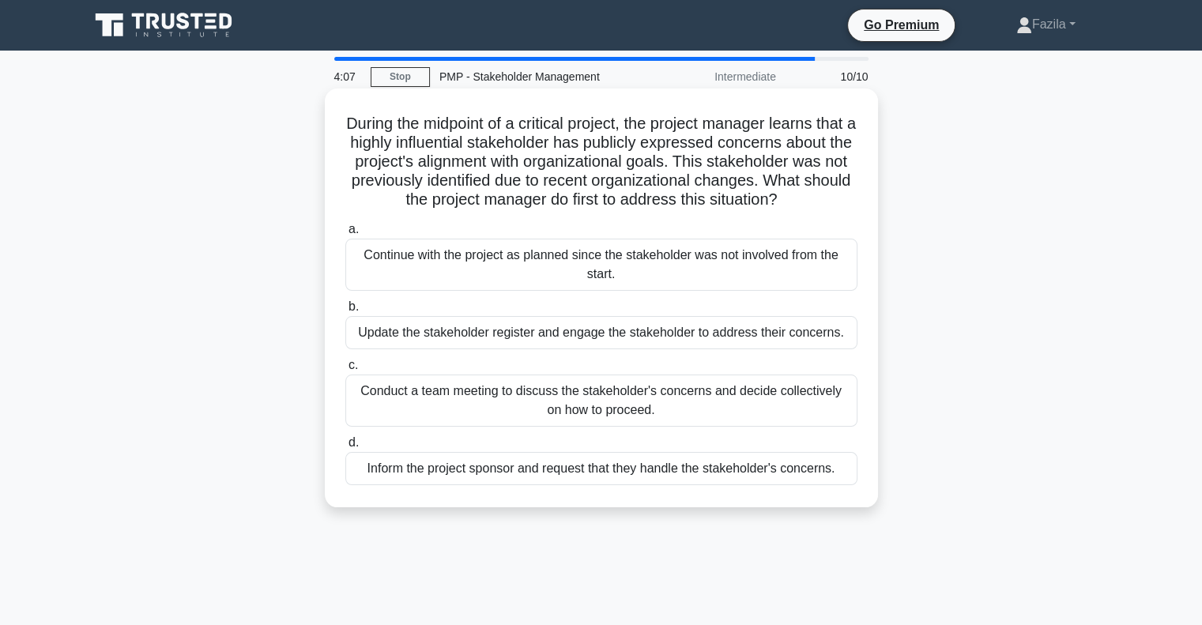
click at [530, 349] on div "Update the stakeholder register and engage the stakeholder to address their con…" at bounding box center [601, 332] width 512 height 33
click at [345, 312] on input "b. Update the stakeholder register and engage the stakeholder to address their …" at bounding box center [345, 307] width 0 height 10
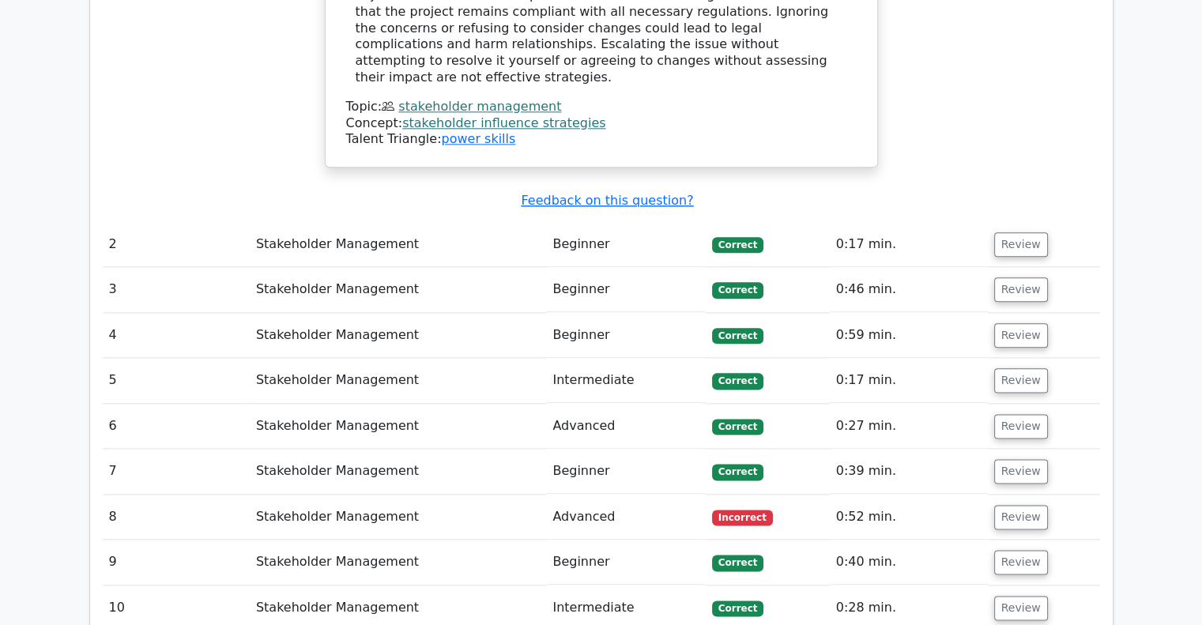
scroll to position [1874, 0]
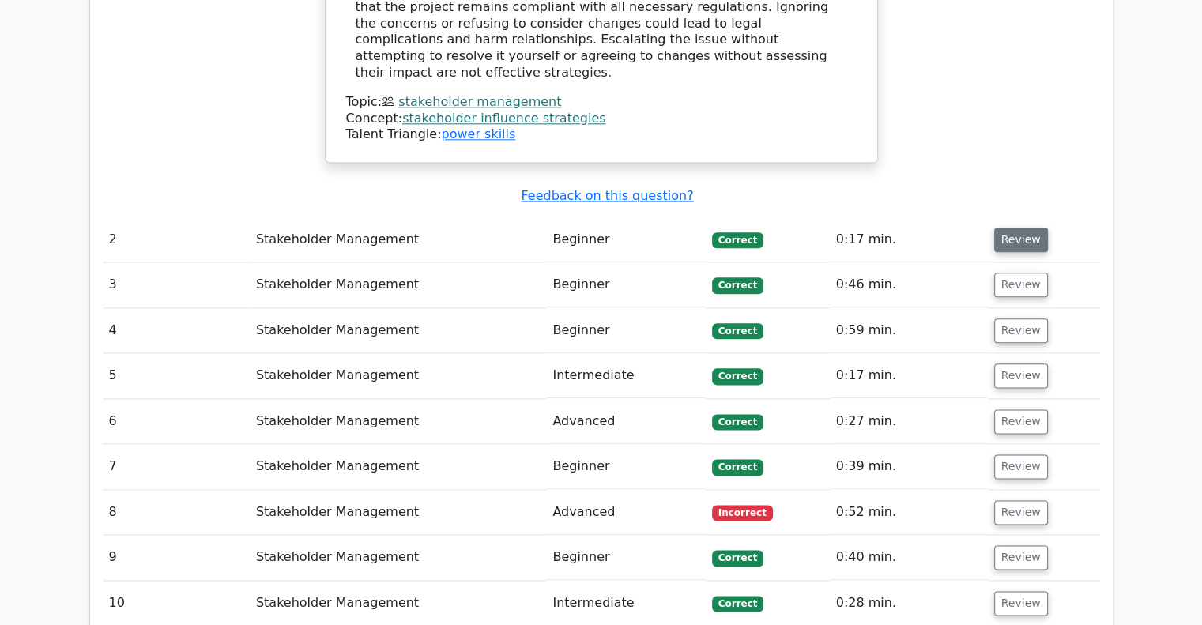
click at [1016, 228] on button "Review" at bounding box center [1022, 240] width 54 height 25
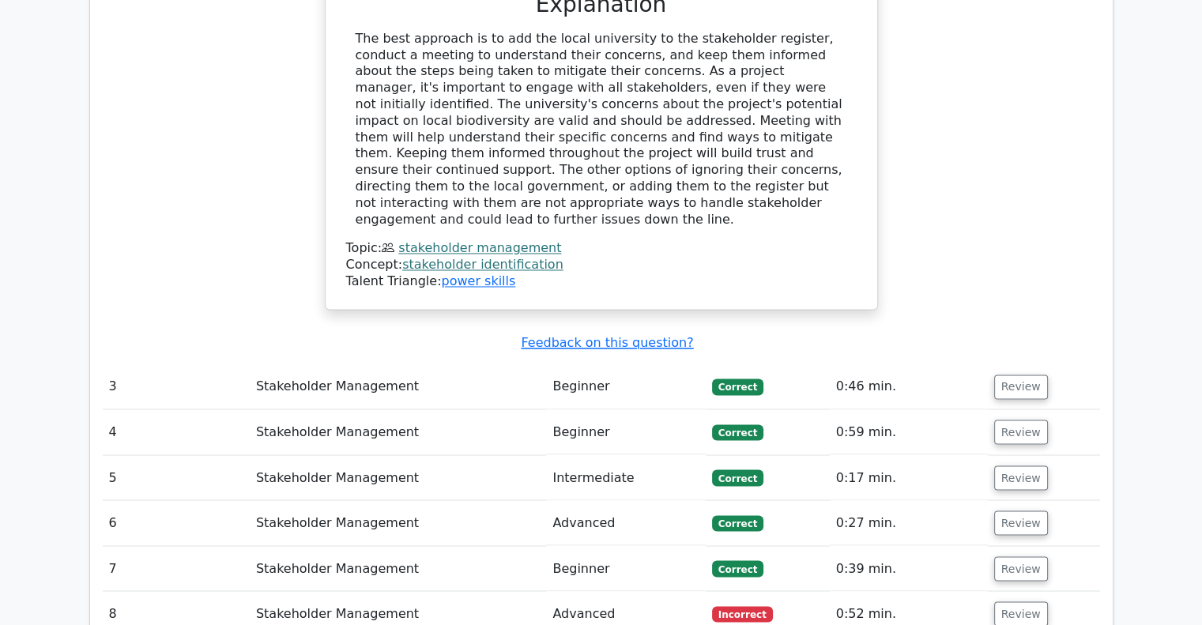
scroll to position [2582, 0]
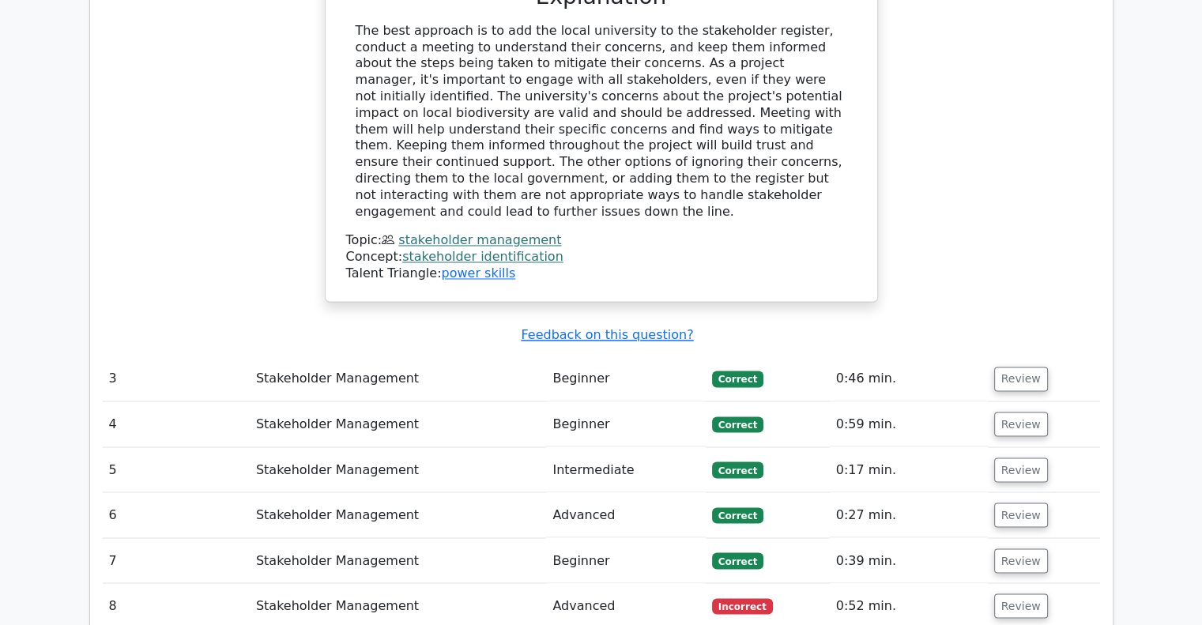
click at [1025, 357] on td "Review" at bounding box center [1044, 379] width 112 height 45
click at [1020, 367] on button "Review" at bounding box center [1022, 379] width 54 height 25
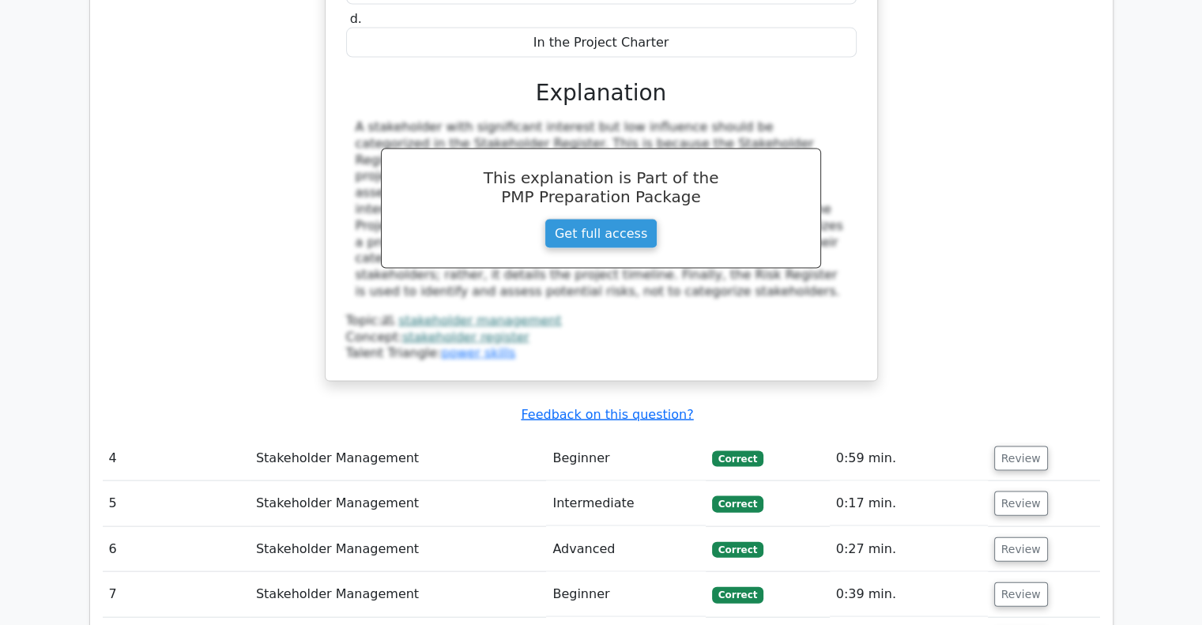
scroll to position [3245, 0]
click at [1007, 447] on button "Review" at bounding box center [1022, 459] width 54 height 25
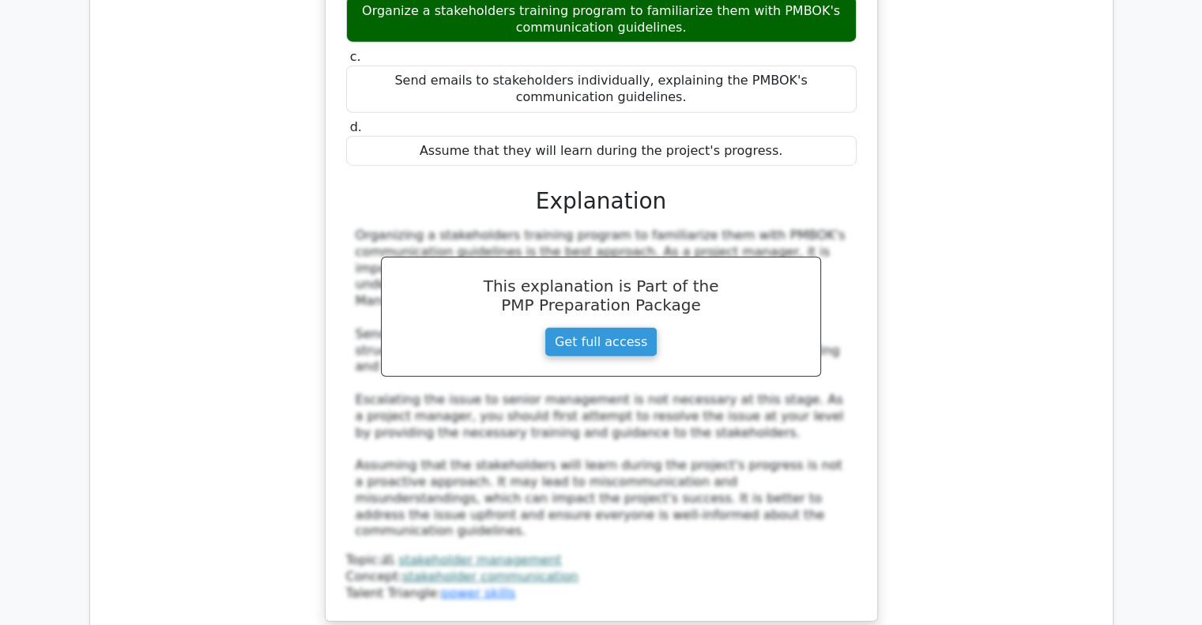
scroll to position [3912, 0]
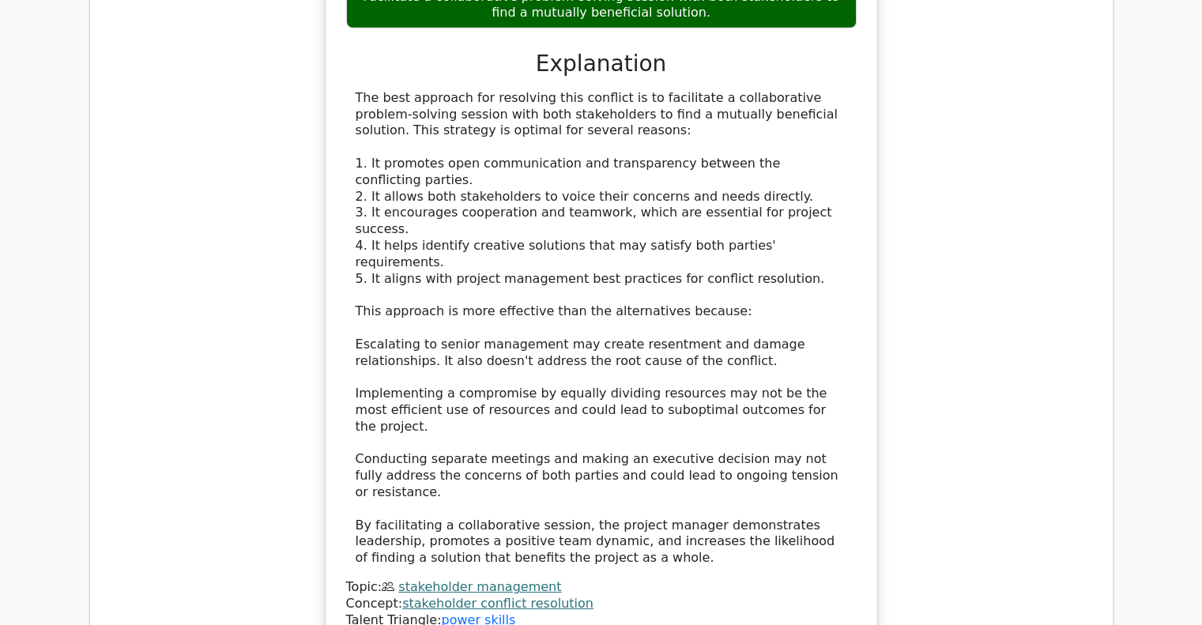
scroll to position [5030, 0]
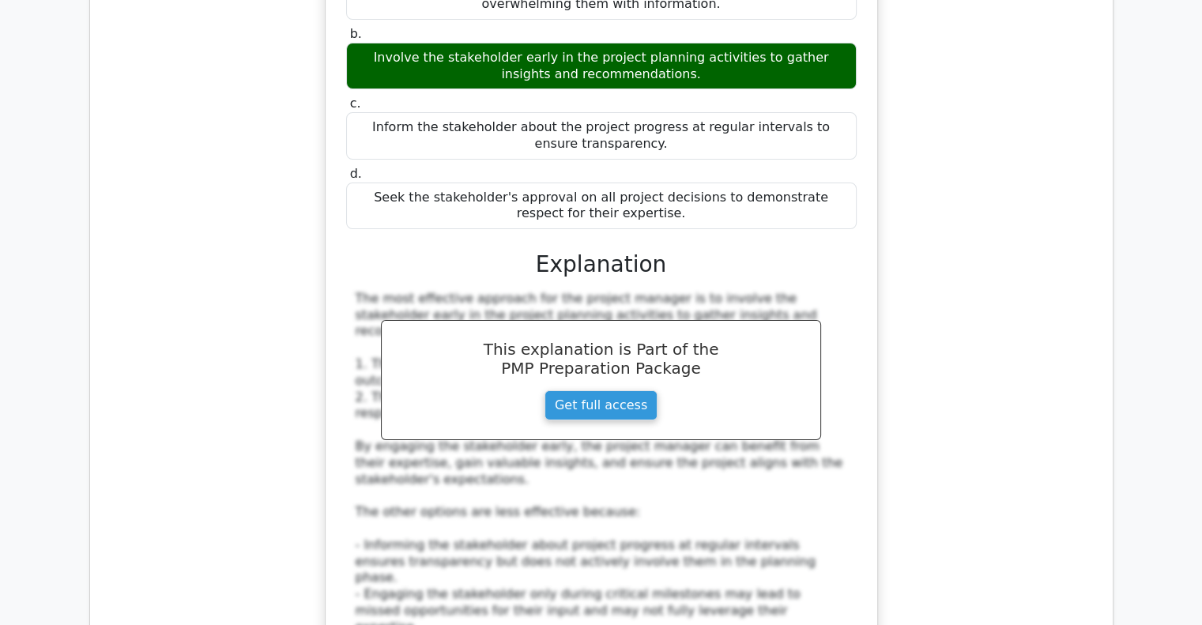
scroll to position [5947, 0]
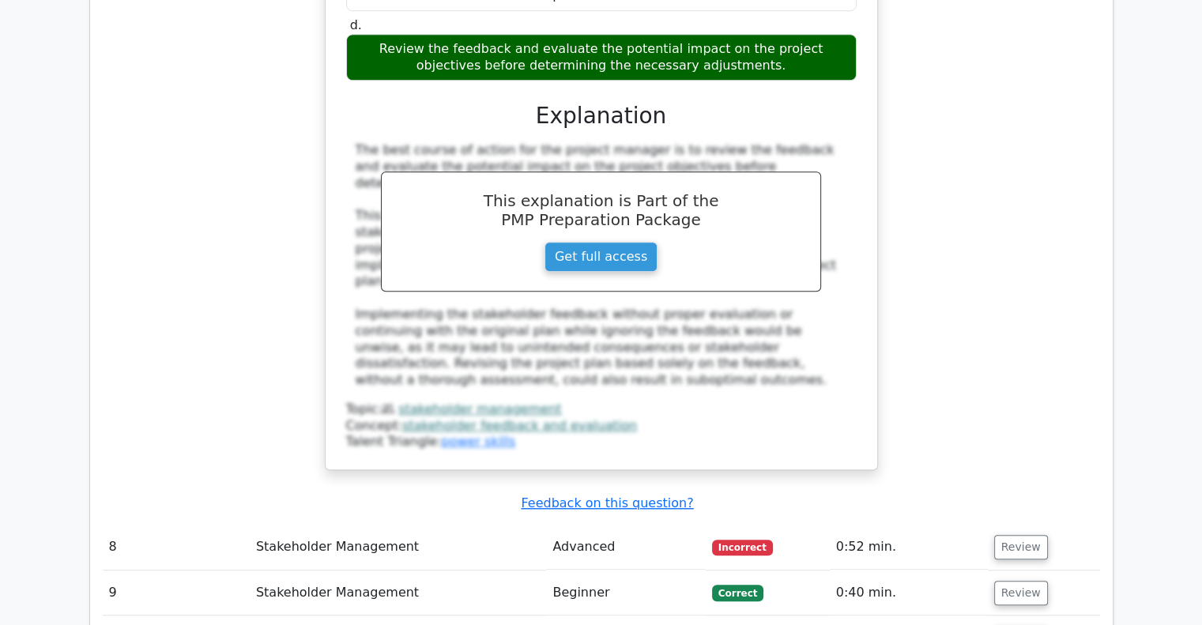
scroll to position [7101, 0]
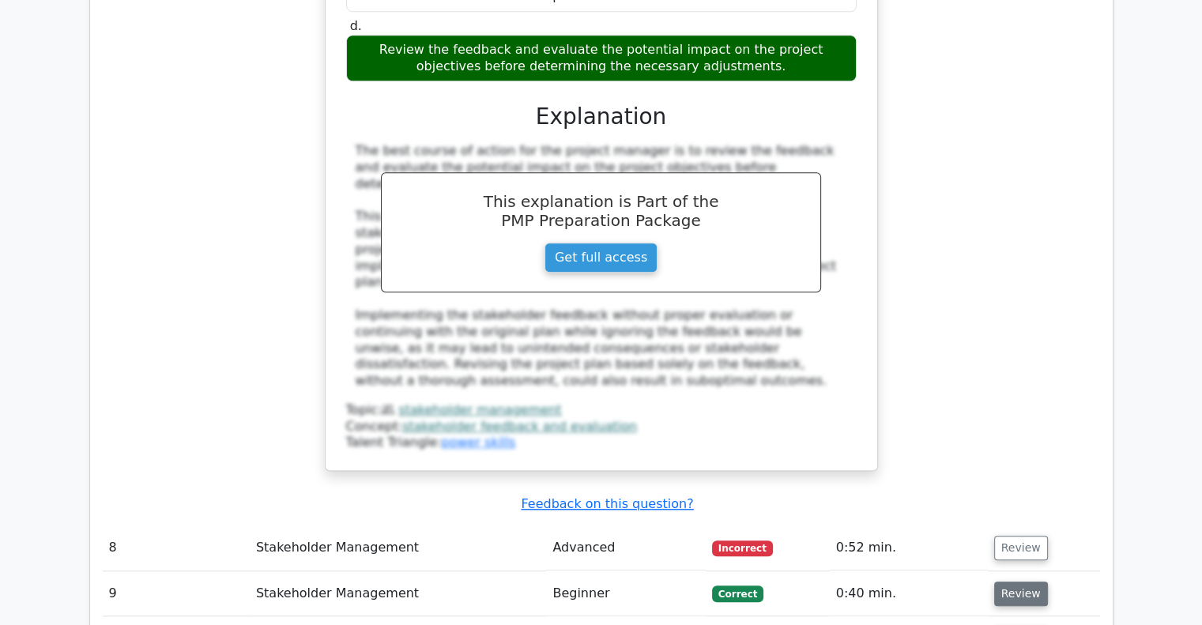
click at [1008, 582] on button "Review" at bounding box center [1022, 594] width 54 height 25
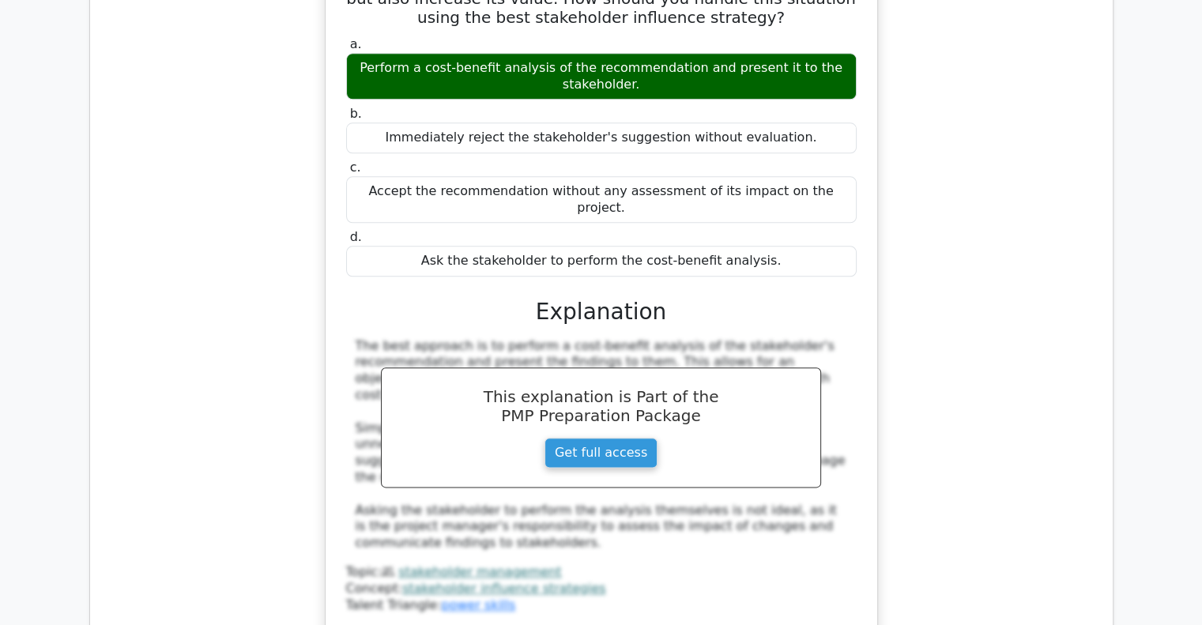
scroll to position [7811, 0]
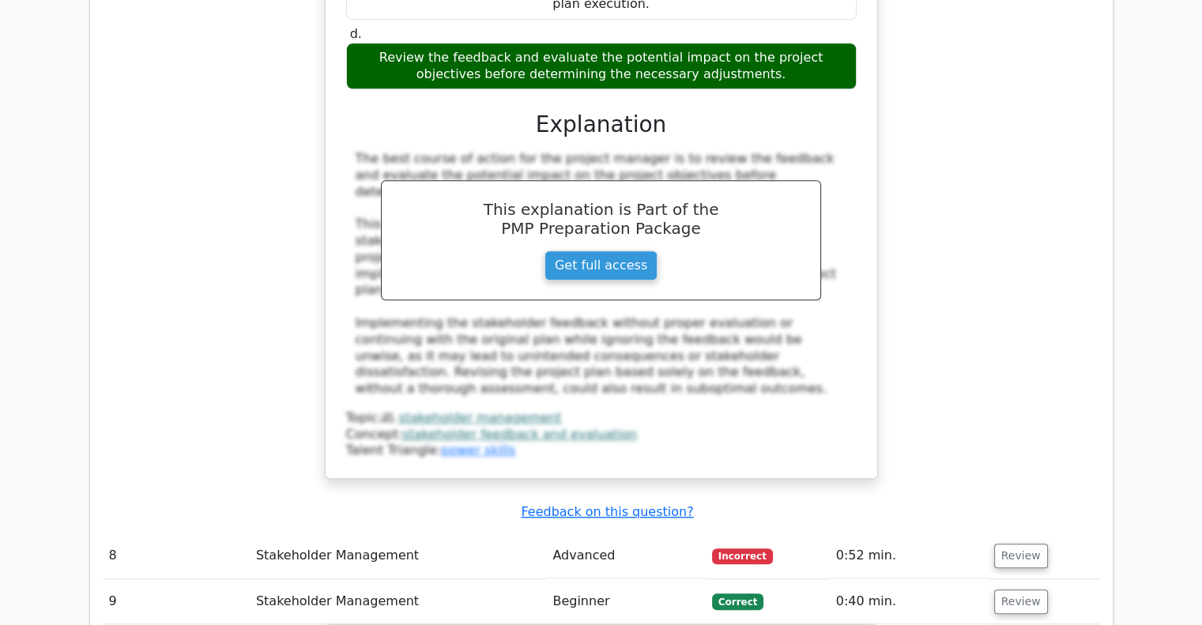
scroll to position [7066, 0]
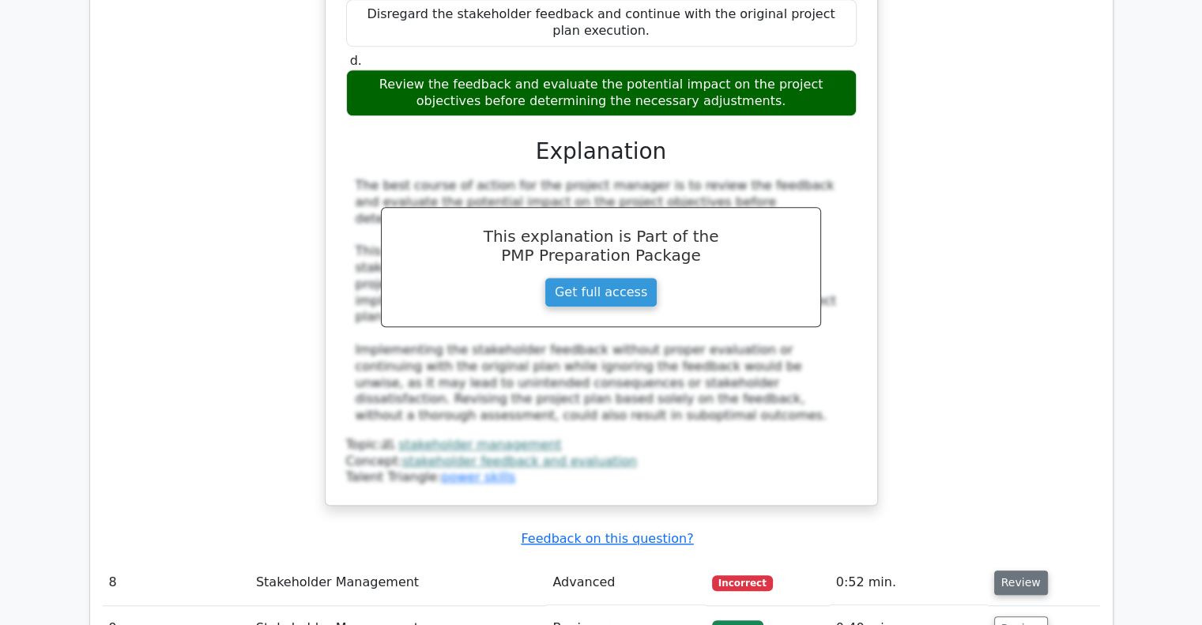
click at [1023, 571] on button "Review" at bounding box center [1022, 583] width 54 height 25
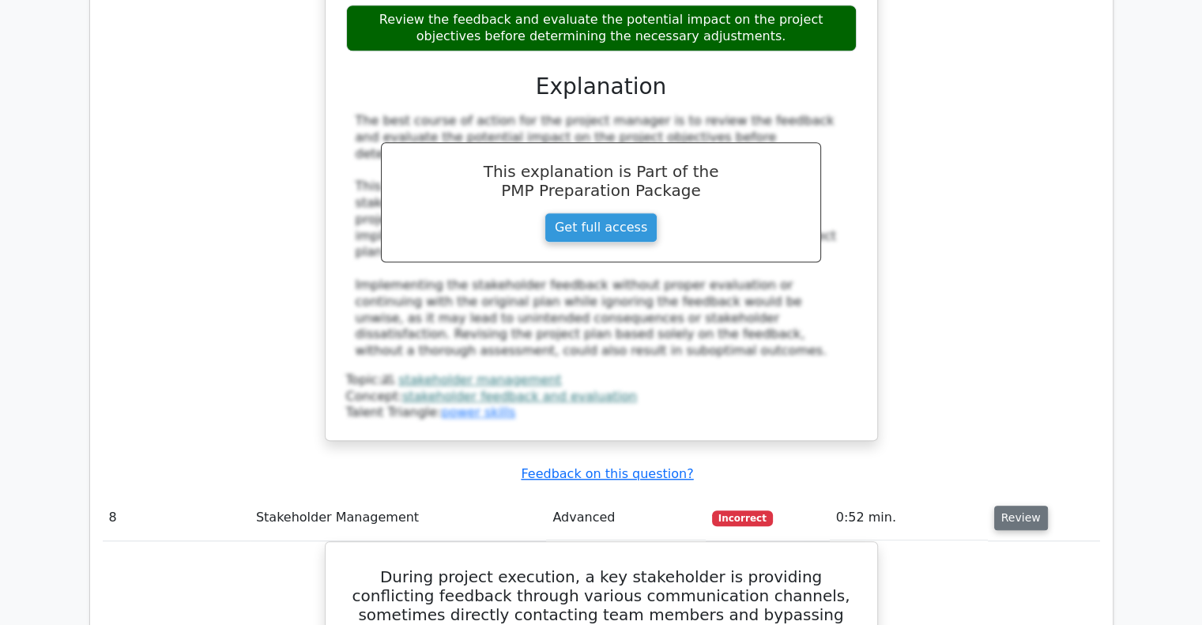
scroll to position [7132, 0]
